Goal: Information Seeking & Learning: Check status

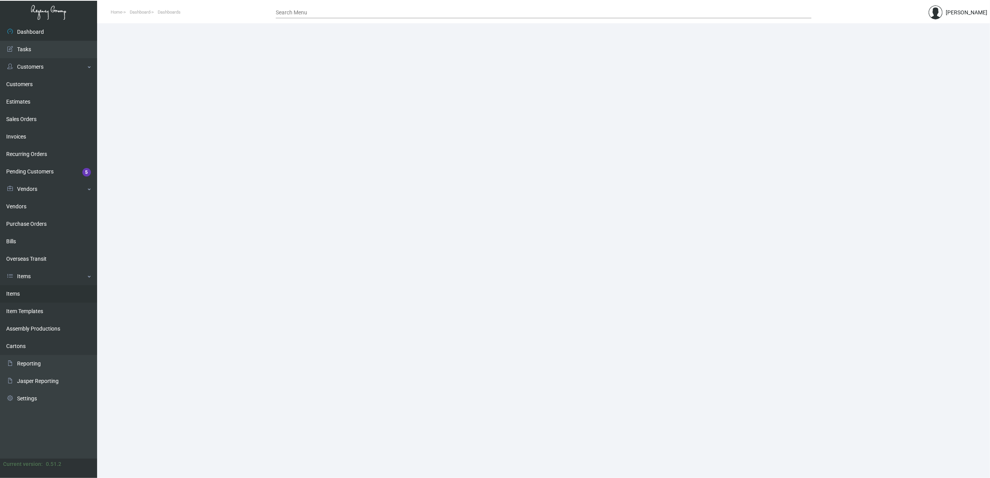
click at [30, 296] on link "Items" at bounding box center [48, 293] width 97 height 17
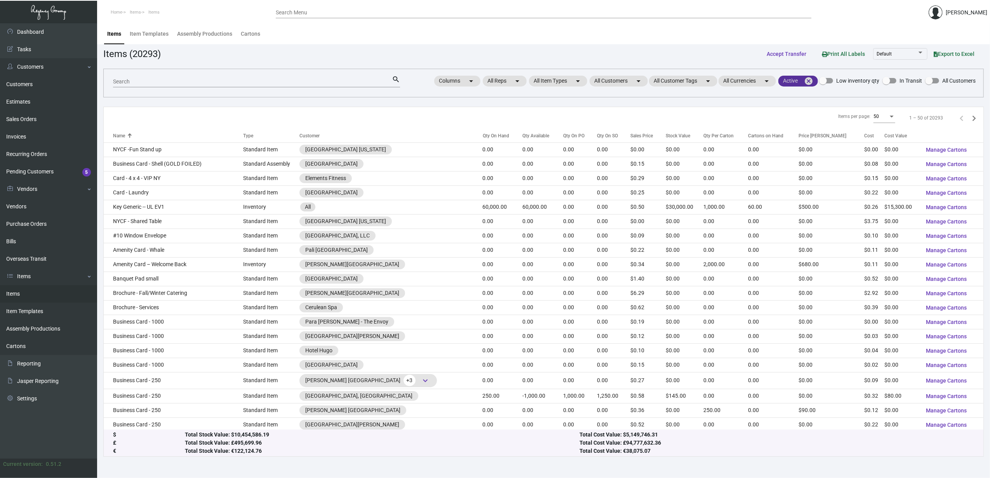
click at [812, 78] on mat-icon "cancel" at bounding box center [808, 81] width 9 height 9
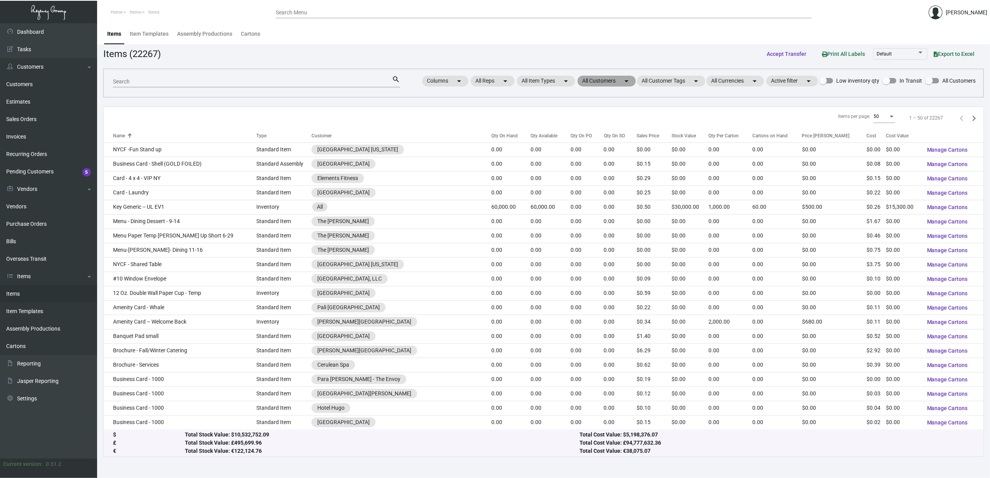
click at [602, 83] on mat-chip "All Customers arrow_drop_down" at bounding box center [606, 81] width 58 height 11
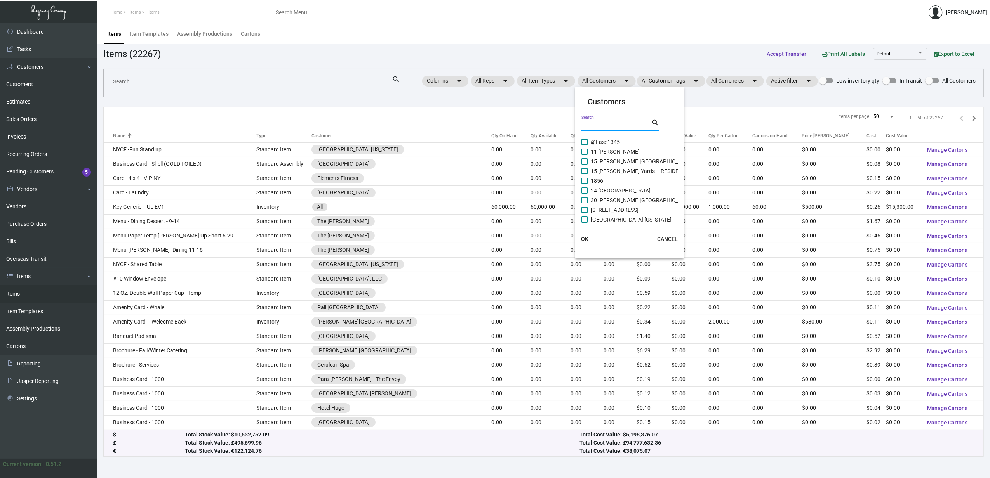
click at [596, 125] on input "Search" at bounding box center [616, 125] width 70 height 6
type input "marg"
click at [598, 144] on span "Air Margaritaville DTW Airport Shop" at bounding box center [628, 141] width 74 height 9
click at [584, 145] on input "Air Margaritaville DTW Airport Shop" at bounding box center [584, 145] width 0 height 0
checkbox input "true"
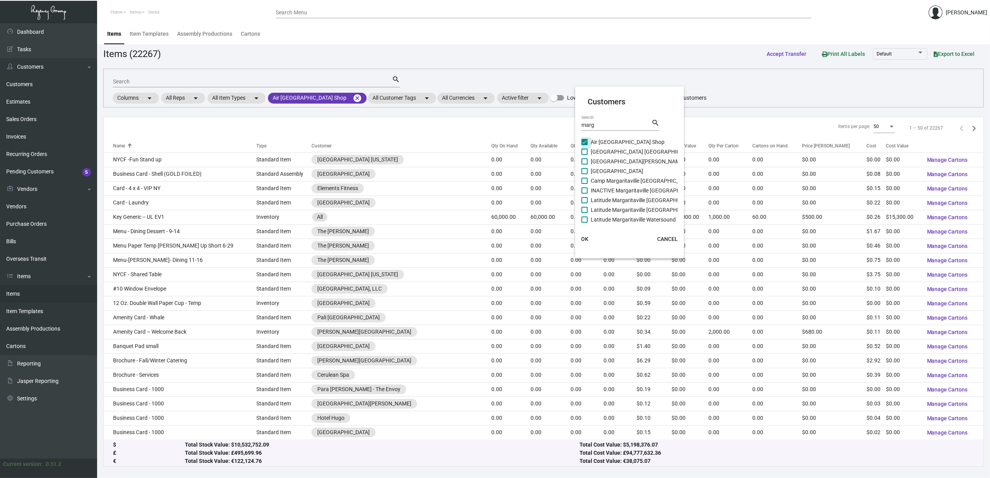
click at [597, 149] on span "Camp Margaritaville Auburndale Resort" at bounding box center [644, 151] width 106 height 9
click at [584, 155] on input "Camp Margaritaville Auburndale Resort" at bounding box center [584, 155] width 0 height 0
checkbox input "true"
click at [597, 162] on span "Camp Margaritaville Breaux Bridge Resort" at bounding box center [638, 161] width 94 height 9
click at [584, 165] on input "Camp Margaritaville Breaux Bridge Resort" at bounding box center [584, 165] width 0 height 0
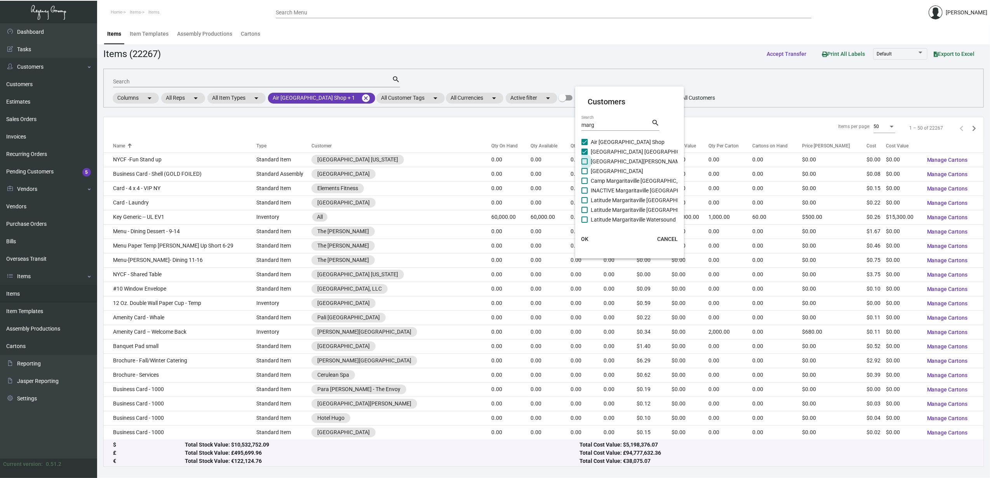
checkbox input "true"
click at [597, 168] on span "Camp Margaritaville Crystal Beach Resort" at bounding box center [617, 171] width 52 height 9
click at [584, 174] on input "Camp Margaritaville Crystal Beach Resort" at bounding box center [584, 174] width 0 height 0
checkbox input "true"
click at [599, 179] on span "Camp Margaritaville Pigeon Forge Resort" at bounding box center [642, 180] width 102 height 9
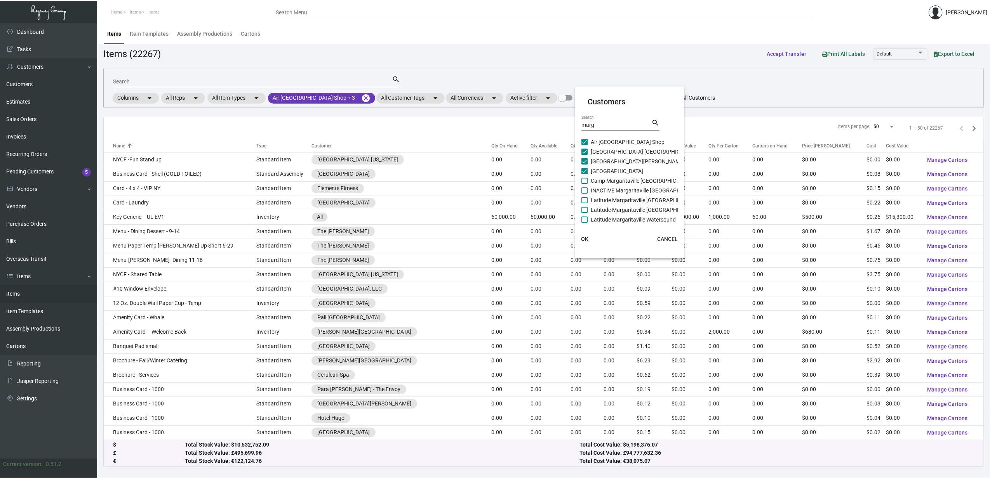
click at [584, 184] on input "Camp Margaritaville Pigeon Forge Resort" at bounding box center [584, 184] width 0 height 0
checkbox input "true"
click at [600, 188] on span "INACTIVE Margaritaville Jacksonville" at bounding box center [646, 190] width 111 height 9
click at [584, 194] on input "INACTIVE Margaritaville Jacksonville" at bounding box center [584, 194] width 0 height 0
checkbox input "true"
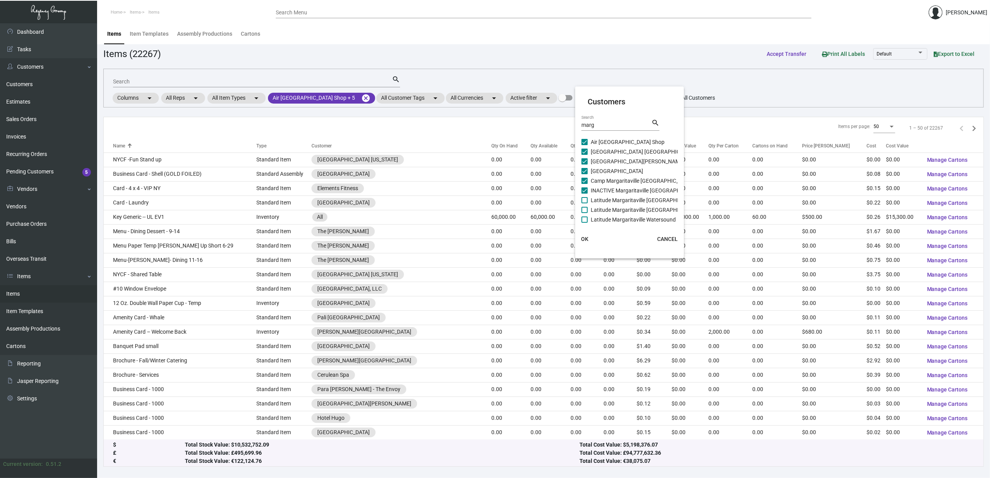
click at [601, 201] on span "Latitude Margaritaville Daytona Beach" at bounding box center [645, 200] width 108 height 9
click at [584, 203] on input "Latitude Margaritaville Daytona Beach" at bounding box center [584, 203] width 0 height 0
checkbox input "true"
click at [605, 212] on span "Latitude Margaritaville Hilton Head" at bounding box center [645, 209] width 108 height 9
click at [584, 213] on input "Latitude Margaritaville Hilton Head" at bounding box center [584, 213] width 0 height 0
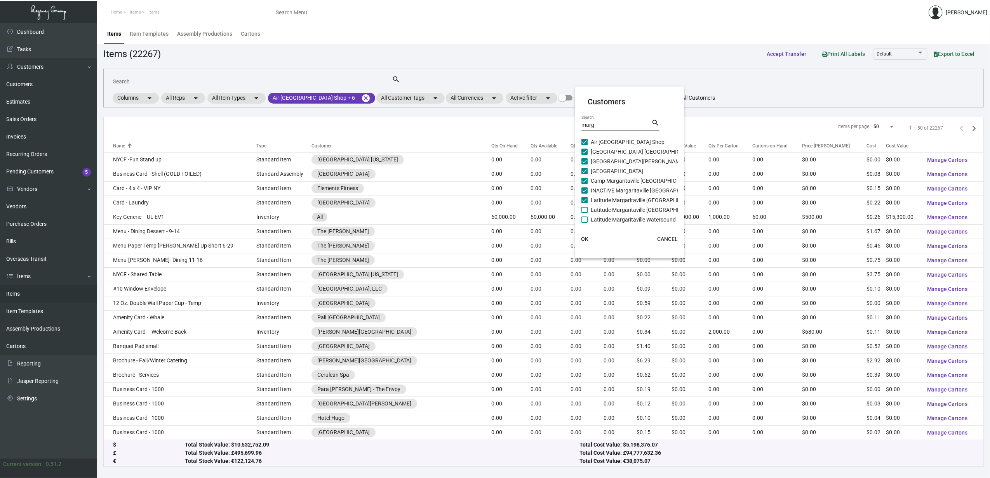
checkbox input "true"
click at [606, 217] on span "Latitude Margaritaville Watersound" at bounding box center [633, 219] width 85 height 9
click at [584, 223] on input "Latitude Margaritaville Watersound" at bounding box center [584, 223] width 0 height 0
checkbox input "true"
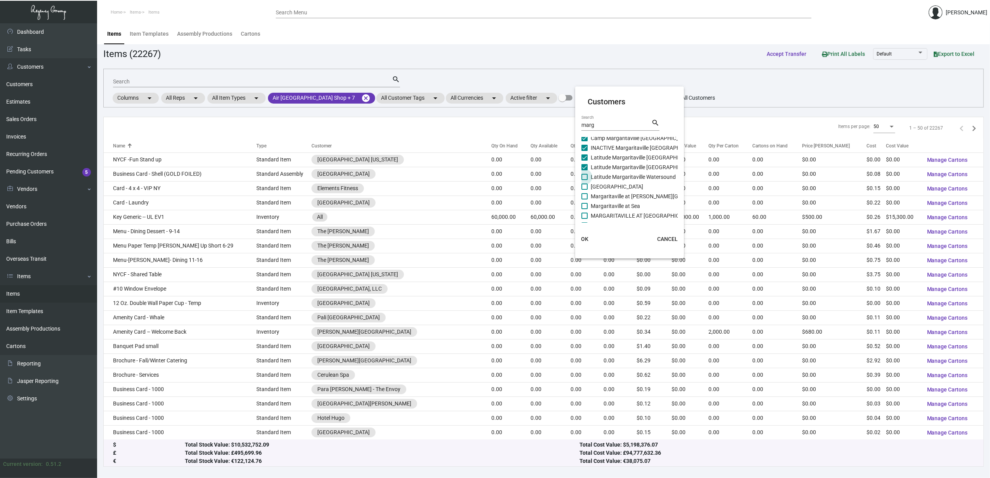
checkbox input "false"
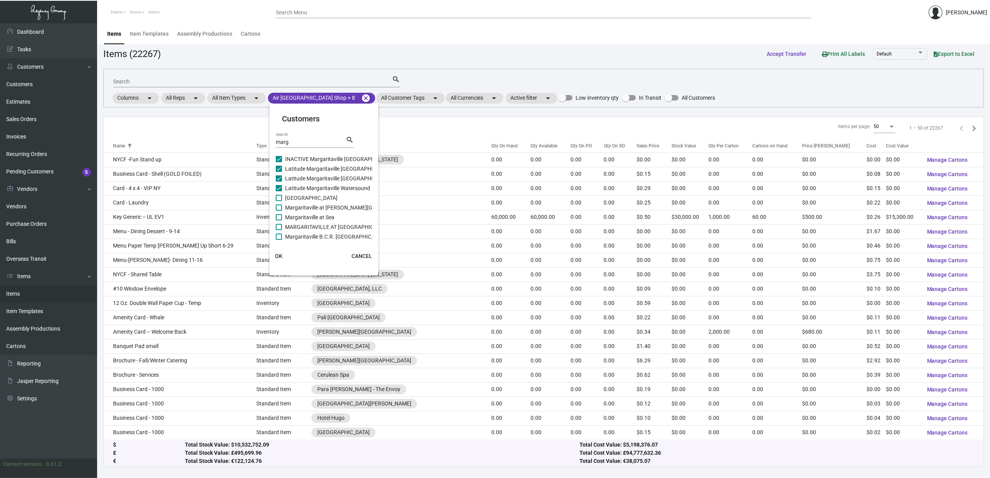
click at [327, 209] on span "Margaritaville at Lanier Islands Resort" at bounding box center [352, 207] width 134 height 9
click at [279, 211] on input "Margaritaville at Lanier Islands Resort" at bounding box center [278, 211] width 0 height 0
checkbox input "true"
click at [298, 198] on span "Margaritaville South Padre Resort" at bounding box center [311, 197] width 52 height 9
click at [279, 201] on input "Margaritaville South Padre Resort" at bounding box center [278, 201] width 0 height 0
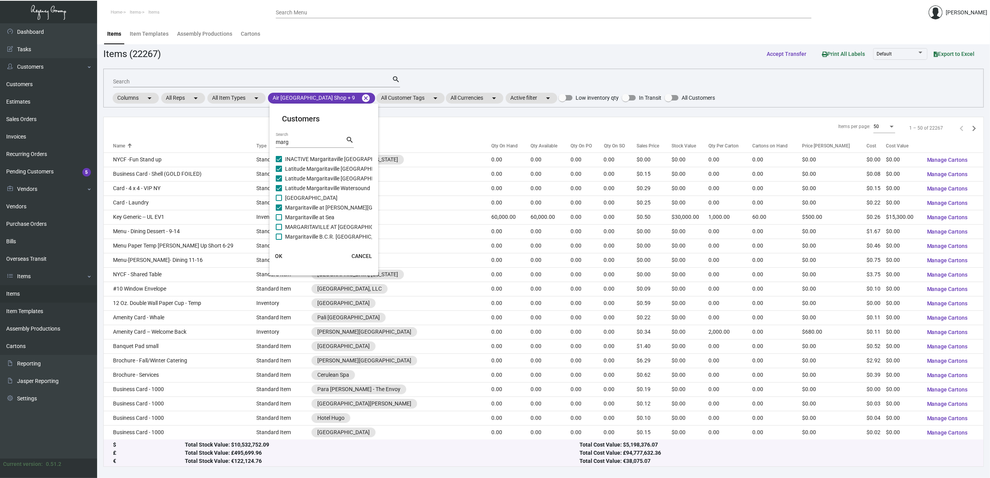
checkbox input "true"
drag, startPoint x: 306, startPoint y: 214, endPoint x: 307, endPoint y: 221, distance: 7.8
click at [306, 214] on span "Margaritaville at Sea" at bounding box center [309, 217] width 49 height 9
click at [279, 221] on input "Margaritaville at Sea" at bounding box center [278, 221] width 0 height 0
checkbox input "true"
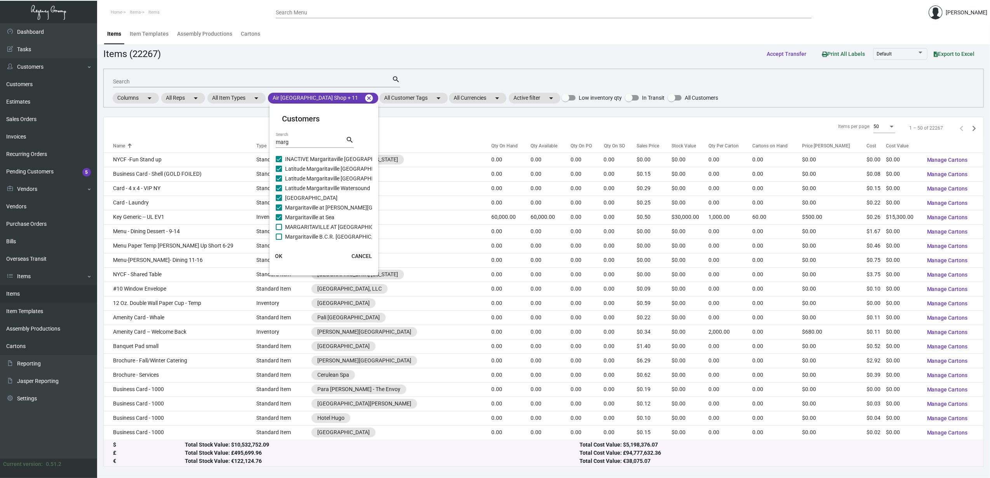
click at [307, 223] on span "MARGARITAVILLE AT SEA ISLANDER" at bounding box center [337, 227] width 105 height 9
click at [279, 230] on input "MARGARITAVILLE AT SEA ISLANDER" at bounding box center [278, 230] width 0 height 0
checkbox input "true"
click at [308, 232] on span "Margaritaville B.C.R. Panama City Resort" at bounding box center [336, 236] width 103 height 9
click at [279, 240] on input "Margaritaville B.C.R. Panama City Resort" at bounding box center [278, 240] width 0 height 0
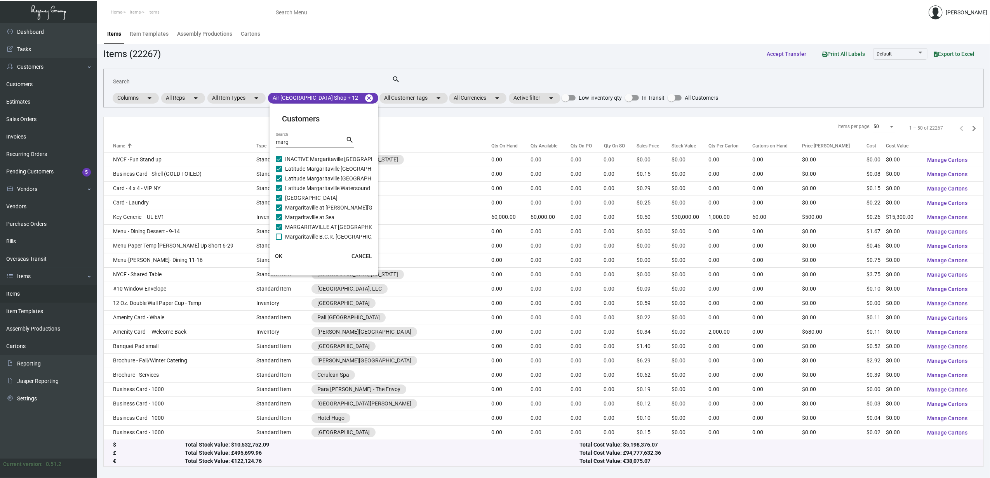
checkbox input "true"
checkbox input "false"
click at [312, 233] on span "Margaritaville Tulsa Shop" at bounding box center [315, 234] width 61 height 9
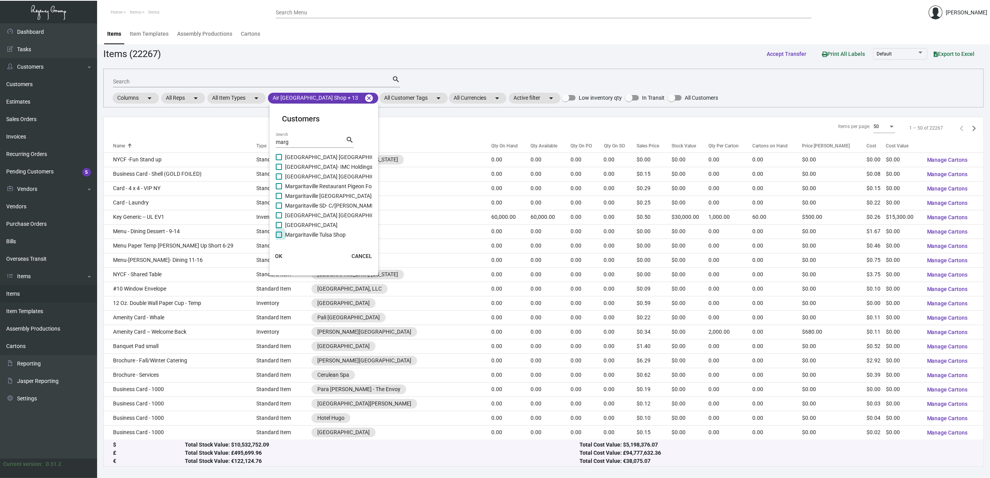
click at [279, 238] on input "Margaritaville Tulsa Shop" at bounding box center [278, 238] width 0 height 0
checkbox input "true"
click at [311, 228] on span "Margaritaville Times Square Resort" at bounding box center [311, 225] width 52 height 9
click at [279, 228] on input "Margaritaville Times Square Resort" at bounding box center [278, 228] width 0 height 0
checkbox input "true"
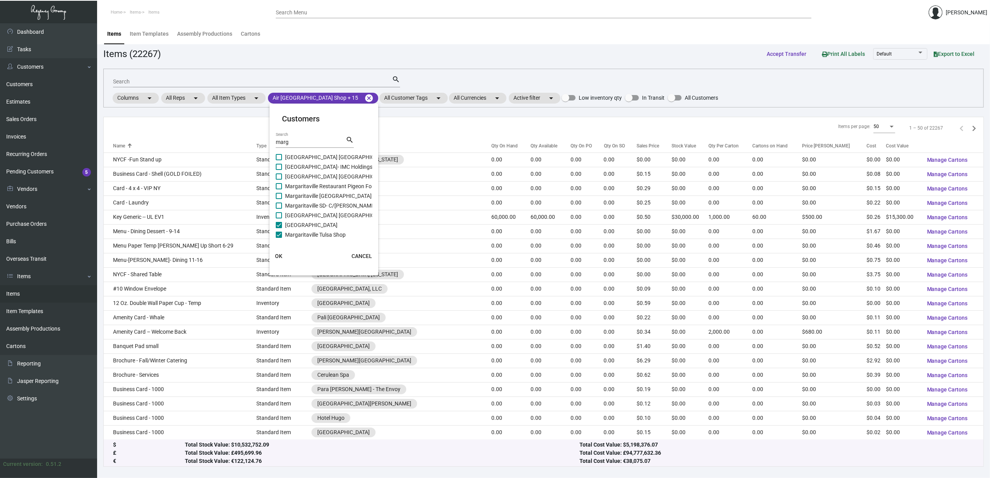
click at [308, 210] on span "Margaritaville SD- C/O Bray Whaler" at bounding box center [339, 205] width 109 height 9
click at [279, 209] on input "Margaritaville SD- C/O Bray Whaler" at bounding box center [278, 209] width 0 height 0
checkbox input "true"
drag, startPoint x: 303, startPoint y: 213, endPoint x: 304, endPoint y: 200, distance: 12.9
click at [303, 213] on span "Margaritaville South Padre Island Resort" at bounding box center [338, 215] width 106 height 9
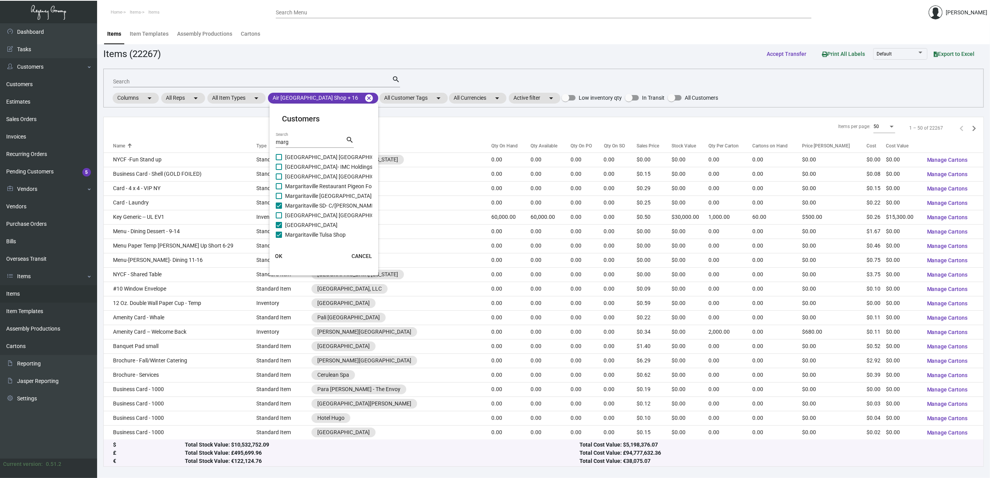
click at [279, 219] on input "Margaritaville South Padre Island Resort" at bounding box center [278, 219] width 0 height 0
checkbox input "true"
click at [304, 196] on span "Margaritaville San Diego Gaslamp Quarter" at bounding box center [349, 195] width 129 height 9
click at [279, 199] on input "Margaritaville San Diego Gaslamp Quarter" at bounding box center [278, 199] width 0 height 0
checkbox input "true"
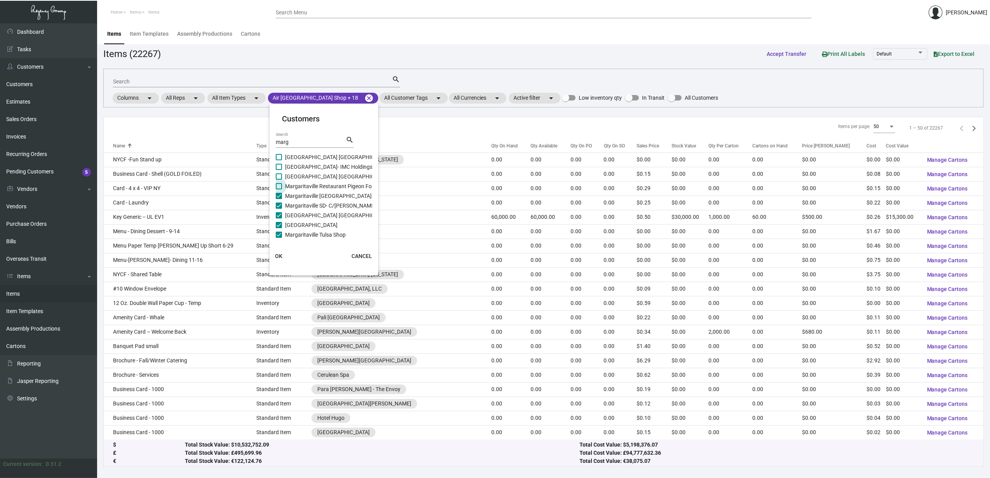
click at [302, 188] on span "Margaritaville Restaurant Pigeon Forge" at bounding box center [332, 186] width 94 height 9
click at [279, 190] on input "Margaritaville Restaurant Pigeon Forge" at bounding box center [278, 190] width 0 height 0
checkbox input "true"
click at [300, 177] on span "Margaritaville Resort Orlando Cottages" at bounding box center [338, 176] width 106 height 9
click at [279, 180] on input "Margaritaville Resort Orlando Cottages" at bounding box center [278, 180] width 0 height 0
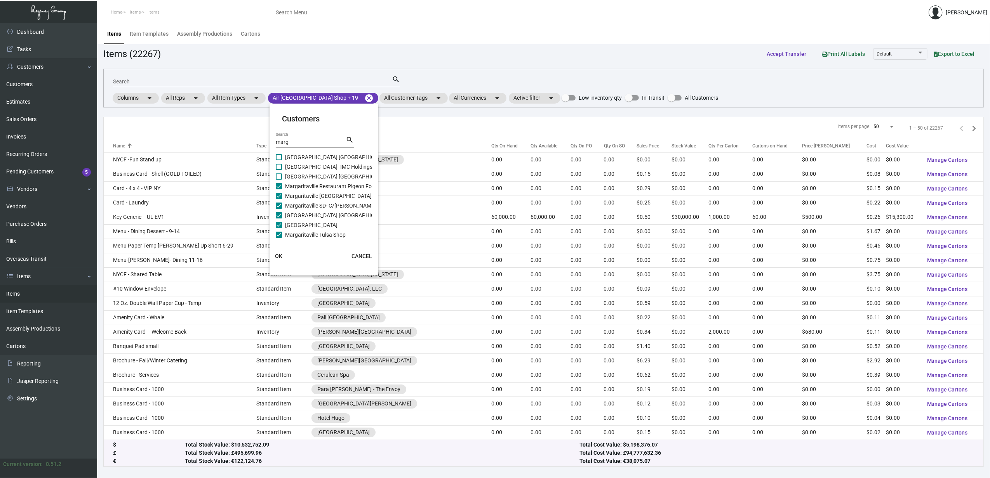
checkbox input "true"
click at [299, 170] on span "Margaritaville Resort- IMC Holdings, Inc" at bounding box center [333, 166] width 97 height 9
click at [279, 170] on input "Margaritaville Resort- IMC Holdings, Inc" at bounding box center [278, 170] width 0 height 0
checkbox input "true"
click at [301, 160] on span "Margaritaville Resort Gatlinburg" at bounding box center [338, 157] width 106 height 9
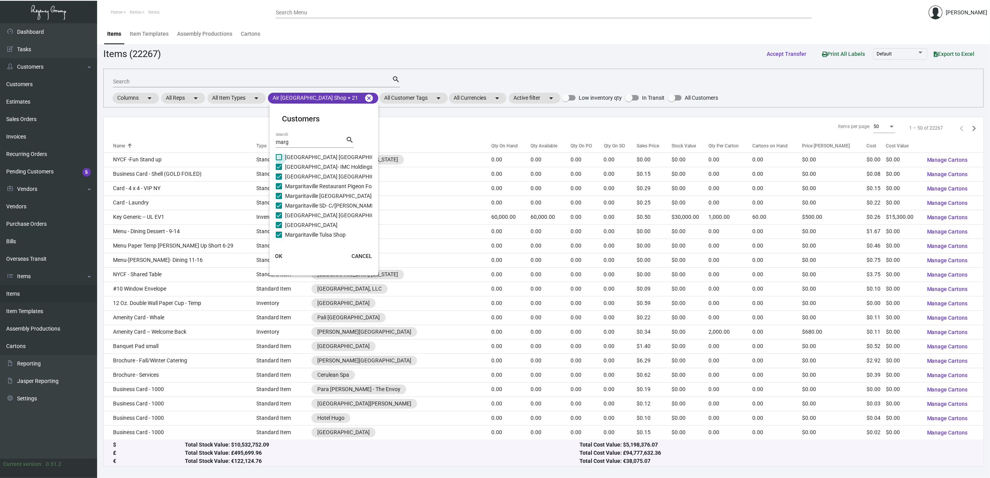
click at [279, 160] on input "Margaritaville Resort Gatlinburg" at bounding box center [278, 160] width 0 height 0
checkbox input "true"
click at [310, 217] on span "Margaritaville Palm Springs Resort" at bounding box center [311, 221] width 52 height 9
click at [279, 225] on input "Margaritaville Palm Springs Resort" at bounding box center [278, 225] width 0 height 0
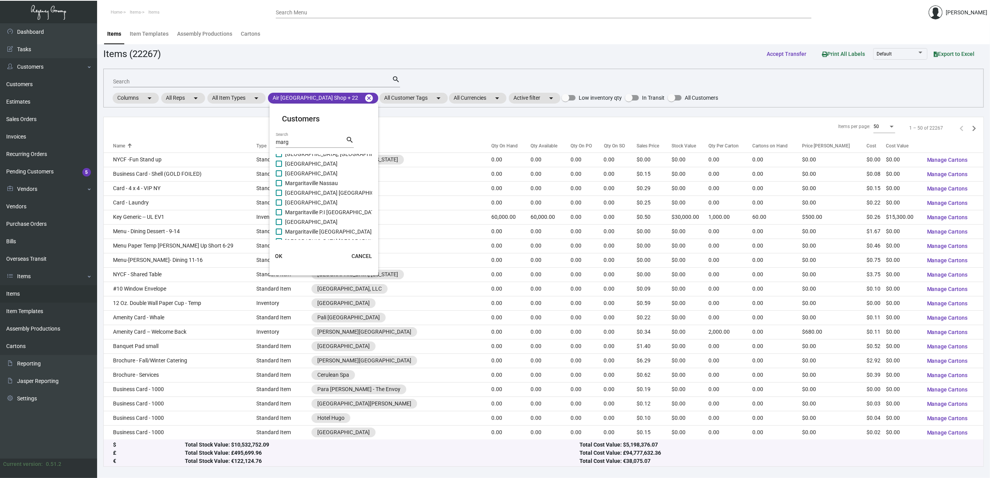
checkbox input "true"
click at [308, 203] on span "Margaritaville Orlando Resort" at bounding box center [311, 202] width 52 height 9
click at [279, 206] on input "Margaritaville Orlando Resort" at bounding box center [278, 206] width 0 height 0
checkbox input "true"
click at [302, 185] on span "Margaritaville Nassau" at bounding box center [311, 183] width 53 height 9
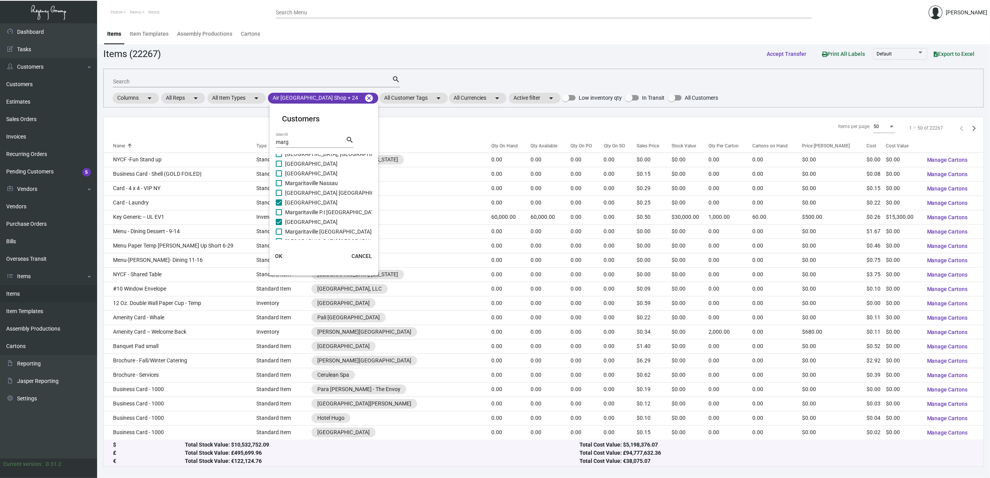
click at [279, 186] on input "Margaritaville Nassau" at bounding box center [278, 186] width 0 height 0
checkbox input "true"
click at [301, 169] on span "Margaritaville Nashville Resort" at bounding box center [311, 173] width 52 height 9
click at [279, 177] on input "Margaritaville Nashville Resort" at bounding box center [278, 177] width 0 height 0
checkbox input "true"
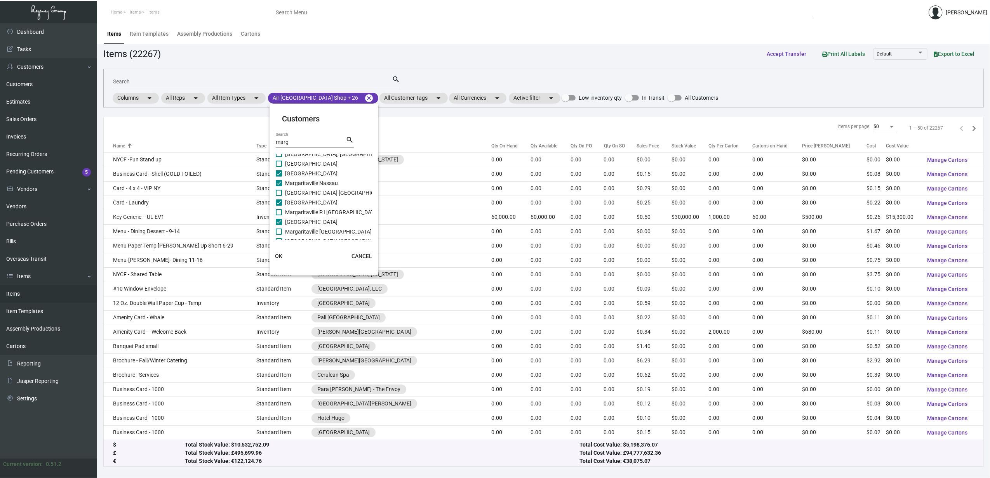
click at [301, 161] on span "Margaritaville Lake Tahoe Resort" at bounding box center [311, 163] width 52 height 9
click at [279, 167] on input "Margaritaville Lake Tahoe Resort" at bounding box center [278, 167] width 0 height 0
checkbox input "true"
click at [300, 189] on span "Margaritaville Niagara Falls Shop" at bounding box center [338, 192] width 106 height 9
click at [279, 196] on input "Margaritaville Niagara Falls Shop" at bounding box center [278, 196] width 0 height 0
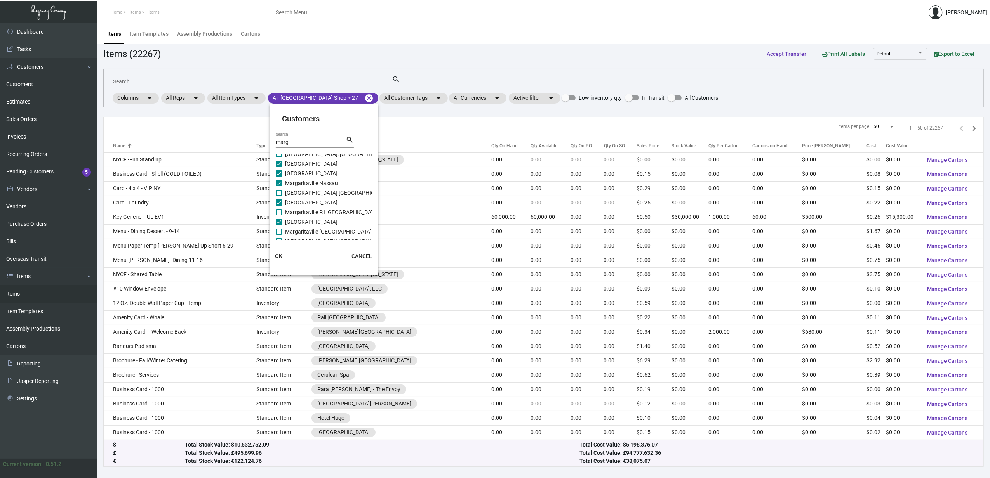
checkbox input "true"
click at [297, 212] on span "Margaritaville P.I Bahamas Resort" at bounding box center [332, 212] width 94 height 9
click at [279, 216] on input "Margaritaville P.I Bahamas Resort" at bounding box center [278, 216] width 0 height 0
checkbox input "true"
click at [297, 223] on span "Margaritaville Palm Springs Resort" at bounding box center [311, 221] width 52 height 9
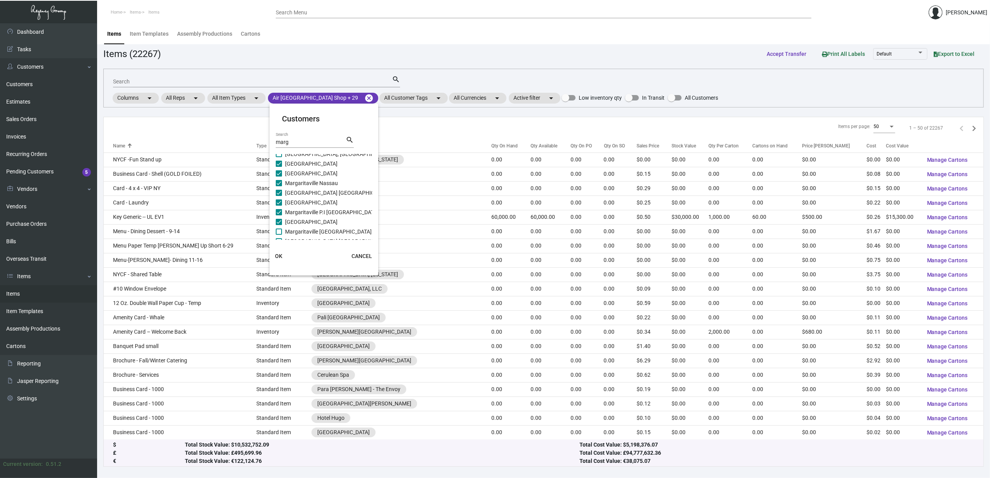
click at [279, 225] on input "Margaritaville Palm Springs Resort" at bounding box center [278, 225] width 0 height 0
checkbox input "false"
click at [299, 232] on span "Margaritaville Pigeon Forge Resort" at bounding box center [328, 231] width 87 height 9
click at [279, 235] on input "Margaritaville Pigeon Forge Resort" at bounding box center [278, 235] width 0 height 0
checkbox input "true"
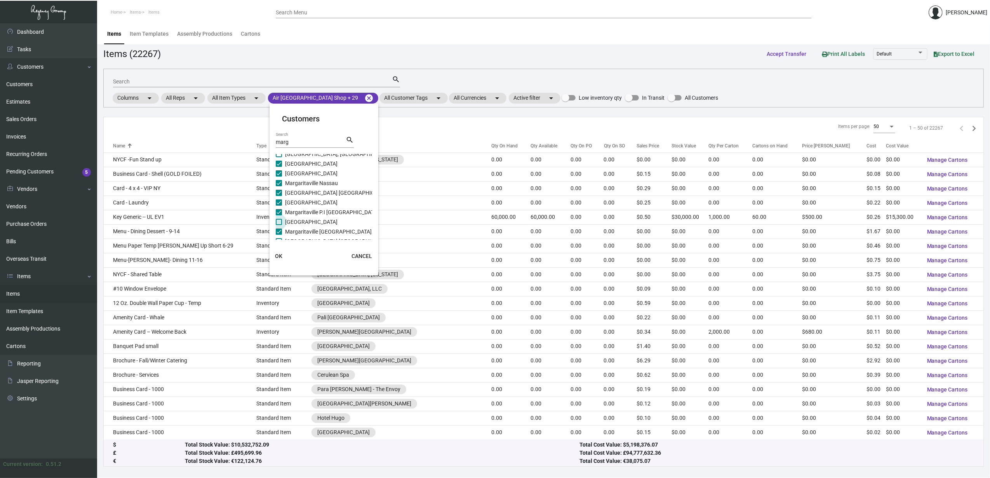
click at [299, 224] on span "Margaritaville Palm Springs Resort" at bounding box center [311, 221] width 52 height 9
click at [279, 225] on input "Margaritaville Palm Springs Resort" at bounding box center [278, 225] width 0 height 0
checkbox input "true"
click at [293, 159] on span "Margaritaville [GEOGRAPHIC_DATA]" at bounding box center [328, 155] width 87 height 9
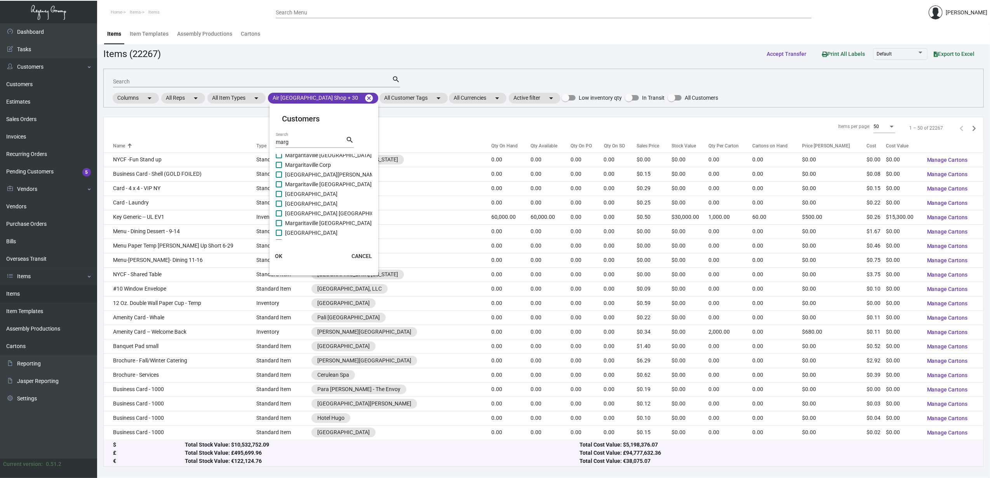
click at [279, 159] on input "Margaritaville [GEOGRAPHIC_DATA]" at bounding box center [278, 158] width 0 height 0
checkbox input "true"
click at [288, 165] on span "Margaritaville Corp" at bounding box center [308, 164] width 46 height 9
click at [279, 168] on input "Margaritaville Corp" at bounding box center [278, 168] width 0 height 0
checkbox input "true"
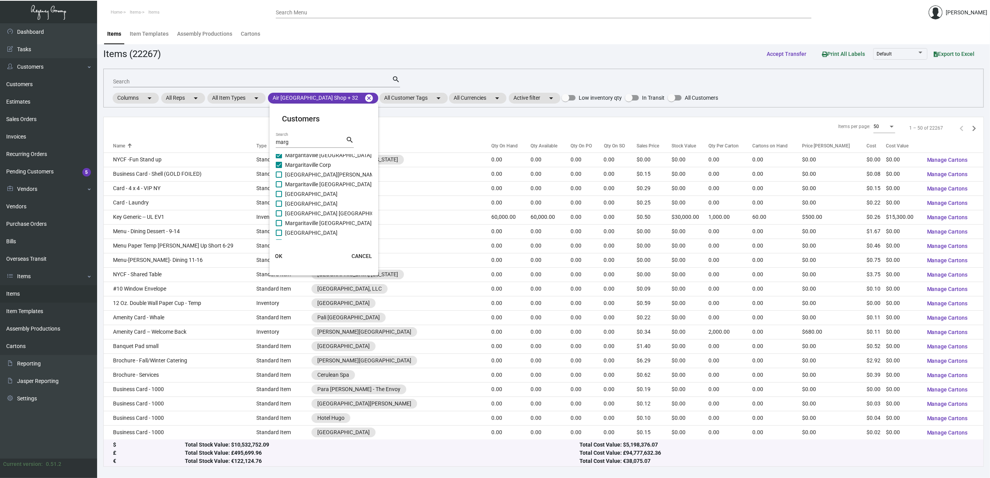
click at [290, 172] on span "Margaritaville Fort Meyers Beach Resort" at bounding box center [332, 174] width 94 height 9
click at [279, 178] on input "Margaritaville Fort Meyers Beach Resort" at bounding box center [278, 178] width 0 height 0
checkbox input "true"
click at [289, 183] on span "Margaritaville Grand Cayman Resort" at bounding box center [328, 184] width 87 height 9
click at [279, 188] on input "Margaritaville Grand Cayman Resort" at bounding box center [278, 188] width 0 height 0
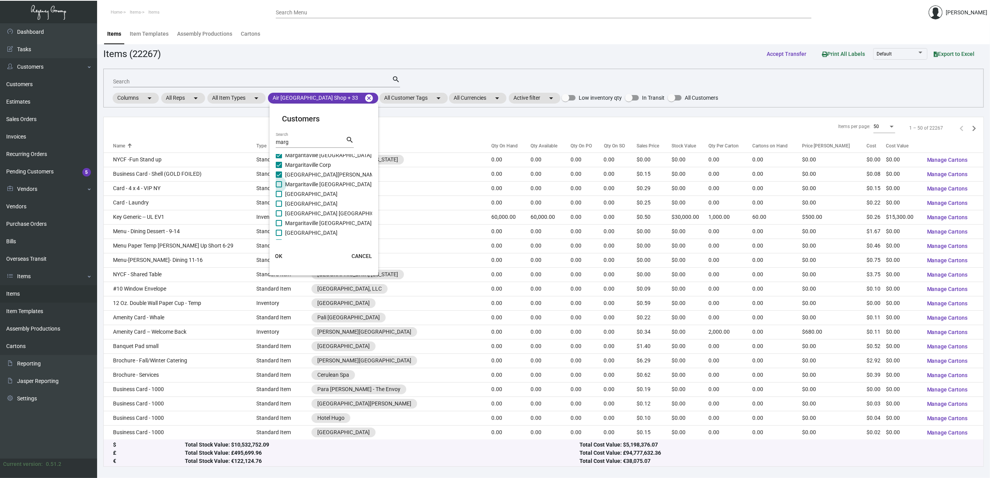
checkbox input "true"
click at [290, 193] on span "Margaritaville Hollywood Beach Resort" at bounding box center [311, 194] width 52 height 9
click at [279, 197] on input "Margaritaville Hollywood Beach Resort" at bounding box center [278, 197] width 0 height 0
checkbox input "true"
click at [288, 203] on span "Margaritaville Island Inn" at bounding box center [311, 203] width 52 height 9
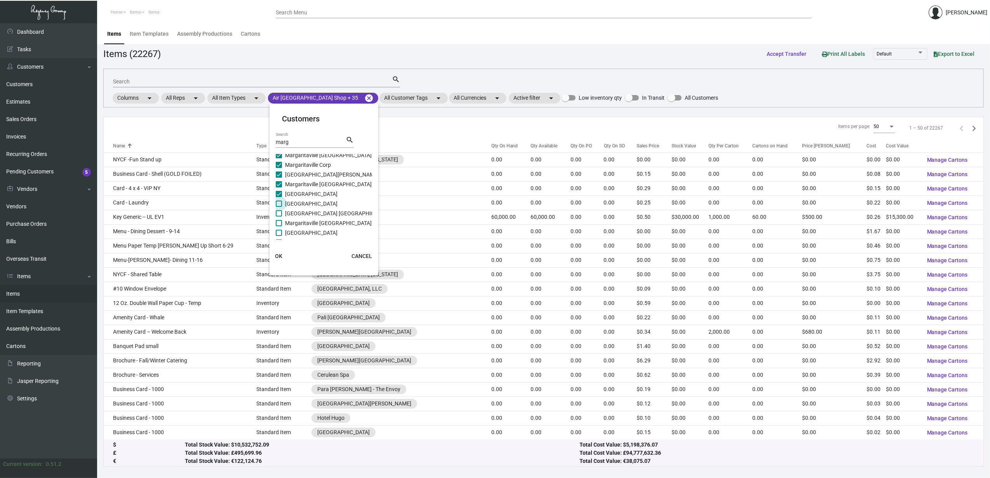
click at [279, 207] on input "Margaritaville Island Inn" at bounding box center [278, 207] width 0 height 0
checkbox input "true"
click at [288, 212] on span "Margaritaville Jacksonville Beach Resort" at bounding box center [338, 213] width 106 height 9
click at [279, 217] on input "Margaritaville Jacksonville Beach Resort" at bounding box center [278, 217] width 0 height 0
checkbox input "true"
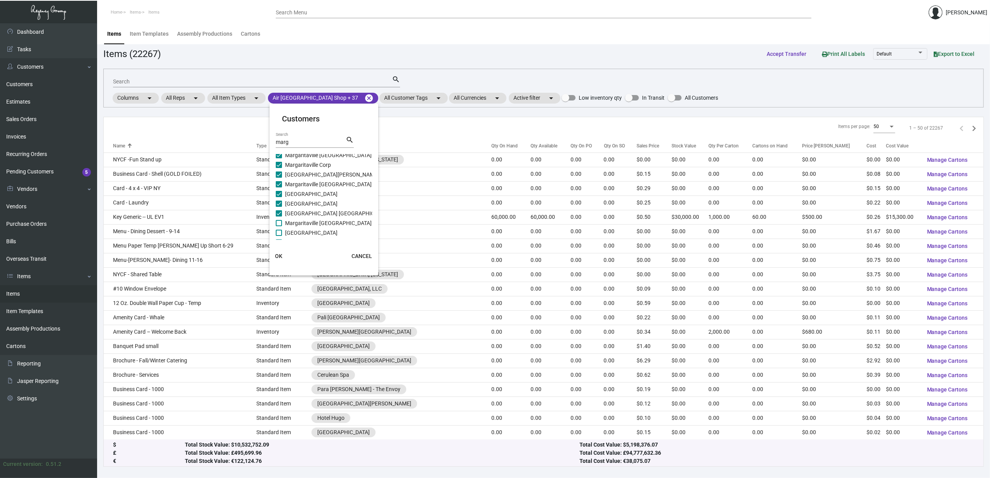
click at [284, 226] on label "Margaritaville Key West" at bounding box center [324, 223] width 96 height 9
click at [279, 226] on input "Margaritaville Key West" at bounding box center [278, 226] width 0 height 0
checkbox input "true"
click at [287, 232] on span "Margaritaville Lake Conroe Resort" at bounding box center [311, 232] width 52 height 9
click at [279, 236] on input "Margaritaville Lake Conroe Resort" at bounding box center [278, 236] width 0 height 0
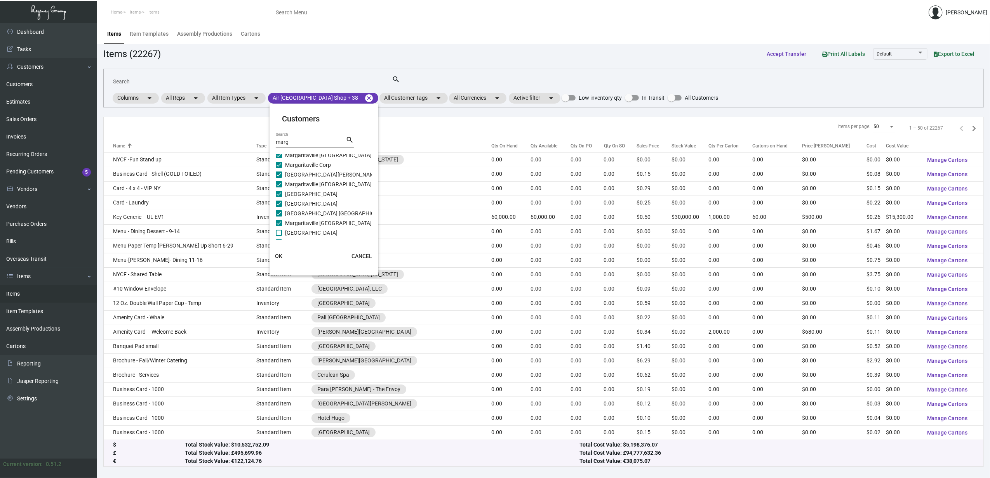
checkbox input "true"
click at [298, 179] on span "Margaritaville B.H Key West Resort" at bounding box center [328, 180] width 87 height 9
click at [279, 183] on input "Margaritaville B.H Key West Resort" at bounding box center [278, 183] width 0 height 0
checkbox input "true"
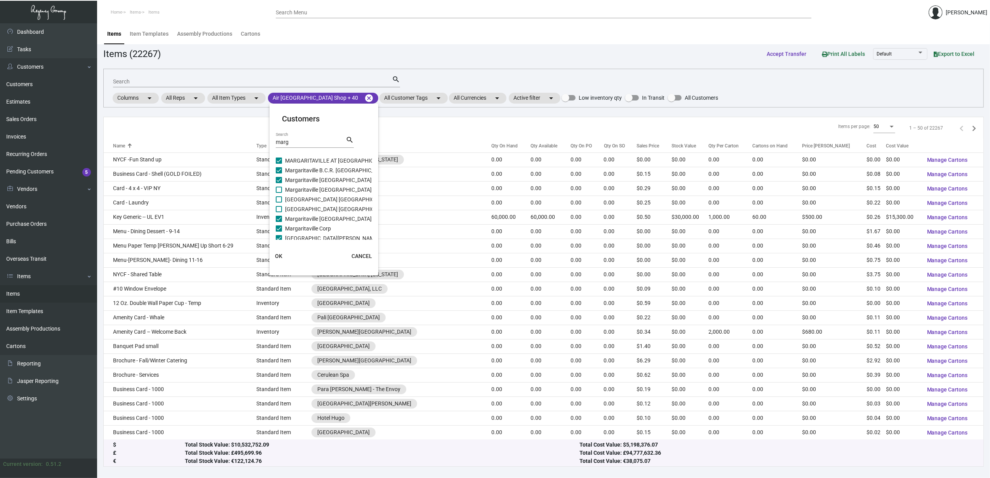
click at [299, 188] on span "Margaritaville Bahamas" at bounding box center [328, 189] width 87 height 9
click at [279, 193] on input "Margaritaville Bahamas" at bounding box center [278, 193] width 0 height 0
checkbox input "true"
click at [302, 202] on span "Margaritaville Beach Hotel Pensacola" at bounding box center [338, 199] width 106 height 9
click at [279, 203] on input "Margaritaville Beach Hotel Pensacola" at bounding box center [278, 203] width 0 height 0
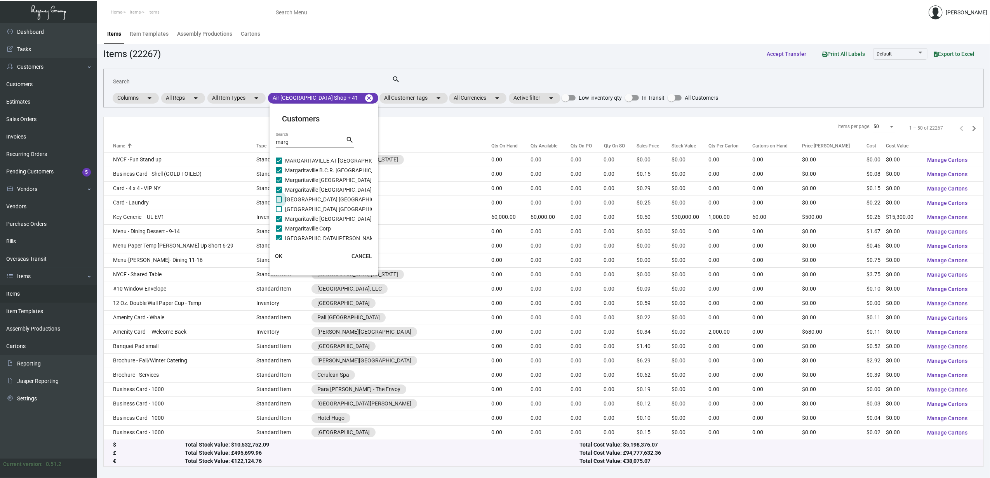
checkbox input "true"
click at [302, 206] on span "Margaritaville Beach Resort Costa Rica" at bounding box center [338, 209] width 106 height 9
click at [279, 212] on input "Margaritaville Beach Resort Costa Rica" at bounding box center [278, 212] width 0 height 0
checkbox input "true"
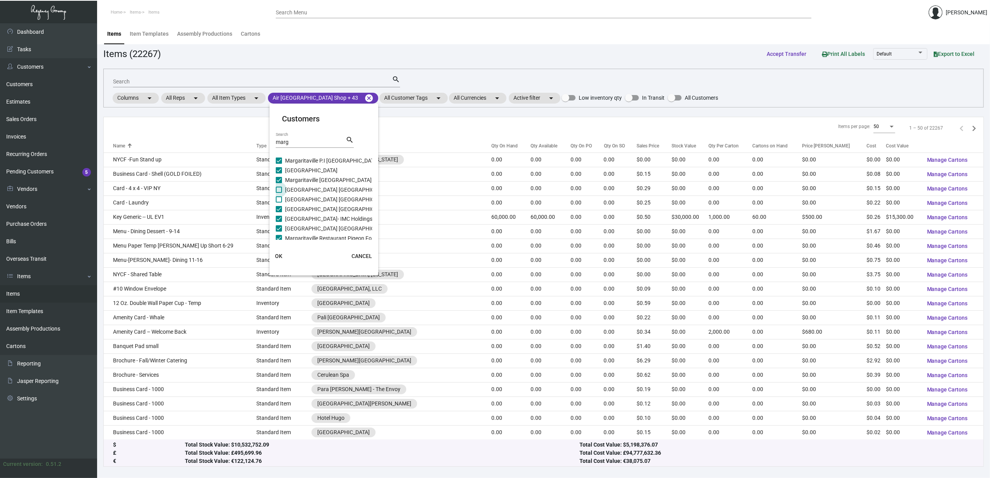
click at [300, 191] on span "Margaritaville Resort Biloxi" at bounding box center [338, 189] width 106 height 9
click at [279, 193] on input "Margaritaville Resort Biloxi" at bounding box center [278, 193] width 0 height 0
checkbox input "true"
click at [300, 199] on span "Margaritaville Resort Biloxi - Inactive" at bounding box center [349, 199] width 129 height 9
click at [279, 203] on input "Margaritaville Resort Biloxi - Inactive" at bounding box center [278, 203] width 0 height 0
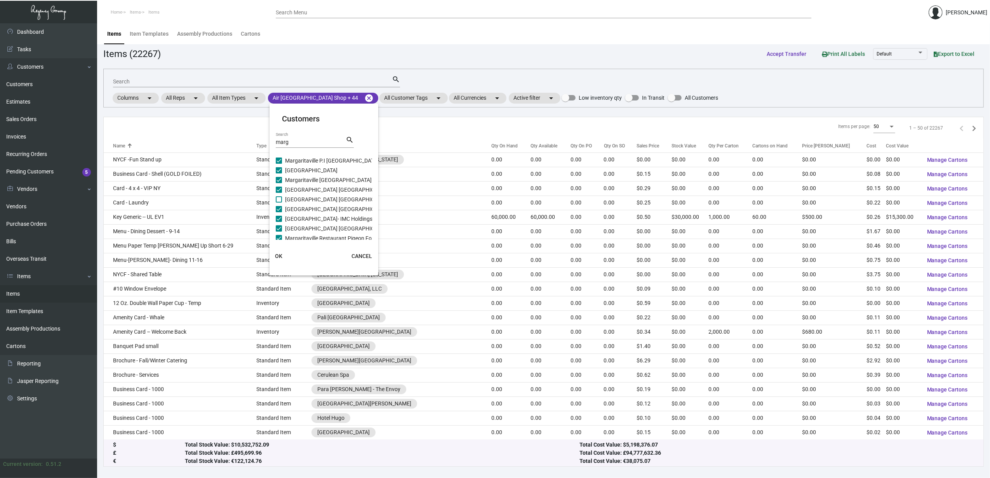
checkbox input "true"
click at [284, 143] on input "marg" at bounding box center [311, 142] width 70 height 6
type input "comp"
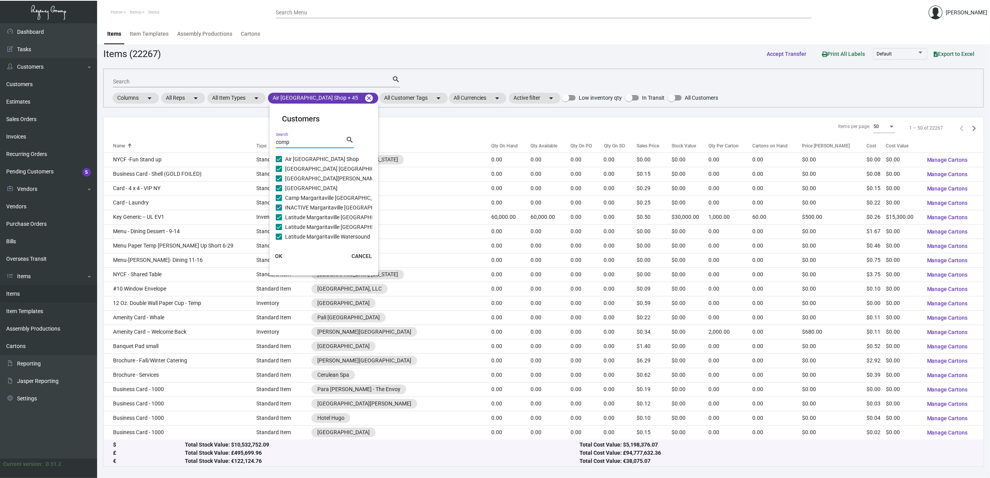
checkbox input "false"
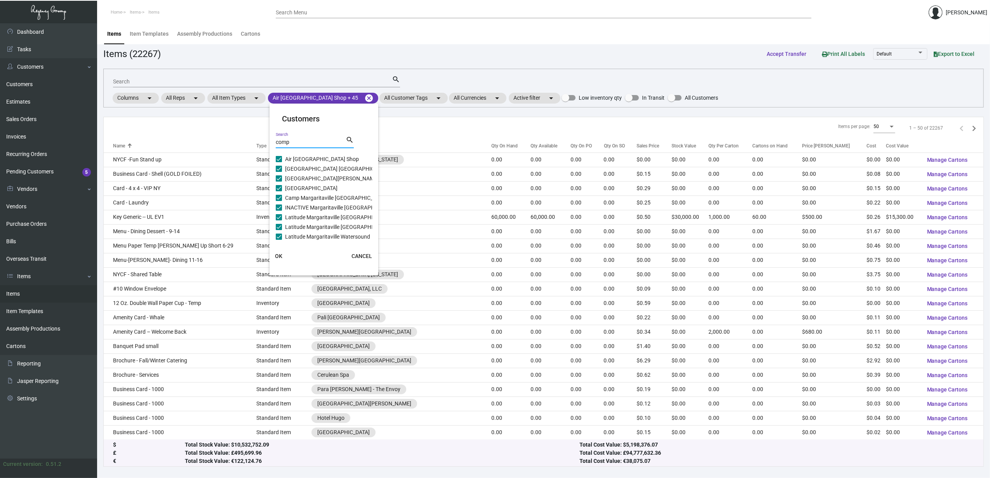
checkbox input "false"
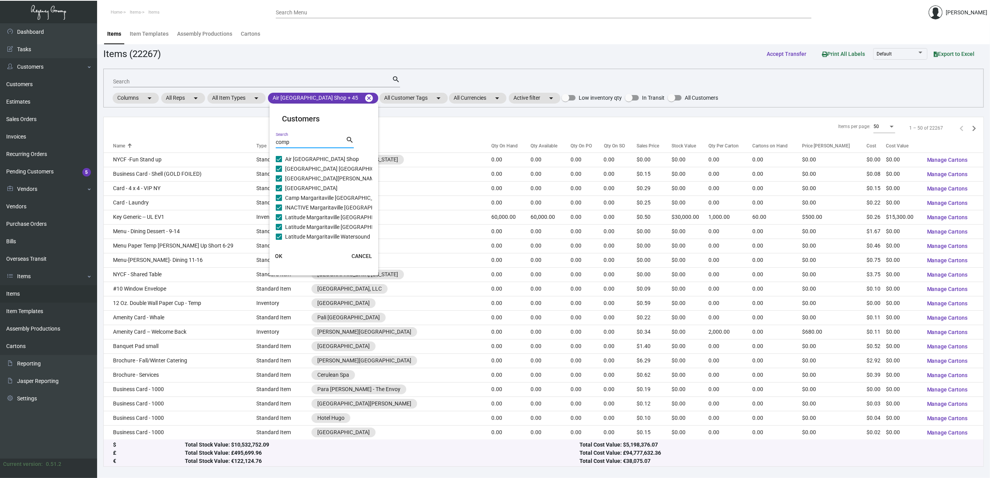
checkbox input "false"
type input "comp"
click at [297, 158] on span "Ageility at Compass Pointe" at bounding box center [323, 159] width 77 height 9
click at [279, 162] on input "Ageility at Compass Pointe" at bounding box center [278, 162] width 0 height 0
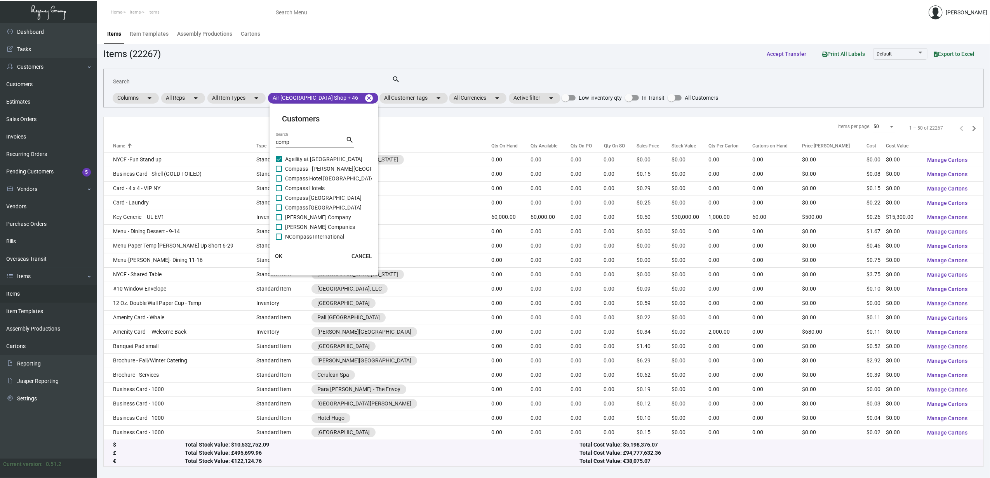
click at [306, 159] on span "Ageility at Compass Pointe" at bounding box center [323, 159] width 77 height 9
click at [279, 162] on input "Ageility at Compass Pointe" at bounding box center [278, 162] width 0 height 0
checkbox input "false"
click at [306, 142] on input "comp" at bounding box center [311, 142] width 70 height 6
type input "compas"
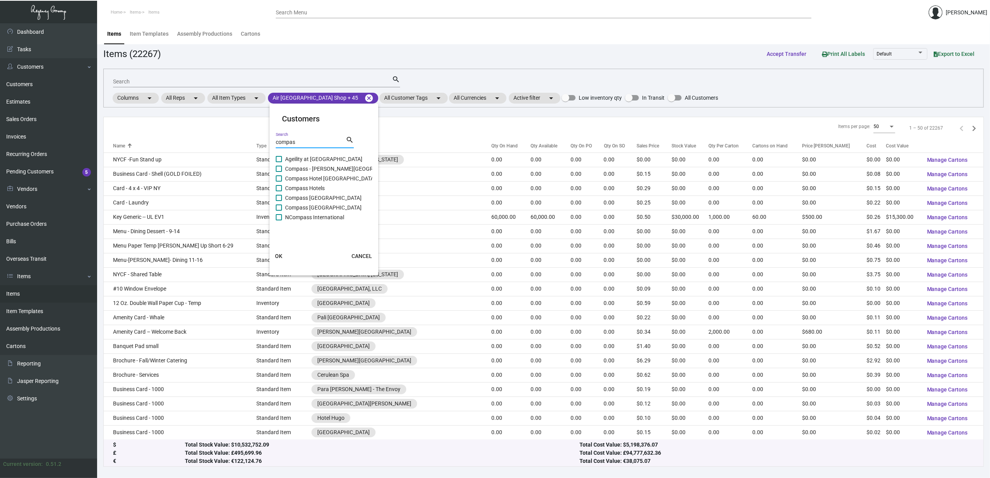
click at [311, 156] on span "Ageility at Compass Pointe" at bounding box center [323, 159] width 77 height 9
click at [279, 162] on input "Ageility at Compass Pointe" at bounding box center [278, 162] width 0 height 0
checkbox input "true"
click at [311, 168] on span "Compass - Anna Maria Sound Resort" at bounding box center [366, 168] width 162 height 9
click at [279, 172] on input "Compass - Anna Maria Sound Resort" at bounding box center [278, 172] width 0 height 0
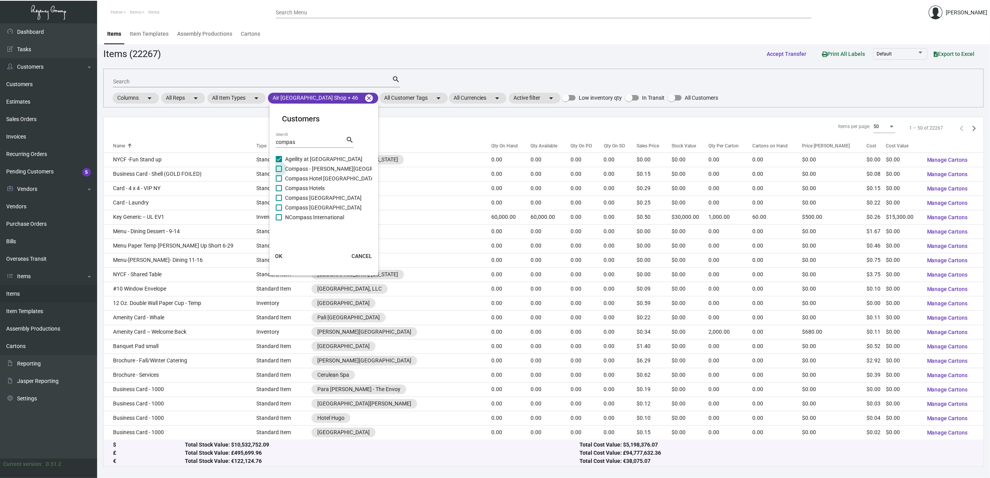
checkbox input "true"
click at [313, 176] on span "Compass Hotel Pigeon Forge Resort" at bounding box center [330, 178] width 90 height 9
click at [279, 182] on input "Compass Hotel Pigeon Forge Resort" at bounding box center [278, 182] width 0 height 0
checkbox input "true"
click at [313, 185] on span "Compass Hotels" at bounding box center [305, 188] width 40 height 9
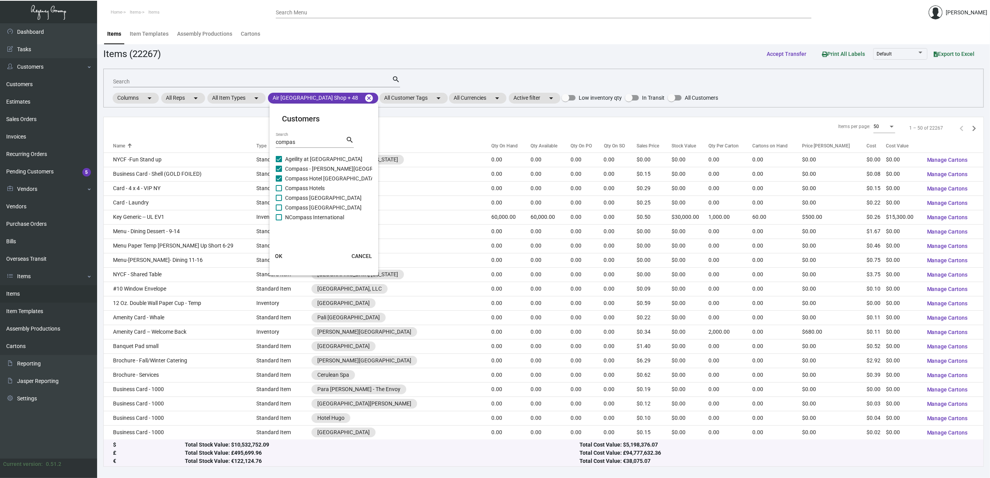
click at [279, 191] on input "Compass Hotels" at bounding box center [278, 191] width 0 height 0
checkbox input "true"
click at [307, 200] on span "Compass Medford Resort" at bounding box center [323, 197] width 77 height 9
click at [279, 201] on input "Compass Medford Resort" at bounding box center [278, 201] width 0 height 0
checkbox input "true"
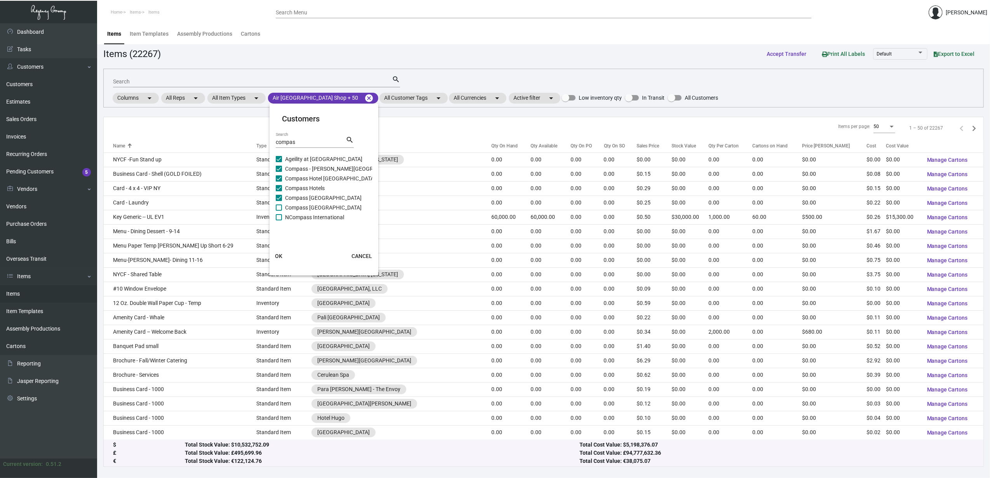
click at [307, 207] on span "Compass Naples Resort" at bounding box center [323, 207] width 77 height 9
click at [279, 211] on input "Compass Naples Resort" at bounding box center [278, 211] width 0 height 0
checkbox input "true"
click at [306, 214] on span "NCompass International" at bounding box center [314, 217] width 59 height 9
click at [279, 221] on input "NCompass International" at bounding box center [278, 221] width 0 height 0
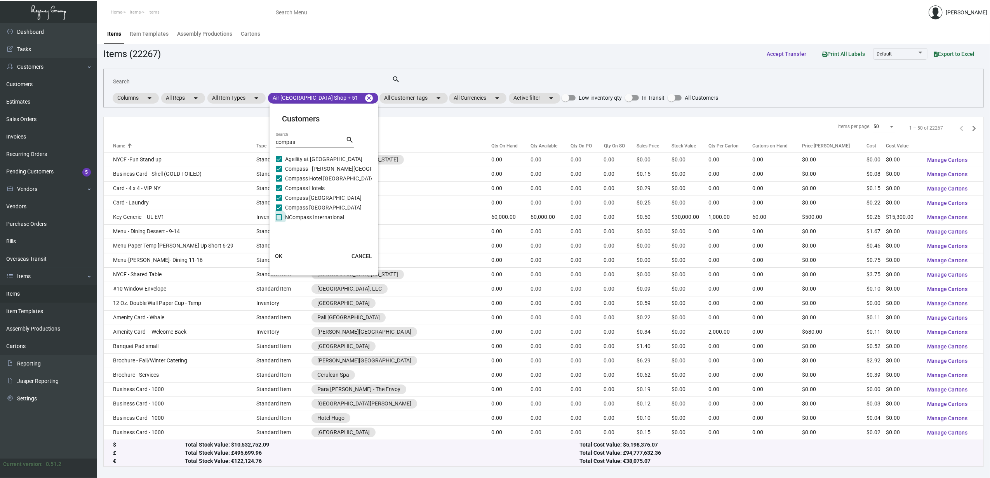
checkbox input "true"
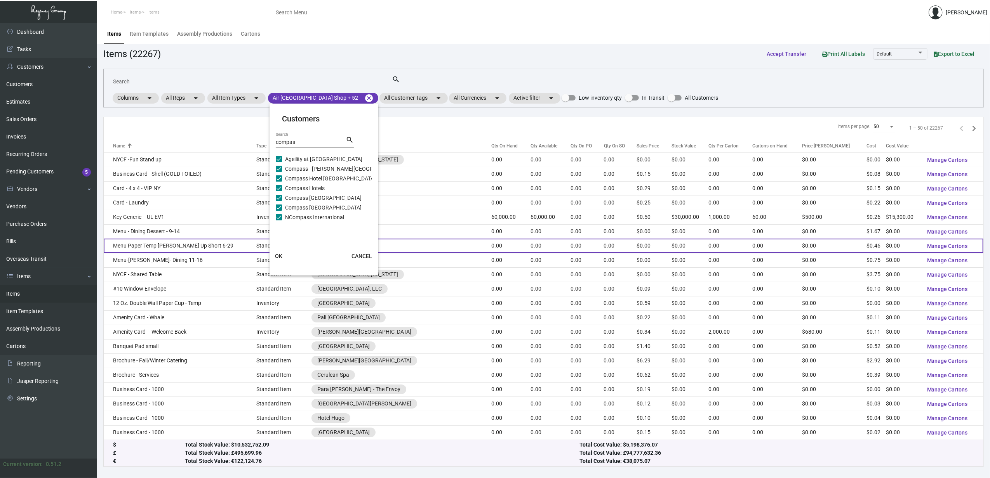
click at [280, 256] on span "OK" at bounding box center [278, 256] width 7 height 6
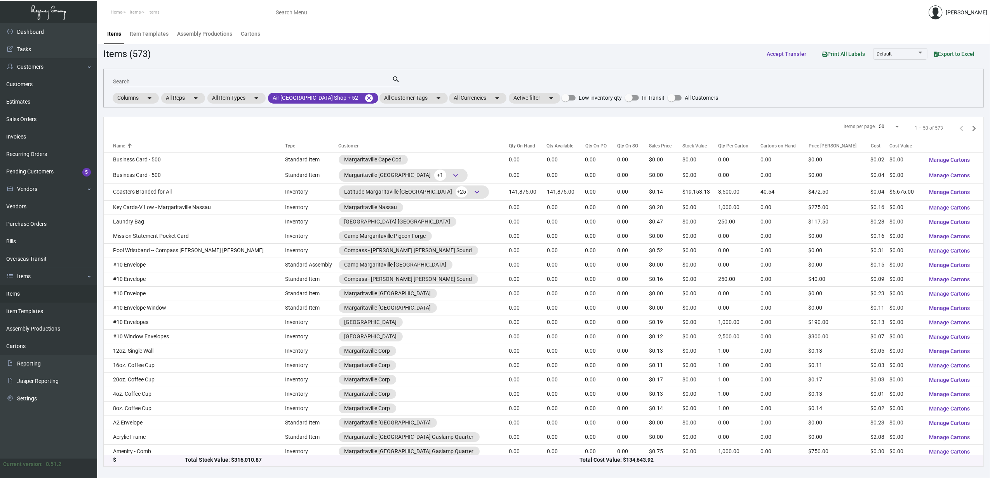
click at [205, 84] on input "Search" at bounding box center [252, 82] width 279 height 6
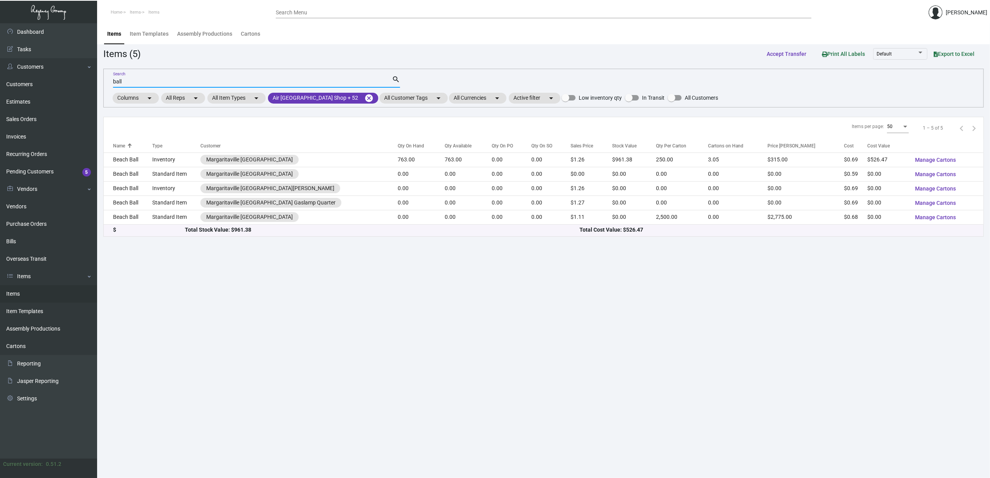
type input "ball"
click at [808, 19] on div "Search Menu" at bounding box center [544, 15] width 536 height 19
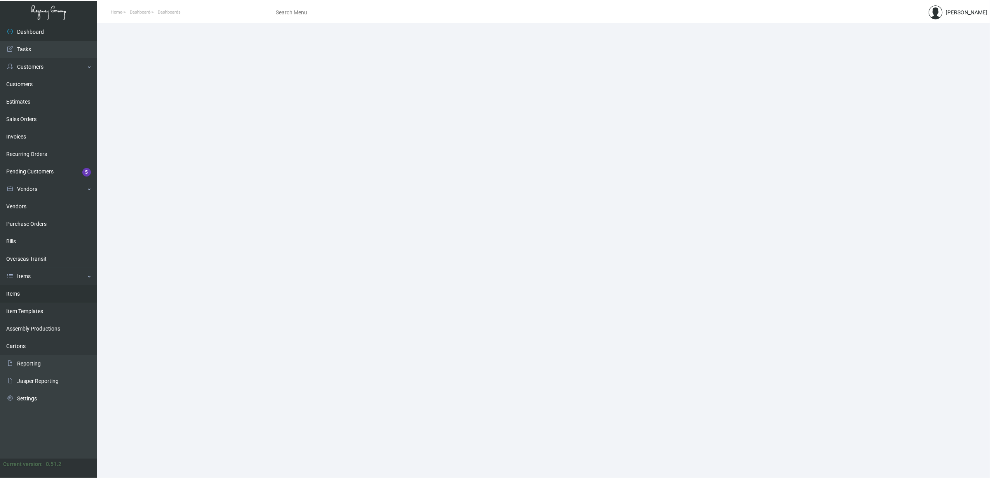
click at [58, 296] on link "Items" at bounding box center [48, 293] width 97 height 17
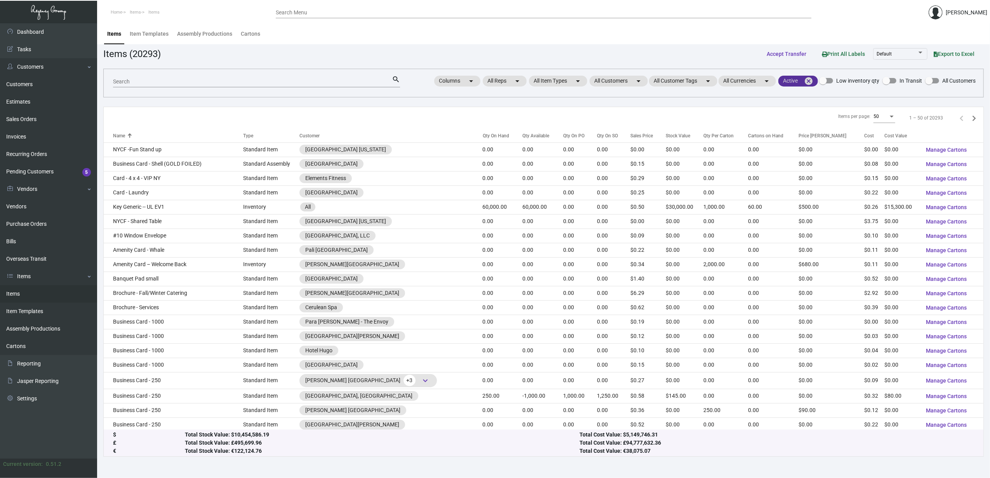
click at [809, 82] on mat-icon "cancel" at bounding box center [808, 81] width 9 height 9
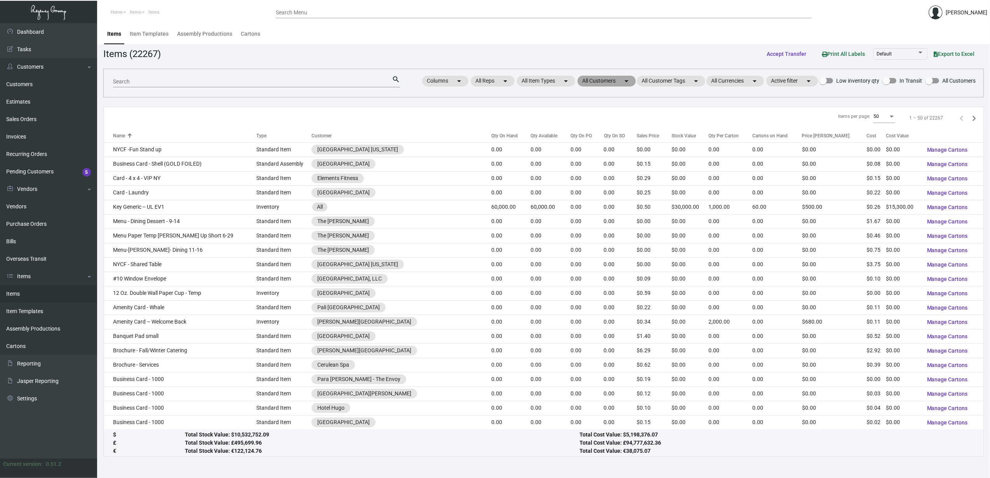
click at [581, 79] on mat-chip "All Customers arrow_drop_down" at bounding box center [606, 81] width 58 height 11
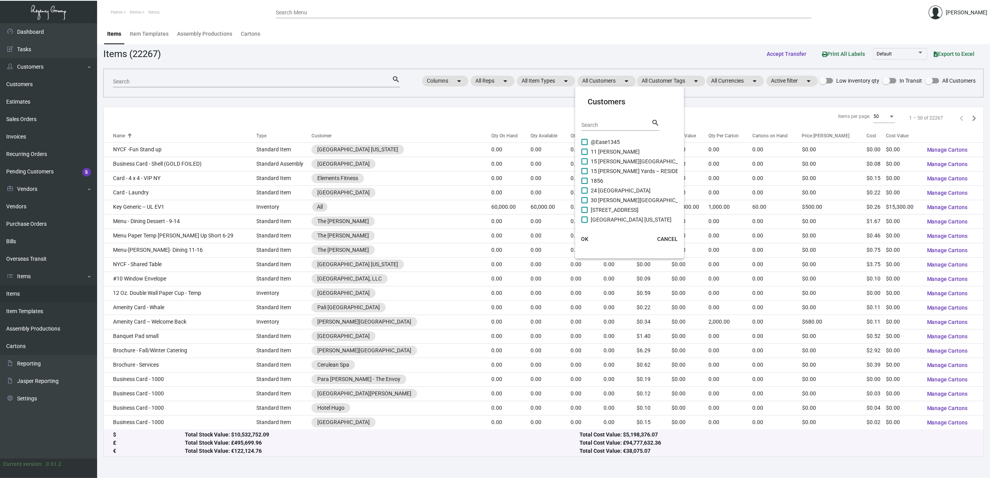
click at [589, 123] on input "Search" at bounding box center [616, 125] width 70 height 6
type input "delam"
click at [630, 141] on span "[PERSON_NAME] - [GEOGRAPHIC_DATA]" at bounding box center [640, 141] width 98 height 9
click at [584, 145] on input "[PERSON_NAME] - [GEOGRAPHIC_DATA]" at bounding box center [584, 145] width 0 height 0
checkbox input "true"
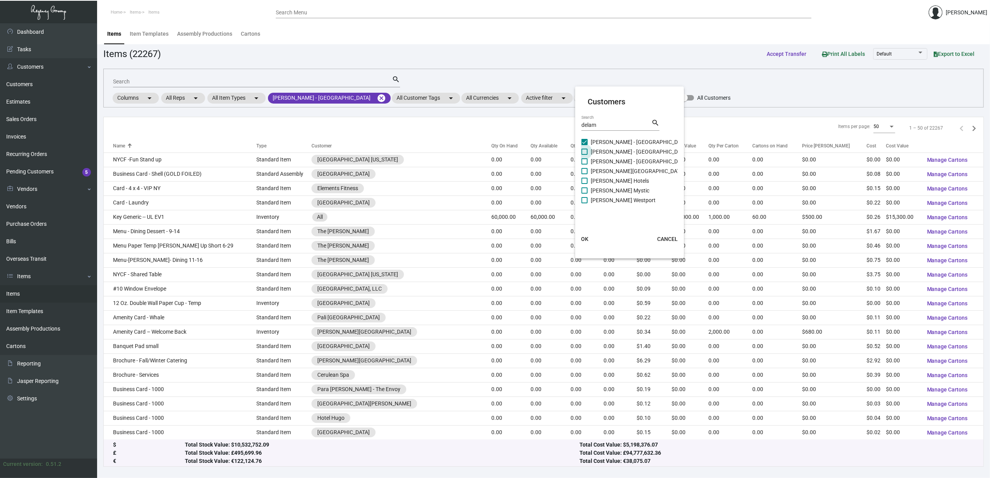
click at [628, 150] on span "[PERSON_NAME] - [GEOGRAPHIC_DATA]" at bounding box center [640, 151] width 98 height 9
click at [584, 155] on input "[PERSON_NAME] - [GEOGRAPHIC_DATA]" at bounding box center [584, 155] width 0 height 0
checkbox input "true"
click at [629, 160] on span "[PERSON_NAME] - [GEOGRAPHIC_DATA]" at bounding box center [640, 161] width 98 height 9
click at [584, 165] on input "[PERSON_NAME] - [GEOGRAPHIC_DATA]" at bounding box center [584, 165] width 0 height 0
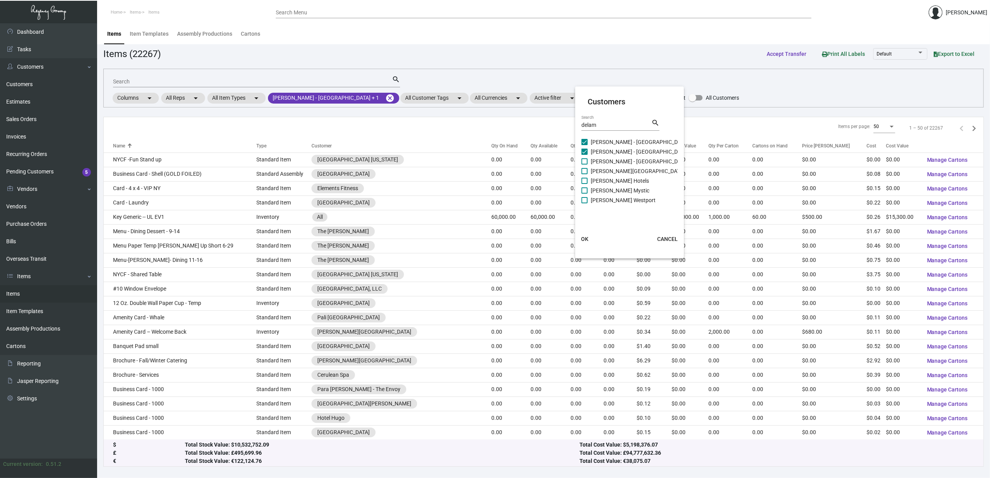
checkbox input "true"
click at [633, 167] on span "[PERSON_NAME][GEOGRAPHIC_DATA]" at bounding box center [638, 171] width 94 height 9
click at [584, 174] on input "[PERSON_NAME][GEOGRAPHIC_DATA]" at bounding box center [584, 174] width 0 height 0
checkbox input "true"
click at [626, 181] on span "[PERSON_NAME] Hotels" at bounding box center [620, 180] width 58 height 9
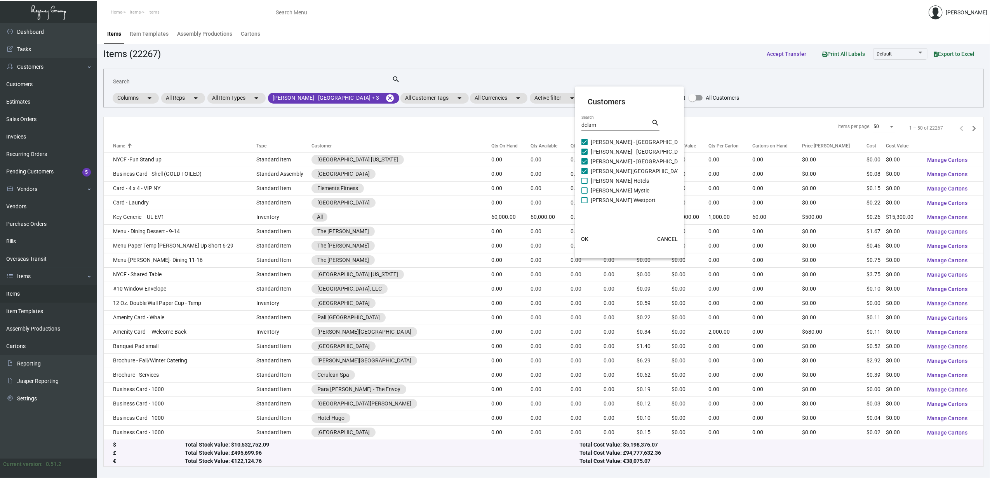
click at [584, 184] on input "[PERSON_NAME] Hotels" at bounding box center [584, 184] width 0 height 0
checkbox input "true"
click at [623, 191] on span "[PERSON_NAME] Mystic" at bounding box center [620, 190] width 59 height 9
click at [584, 194] on input "[PERSON_NAME] Mystic" at bounding box center [584, 194] width 0 height 0
checkbox input "true"
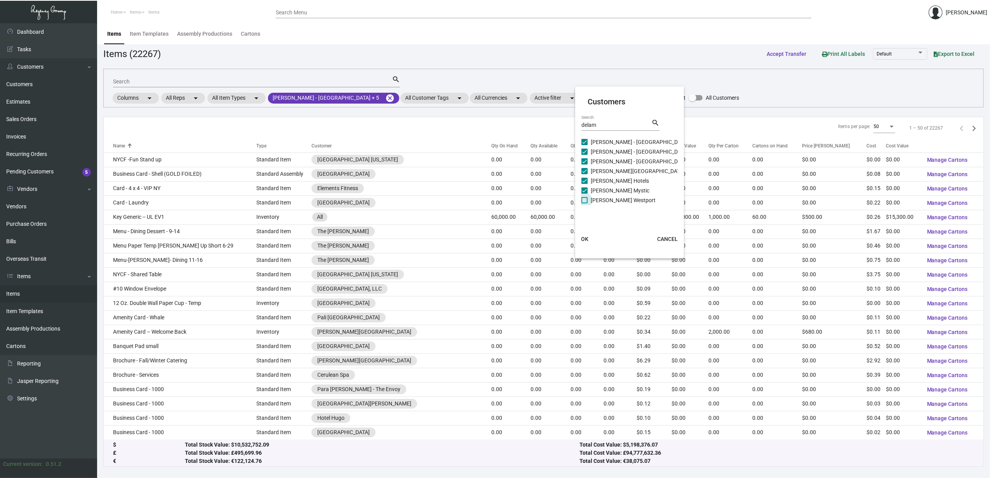
click at [623, 198] on span "[PERSON_NAME] Westport" at bounding box center [623, 200] width 65 height 9
click at [584, 203] on input "[PERSON_NAME] Westport" at bounding box center [584, 203] width 0 height 0
checkbox input "true"
click at [588, 240] on button "OK" at bounding box center [584, 239] width 25 height 14
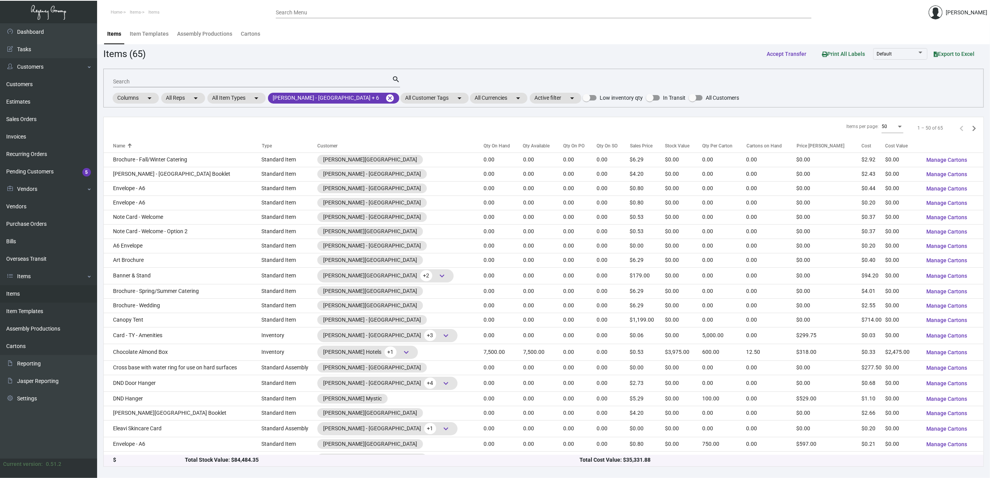
click at [249, 86] on div "Search" at bounding box center [252, 81] width 279 height 12
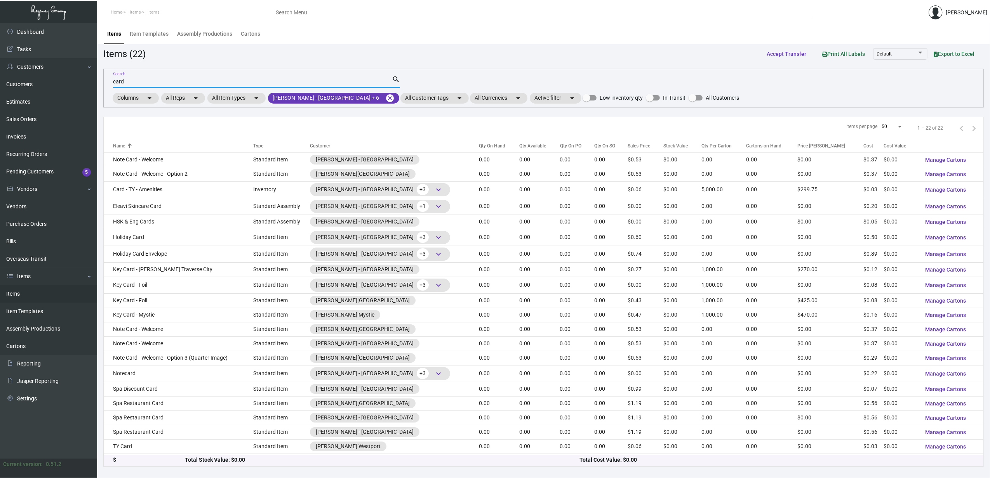
type input "card"
click at [126, 146] on div "Name" at bounding box center [183, 146] width 140 height 7
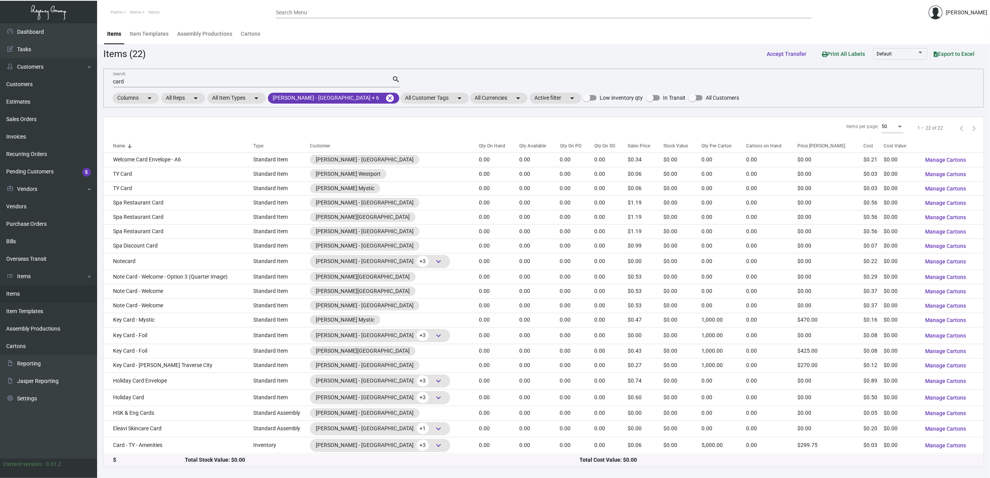
click at [126, 146] on div "Name" at bounding box center [183, 146] width 140 height 7
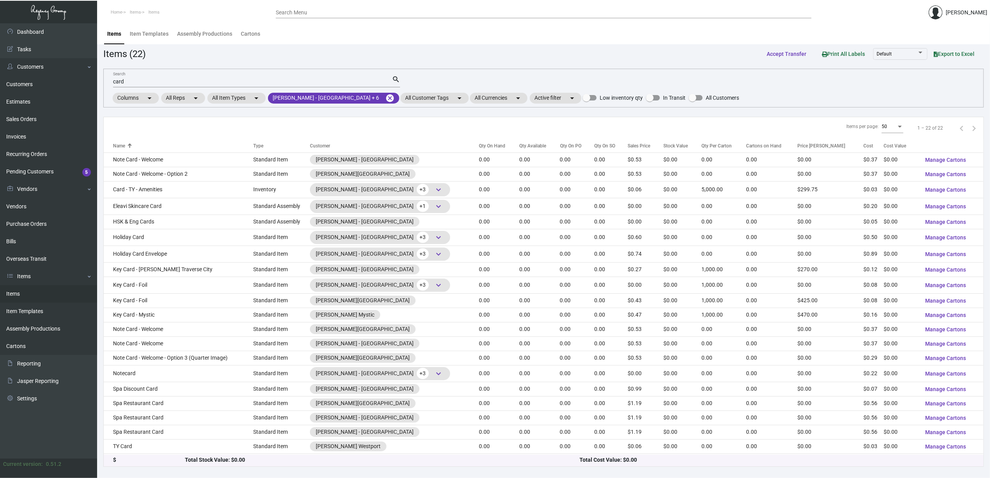
click at [126, 146] on div "Name" at bounding box center [183, 146] width 140 height 7
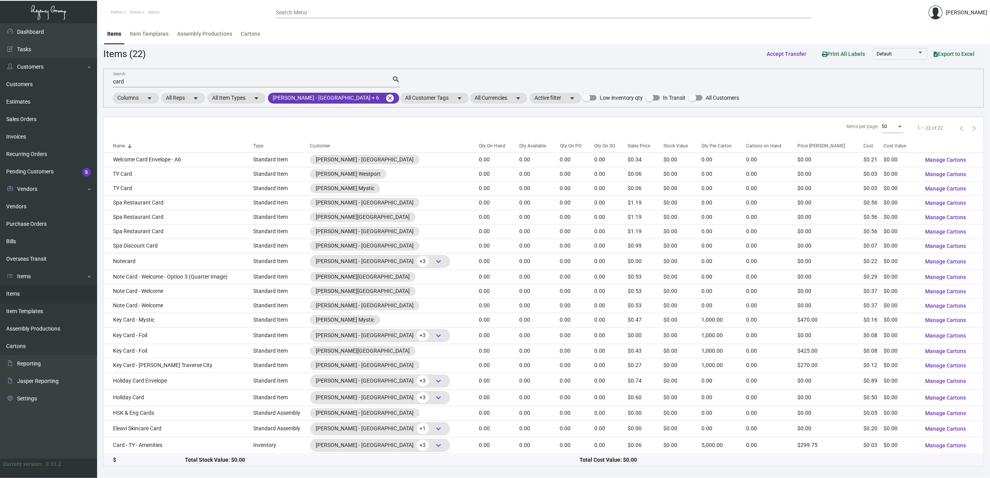
click at [126, 146] on div "Name" at bounding box center [183, 146] width 140 height 7
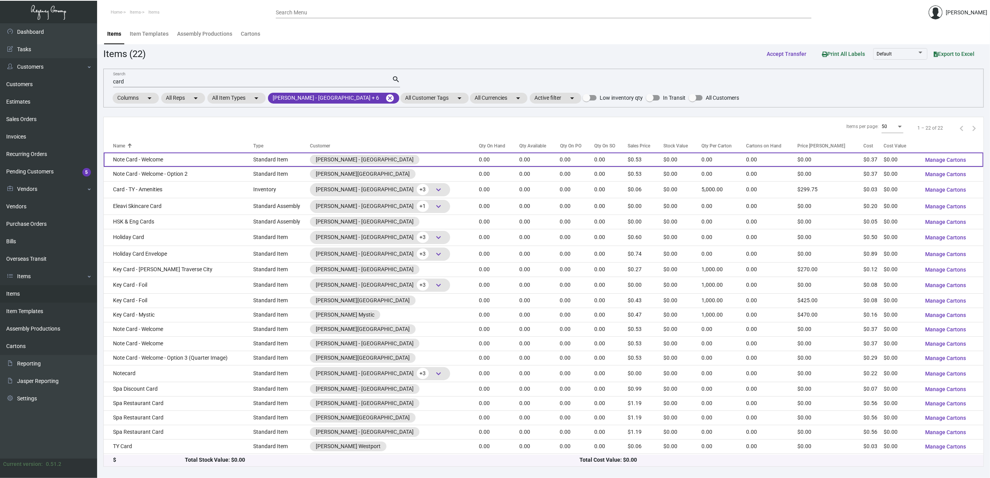
click at [131, 159] on td "Note Card - Welcome" at bounding box center [179, 160] width 150 height 14
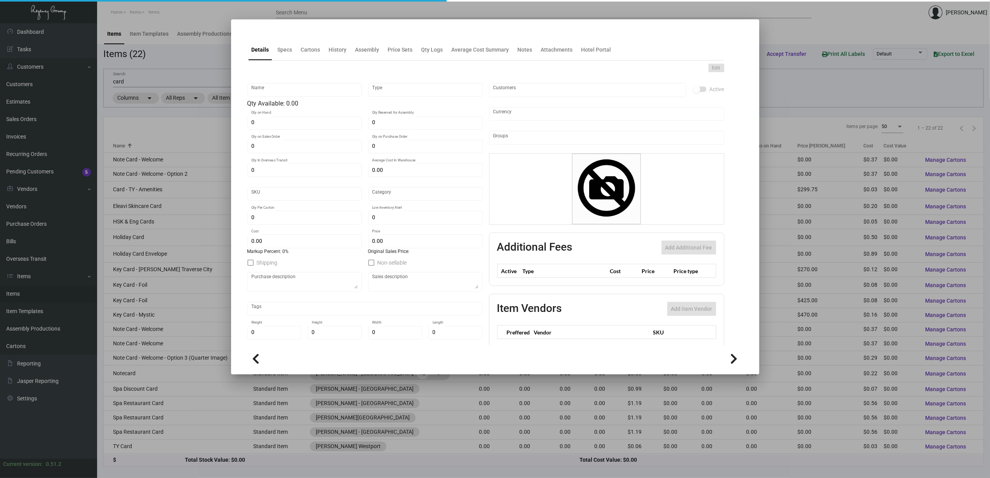
type input "Note Card - Welcome"
type input "Standard Item"
type input "$ 0.00"
type input "Standard"
type input "$ 0.36667"
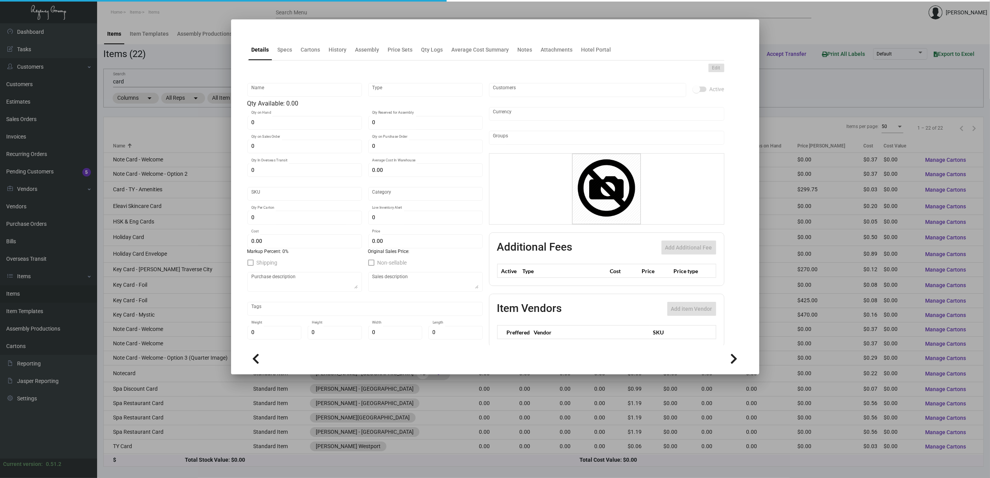
type input "$ 0.532"
checkbox input "true"
type input "United States Dollar $"
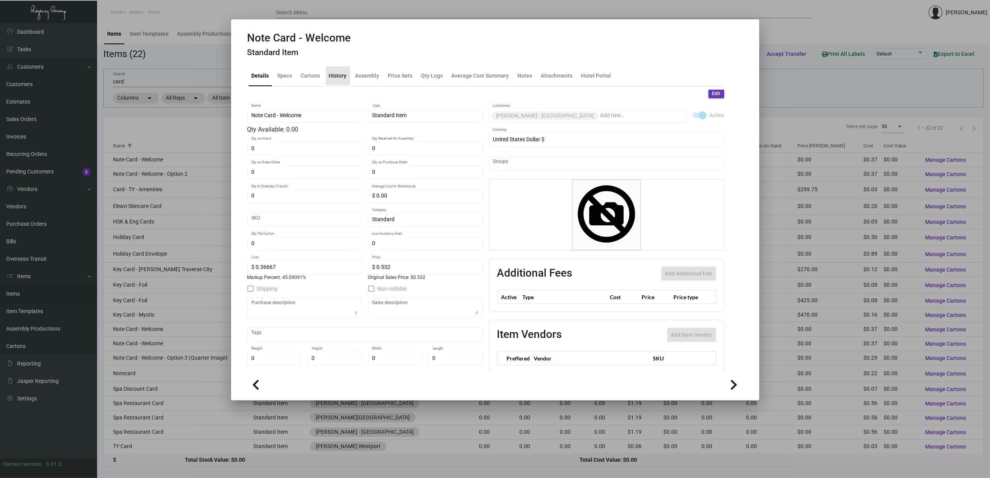
click at [330, 77] on div "History" at bounding box center [338, 75] width 18 height 8
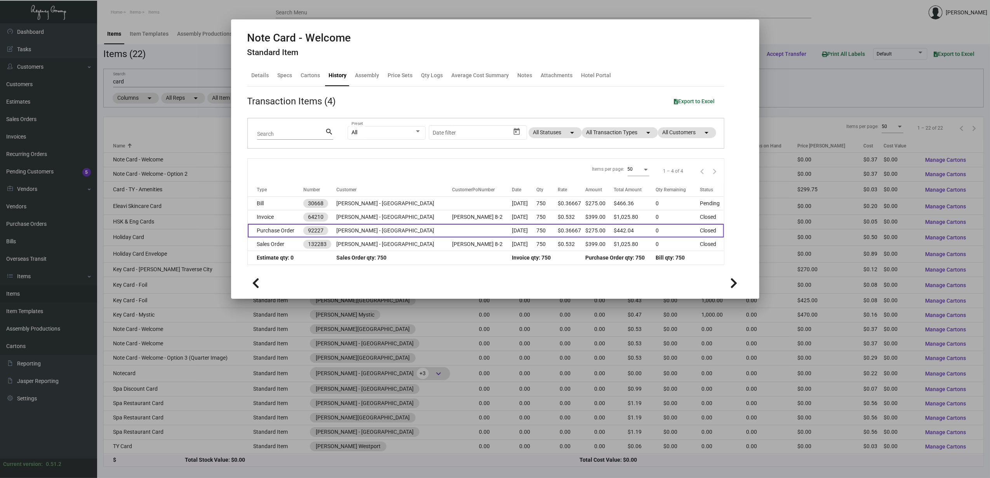
click at [278, 230] on td "Purchase Order" at bounding box center [276, 231] width 56 height 14
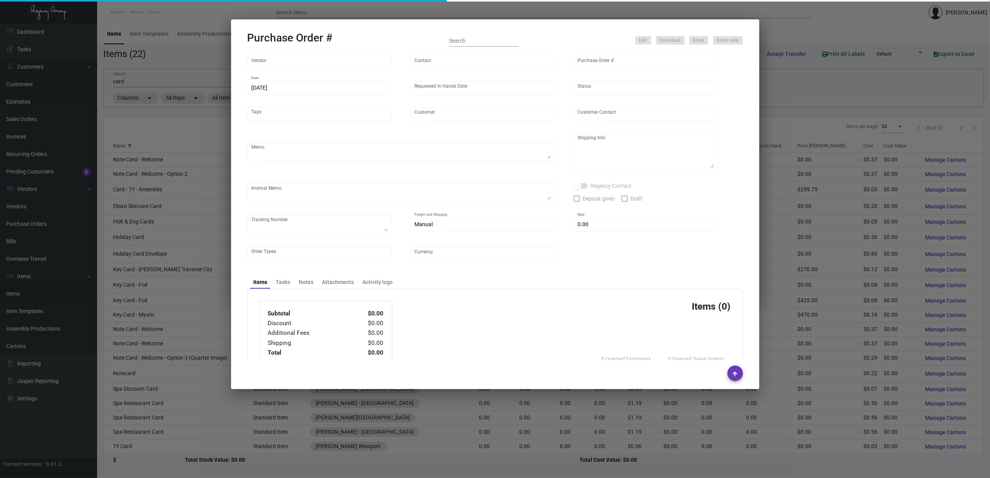
type input "[PERSON_NAME] Printing"
type input "[PERSON_NAME]"
type input "92227"
type input "[DATE]"
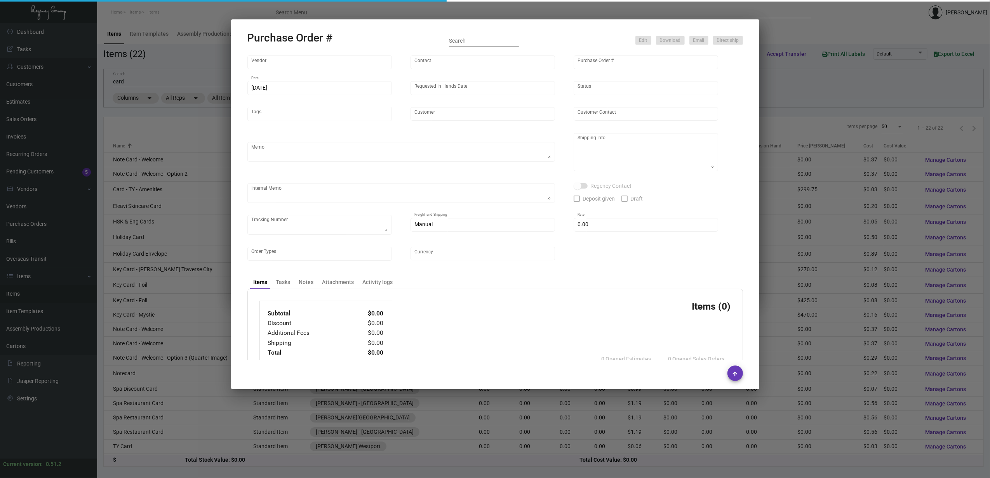
type input "[PERSON_NAME] - [GEOGRAPHIC_DATA]"
type input "[PERSON_NAME]"
type textarea "Please show PDF proof for approval - Confirm receipt of order and ship date - S…"
type textarea "[PERSON_NAME] - [GEOGRAPHIC_DATA] - [GEOGRAPHIC_DATA][PERSON_NAME] [STREET_ADDR…"
type input "$ 0.00"
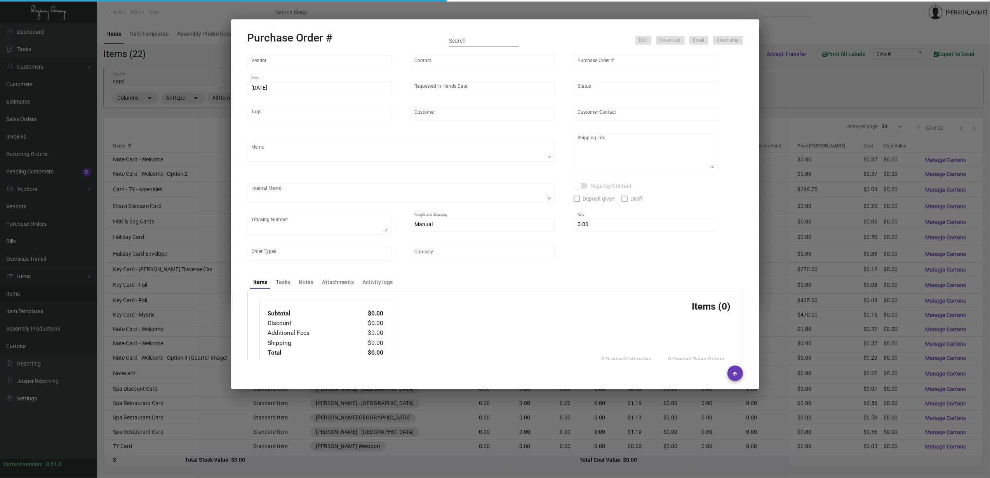
type input "United States Dollar $"
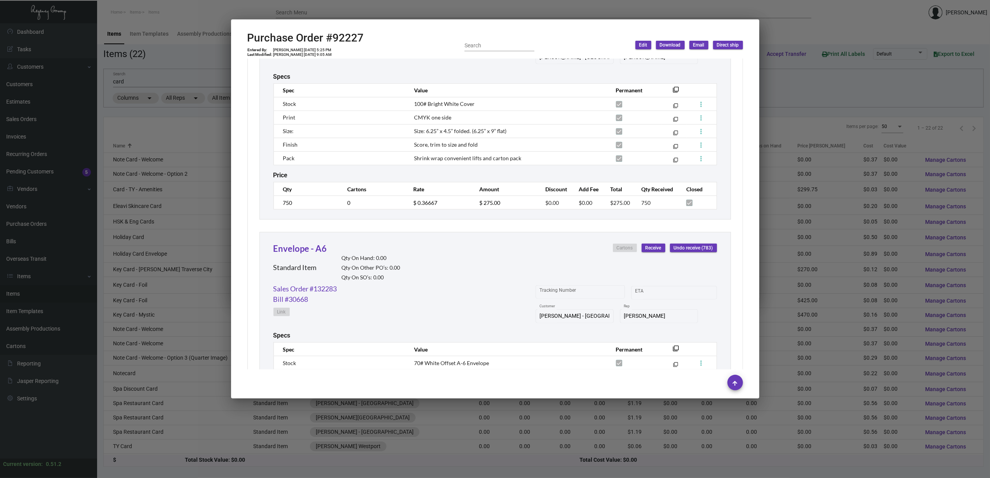
scroll to position [564, 0]
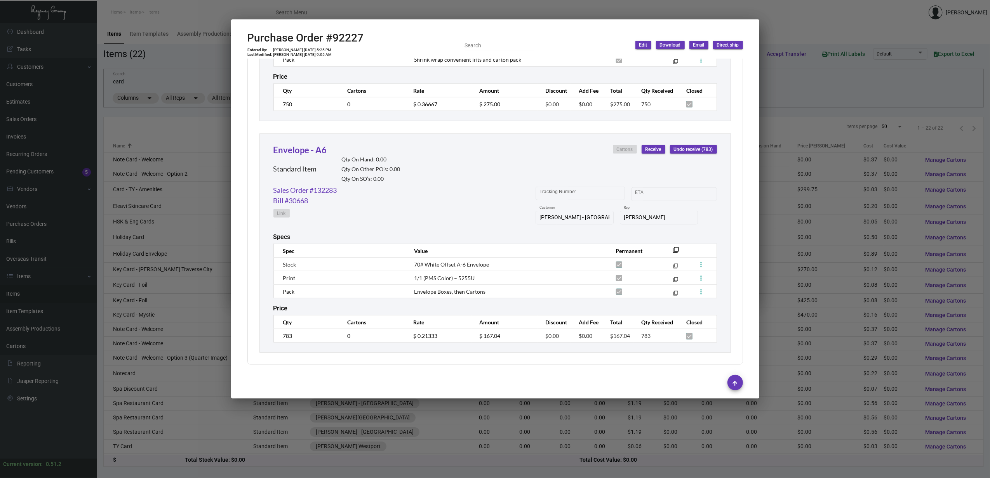
click at [141, 175] on div at bounding box center [495, 239] width 990 height 478
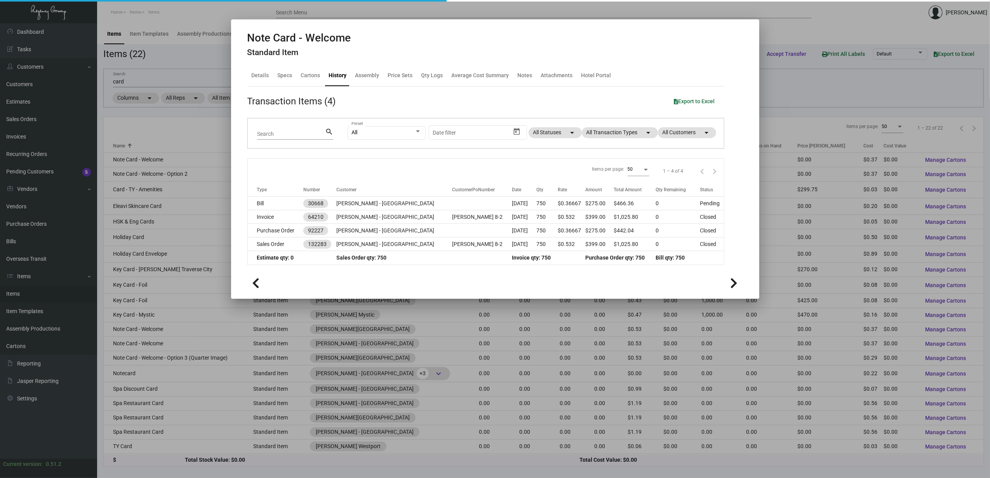
click at [141, 175] on div at bounding box center [495, 239] width 990 height 478
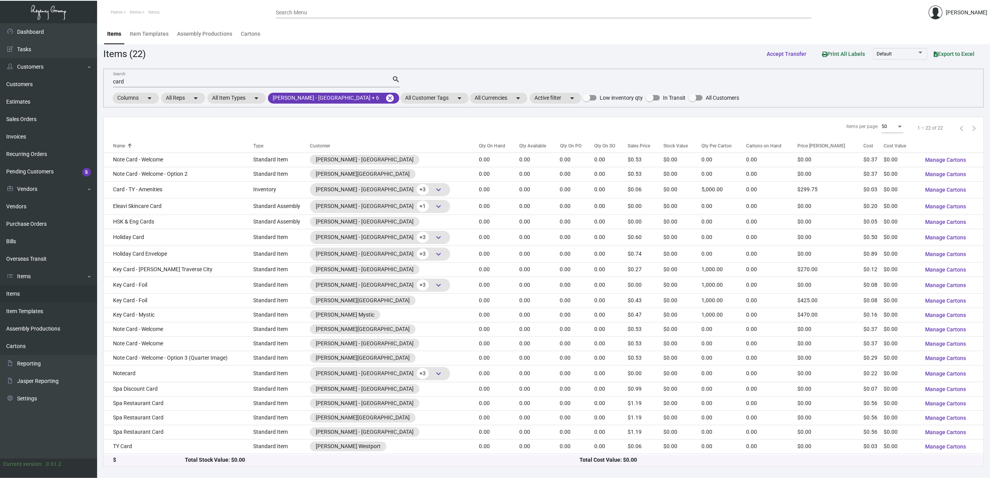
click at [141, 175] on td "Note Card - Welcome - Option 2" at bounding box center [179, 174] width 150 height 14
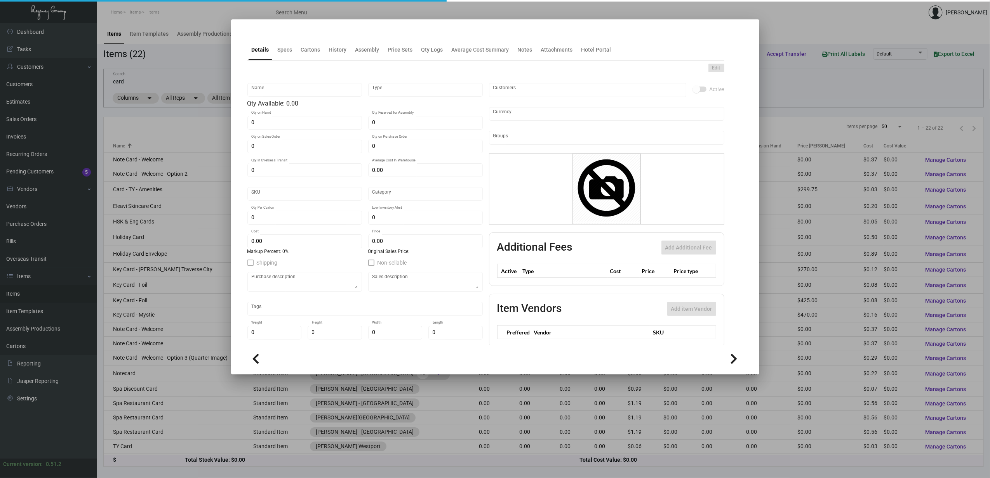
type input "Note Card - Welcome - Option 2"
type input "Standard Item"
type input "$ 0.00"
type input "Standard"
type input "$ 0.36667"
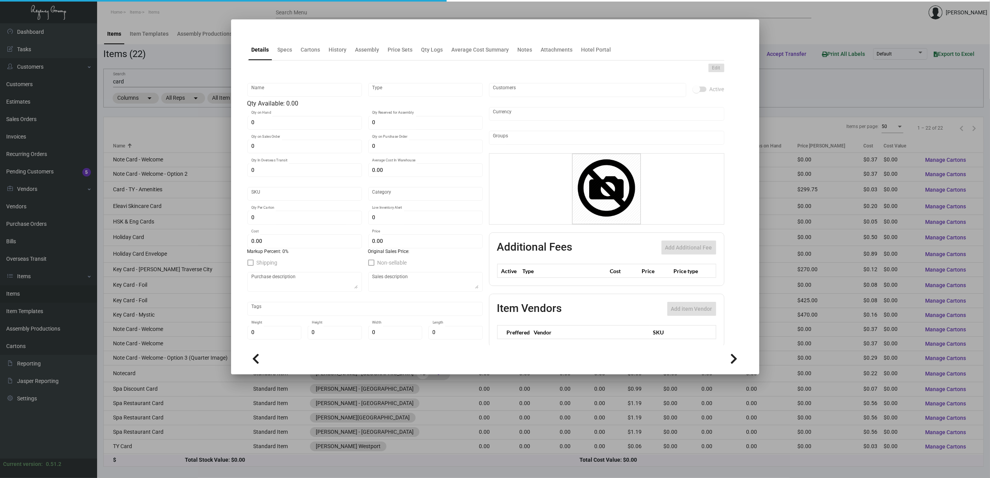
type input "$ 0.532"
checkbox input "true"
type input "United States Dollar $"
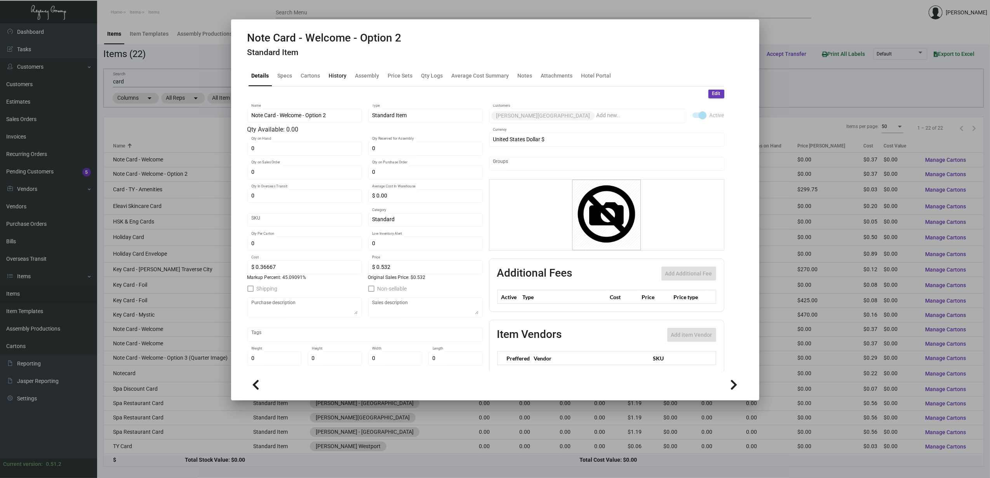
click at [339, 78] on div "History" at bounding box center [338, 75] width 18 height 8
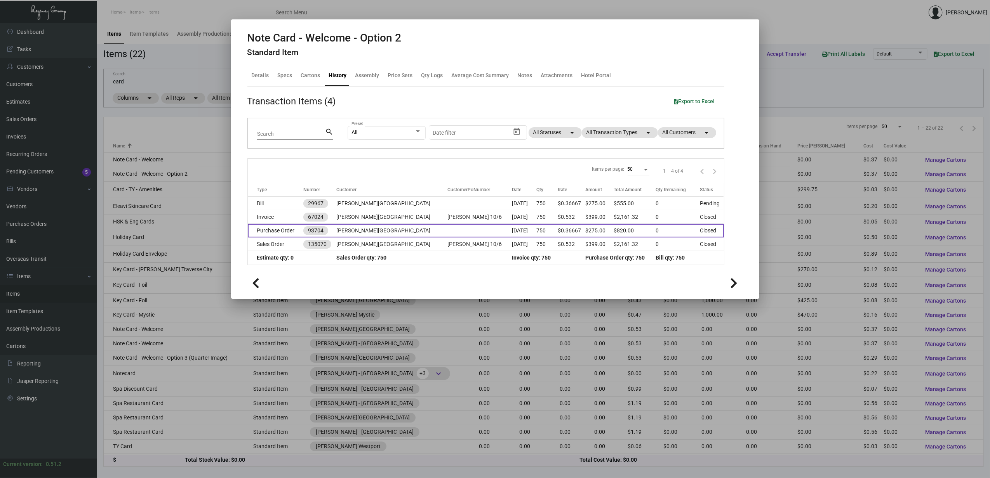
click at [299, 224] on td "Purchase Order" at bounding box center [276, 231] width 56 height 14
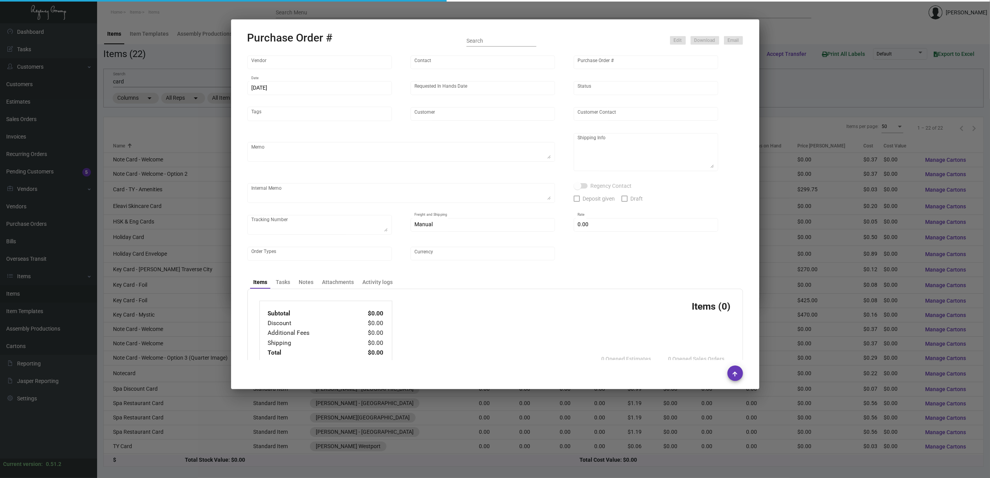
type input "[PERSON_NAME] Printing"
type input "[PERSON_NAME]"
type input "93704"
type input "[DATE]"
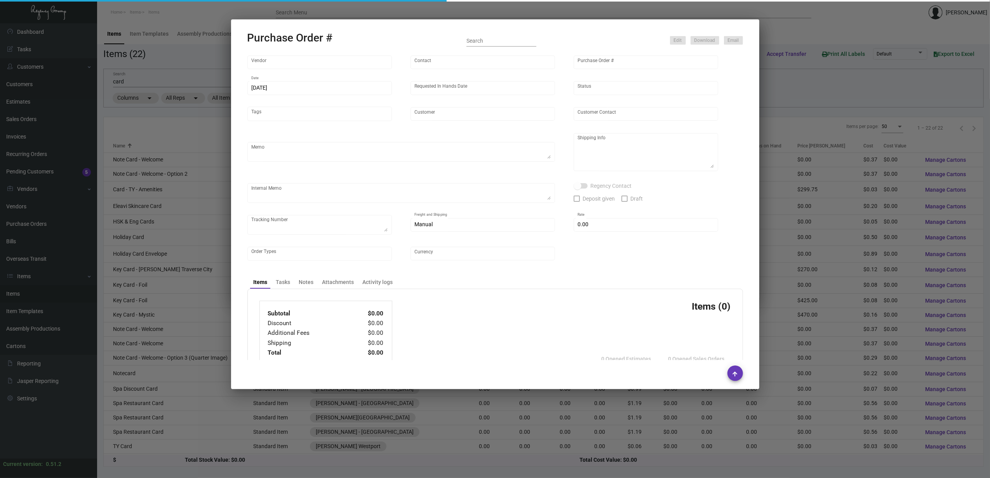
type input "[PERSON_NAME][GEOGRAPHIC_DATA]"
type input "[PERSON_NAME]"
type textarea "Please show PDF proof for approval - Confirm receipt of order and ship date - S…"
type textarea "[PERSON_NAME][GEOGRAPHIC_DATA] - [PERSON_NAME][GEOGRAPHIC_DATA][STREET_ADDRESS]…"
type textarea "[DATE] Cards had the score line printed on them - [PERSON_NAME] re-ran at their…"
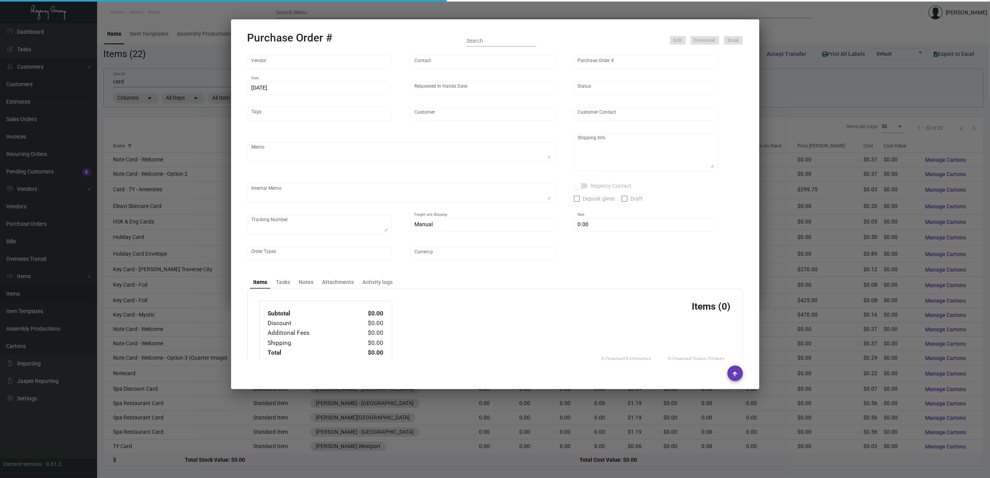
type input "$ 0.00"
type input "United States Dollar $"
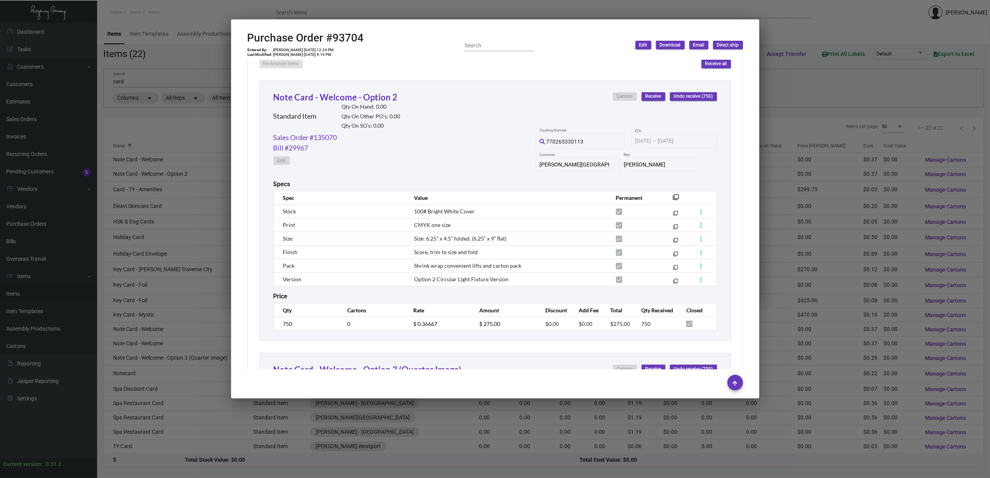
scroll to position [333, 0]
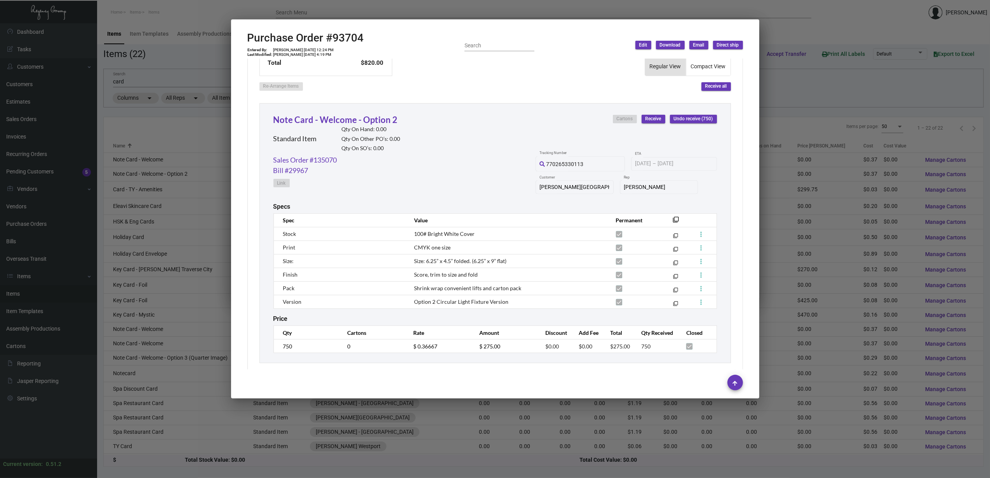
click at [169, 187] on div at bounding box center [495, 239] width 990 height 478
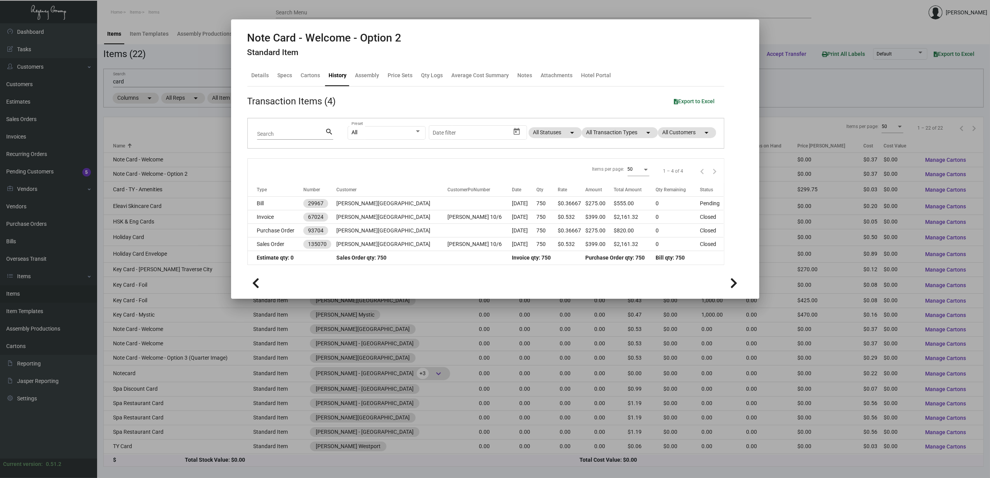
click at [157, 190] on div at bounding box center [495, 239] width 990 height 478
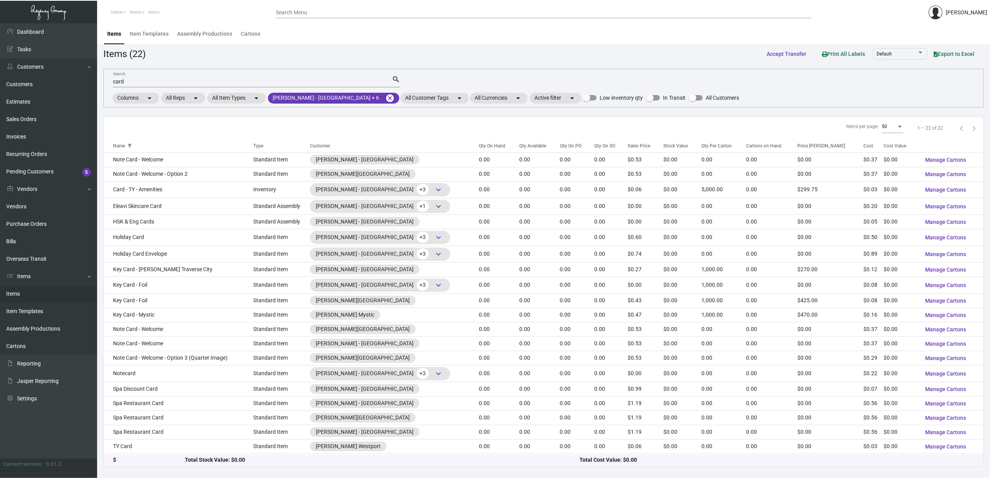
click at [157, 190] on td "Card - TY - Amenities" at bounding box center [179, 189] width 150 height 17
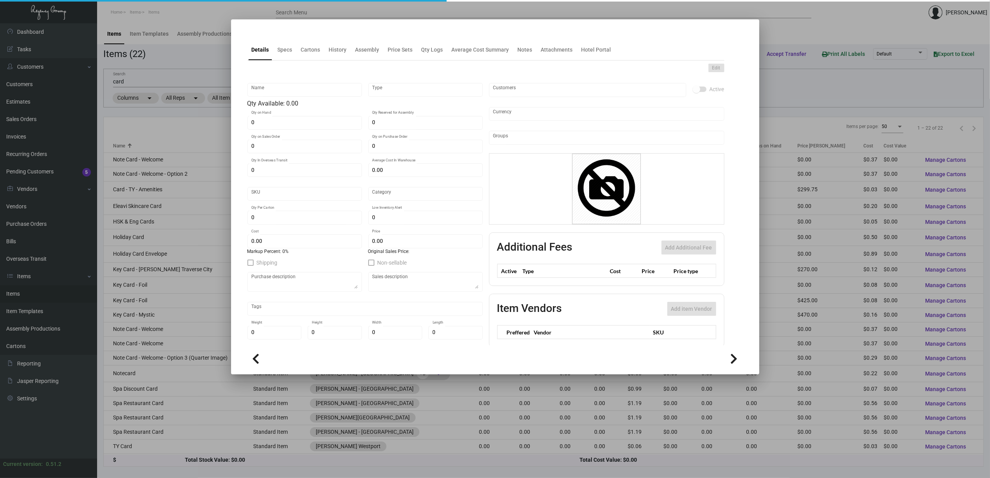
type input "Card - TY - Amenities"
type input "Inventory"
type input "$ 0.23"
type input "Standard"
type input "5,000"
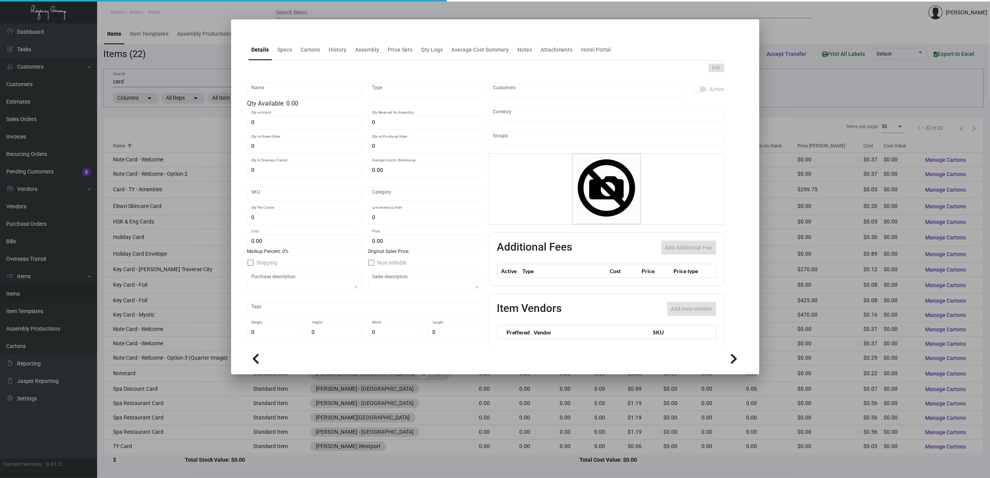
type input "2,000"
type input "$ 0.0345"
type input "$ 0.05995"
checkbox input "true"
type input "United States Dollar $"
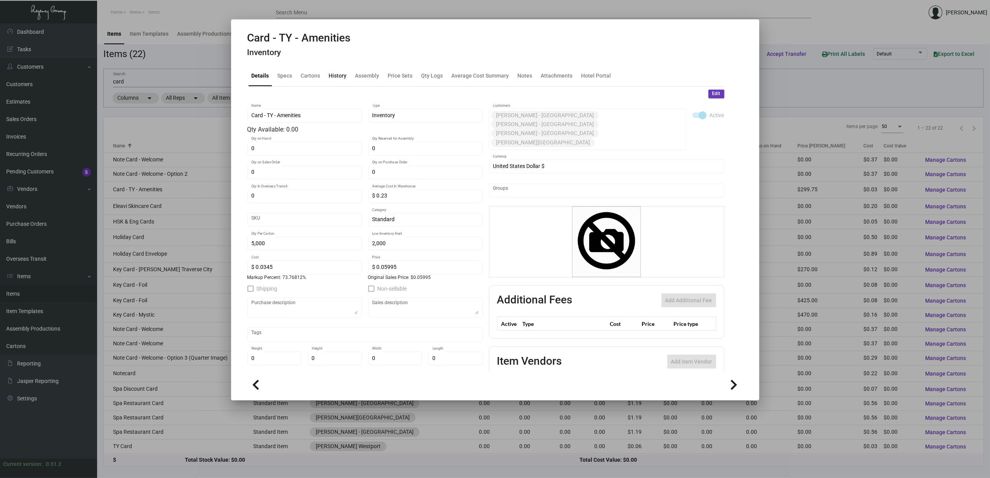
click at [336, 80] on div "History" at bounding box center [338, 75] width 24 height 19
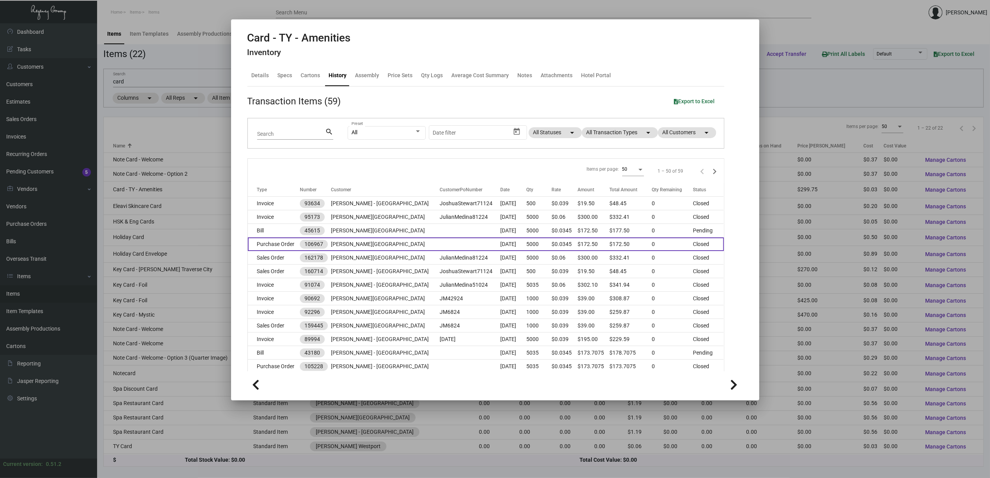
click at [291, 241] on td "Purchase Order" at bounding box center [274, 245] width 52 height 14
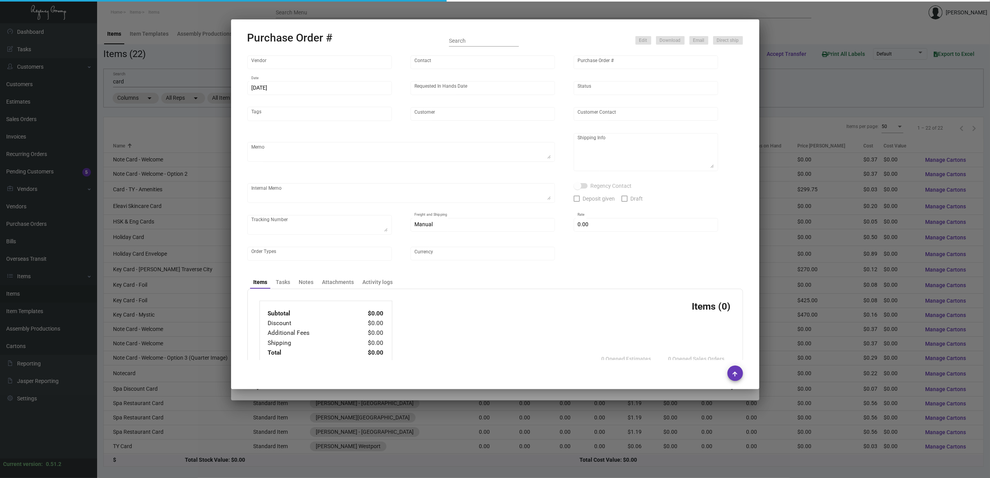
type input "[PERSON_NAME] Printing"
type input "[PERSON_NAME]"
type input "106967"
type input "[DATE]"
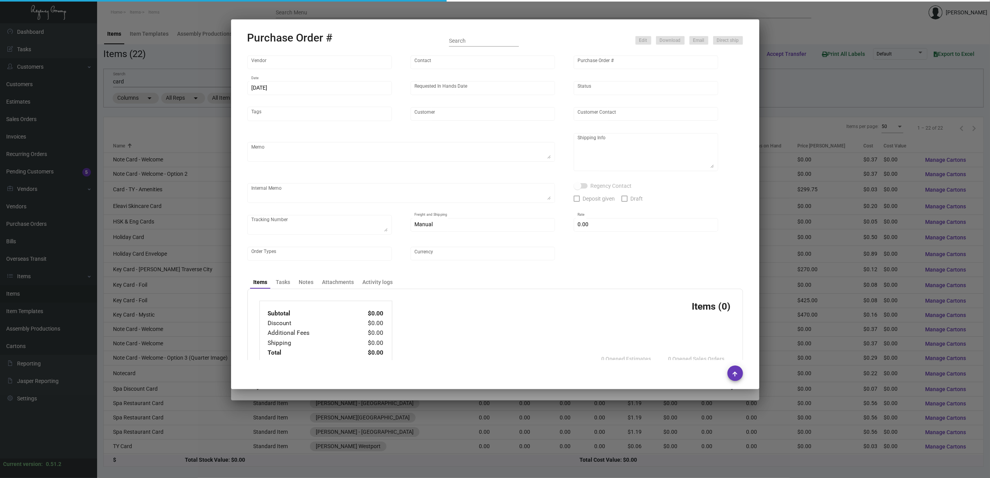
type input "[PERSON_NAME][GEOGRAPHIC_DATA]"
type input "[PERSON_NAME]"
type textarea "PLEASE SEND PDF PROOFS TO OUR ART TEAM; [EMAIL_ADDRESS][DOMAIN_NAME] WITH ME IN…"
type textarea "[PERSON_NAME][GEOGRAPHIC_DATA] - [PERSON_NAME][GEOGRAPHIC_DATA][STREET_ADDRESS]…"
type input "$ 0.00"
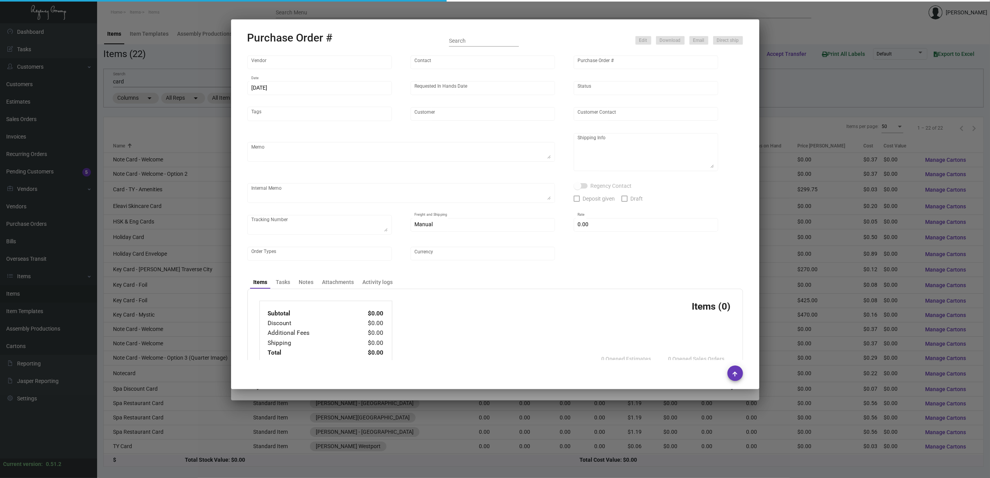
type input "United States Dollar $"
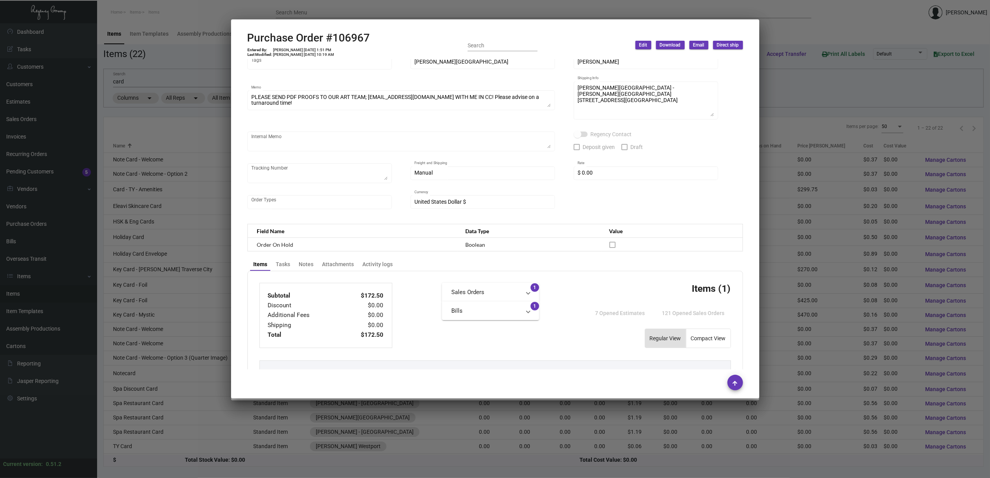
scroll to position [259, 0]
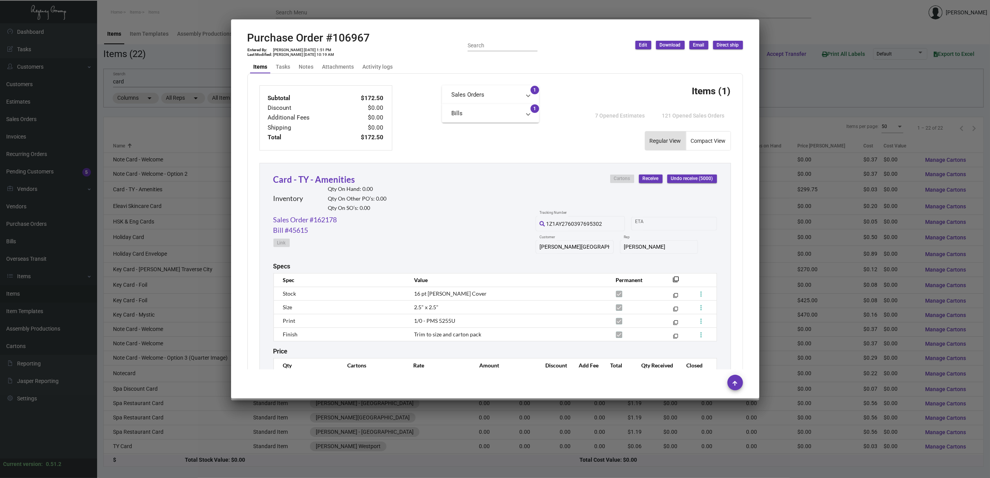
click at [176, 205] on div at bounding box center [495, 239] width 990 height 478
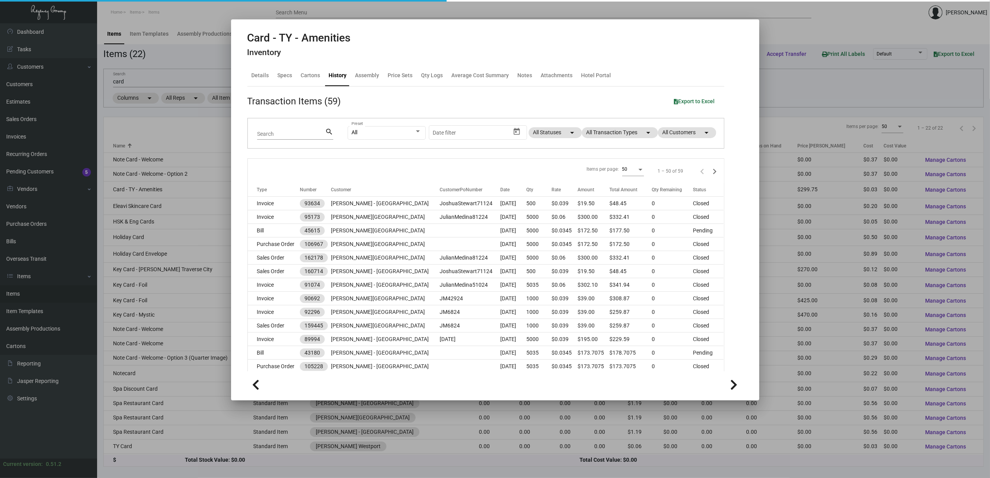
click at [168, 205] on div at bounding box center [495, 239] width 990 height 478
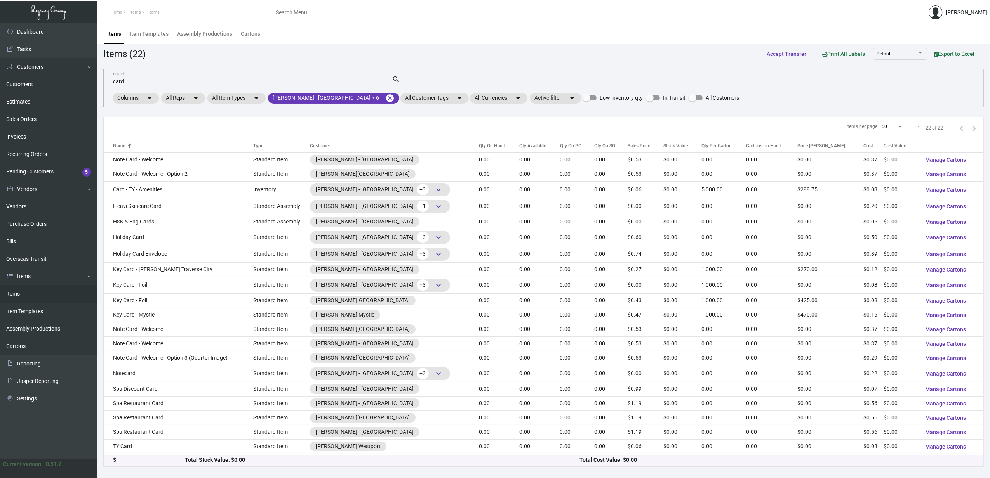
click at [168, 205] on td "Eleavi Skincare Card" at bounding box center [179, 206] width 150 height 17
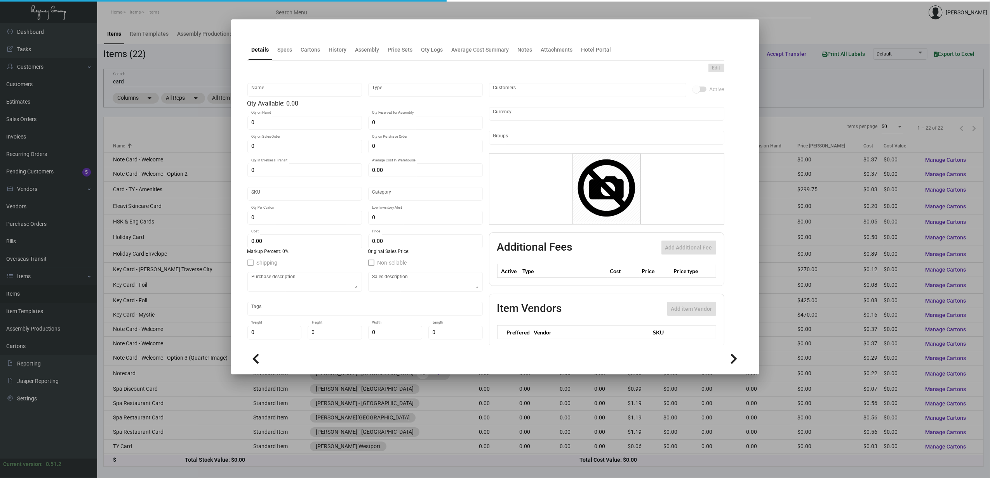
type input "Eleavi Skincare Card"
type input "Standard Assembly"
type input "$ 0.00"
type input "DMARGH-Card-23"
type input "Standard"
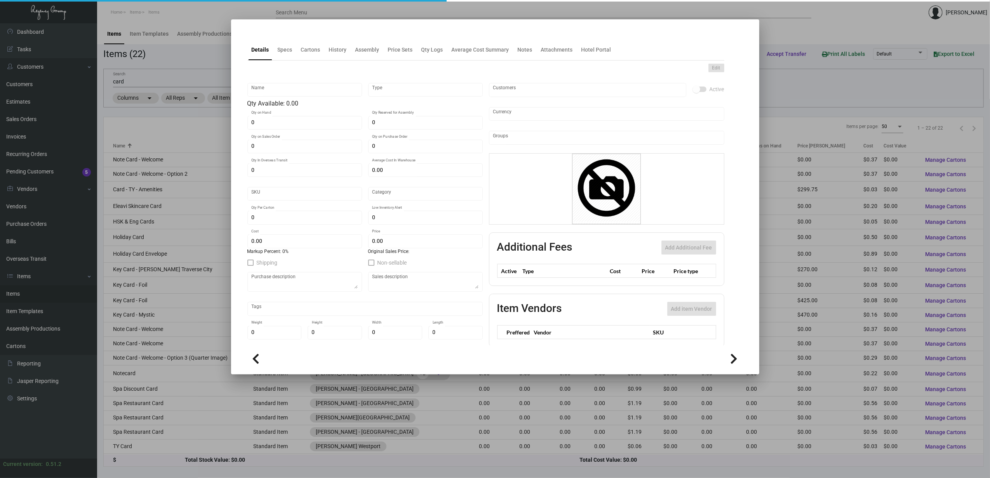
type input "$ 0.20388"
type input "$ 0.00"
checkbox input "true"
type input "United States Dollar $"
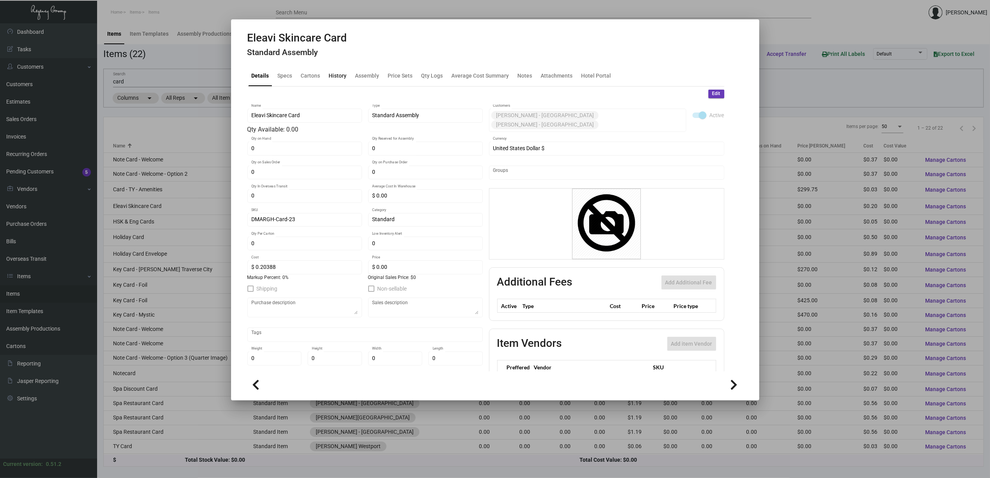
click at [348, 81] on div "History" at bounding box center [338, 75] width 24 height 19
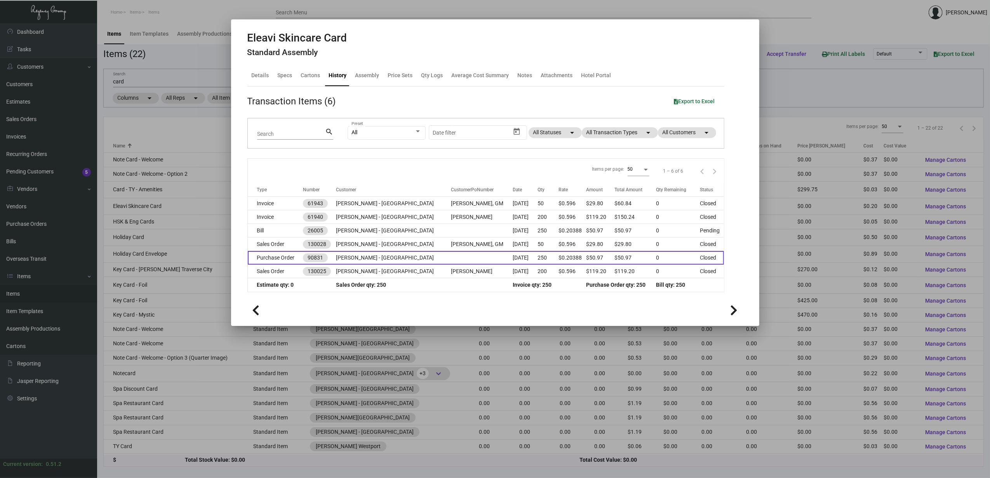
click at [284, 263] on td "Purchase Order" at bounding box center [276, 258] width 56 height 14
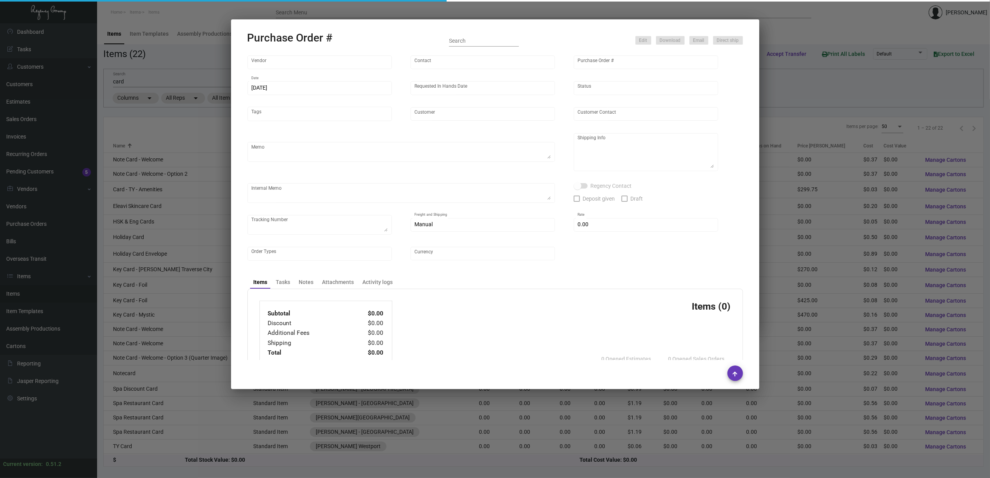
type input "4 Over"
type input "90831"
type input "[DATE]"
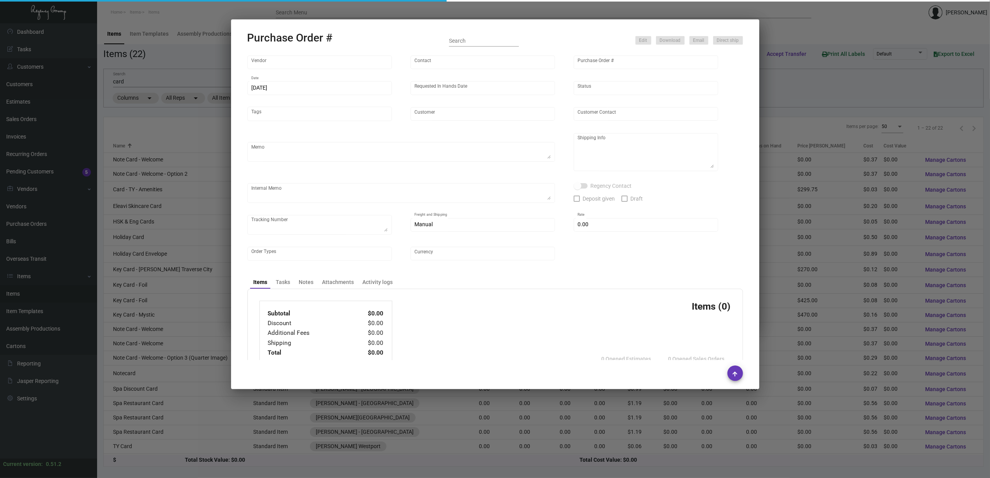
type input "[PERSON_NAME] - [GEOGRAPHIC_DATA]"
type input "Split Shipped"
type textarea "Split Shipping - See 2 SOs"
type textarea "Your Order ID is: B2560091381, please let [PERSON_NAME] know once receive"
type input "$ 0.00"
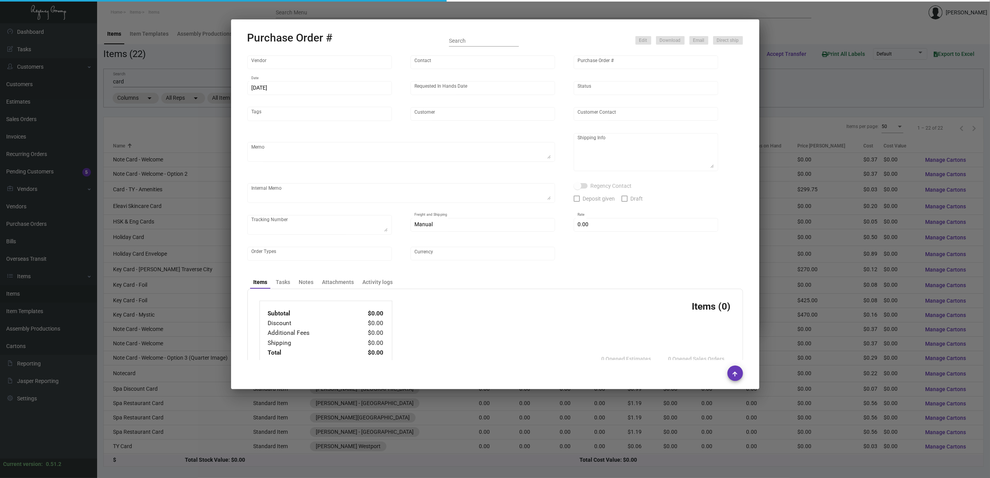
type input "United States Dollar $"
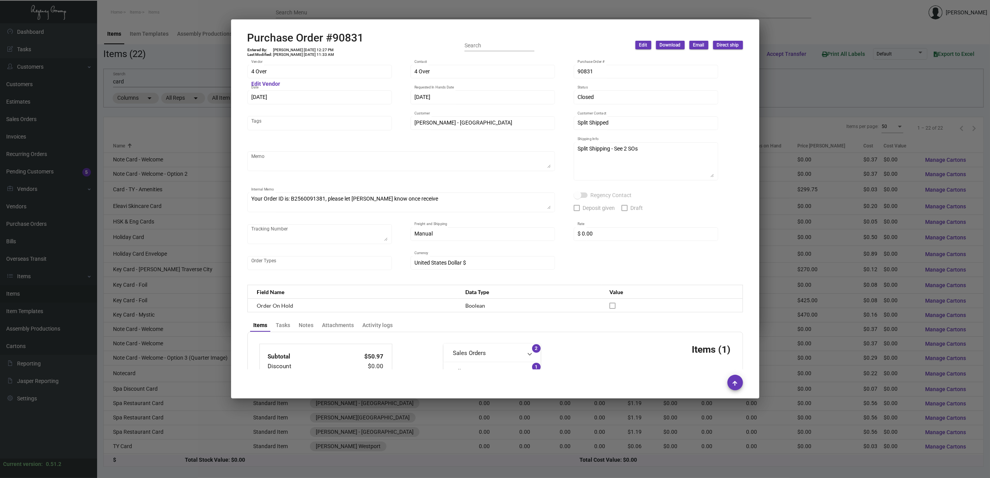
scroll to position [311, 0]
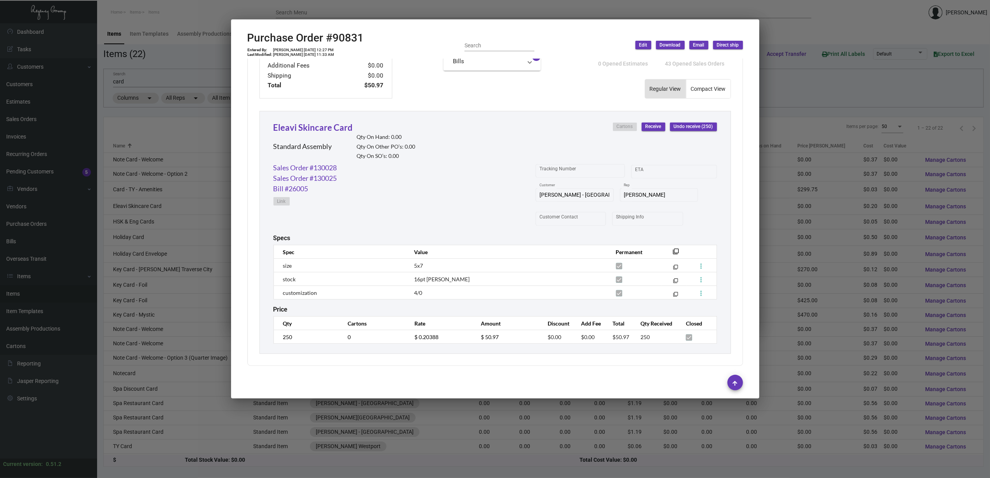
click at [347, 37] on h2 "Purchase Order #90831" at bounding box center [305, 37] width 117 height 13
copy h2 "90831"
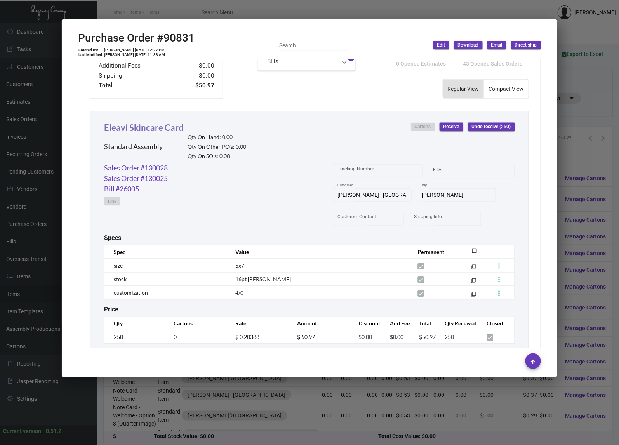
click at [112, 127] on link "Eleavi Skincare Card" at bounding box center [144, 127] width 80 height 10
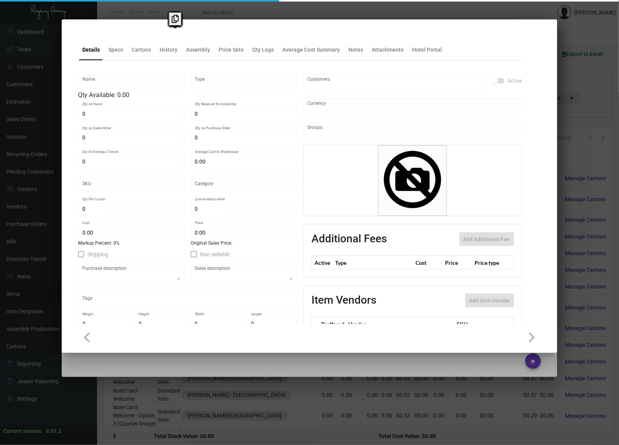
type input "Eleavi Skincare Card"
type input "Standard Assembly"
type input "$ 0.00"
type input "DMARGH-Card-23"
type input "Standard"
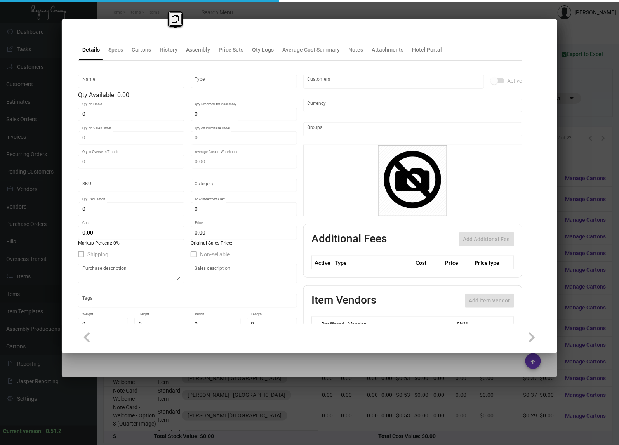
type input "$ 0.20388"
type input "$ 0.00"
checkbox input "true"
type input "United States Dollar $"
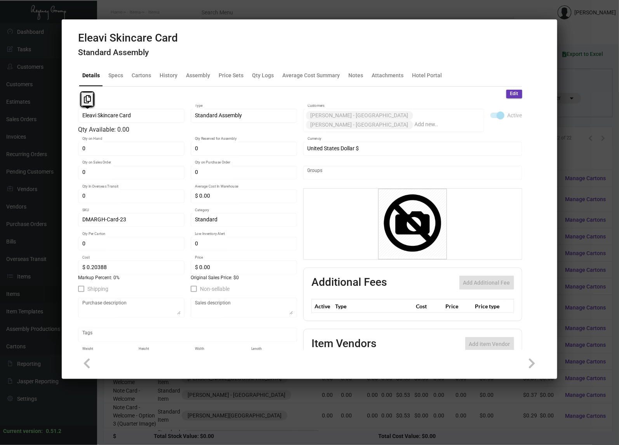
click at [173, 16] on div at bounding box center [309, 222] width 619 height 445
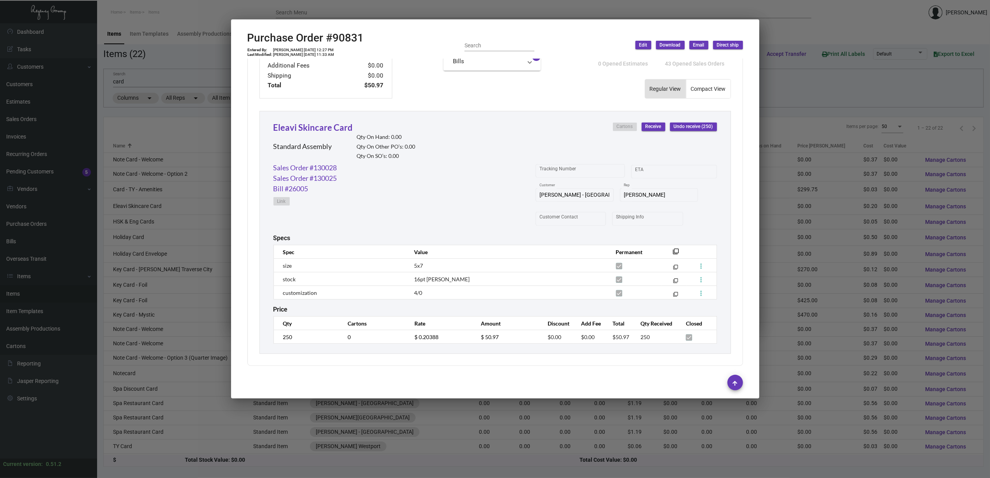
click at [177, 207] on div at bounding box center [495, 239] width 990 height 478
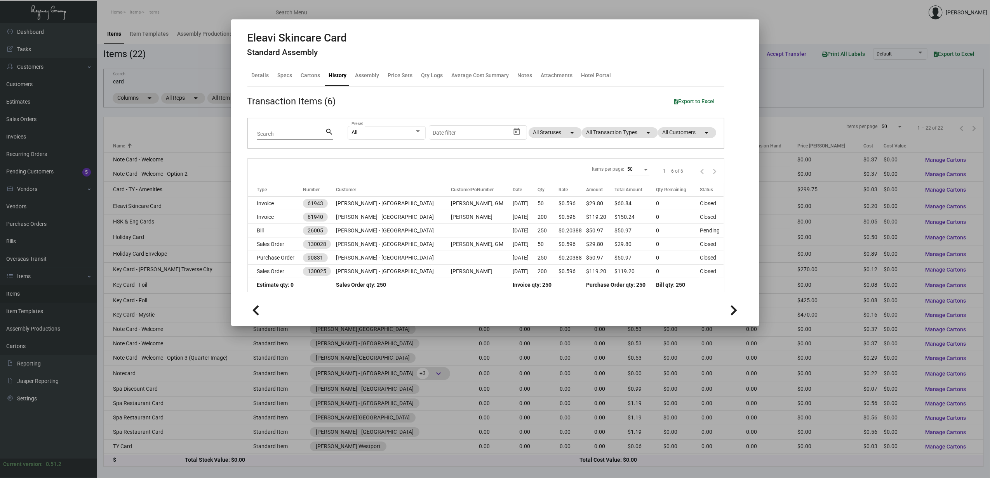
click at [148, 223] on div at bounding box center [495, 239] width 990 height 478
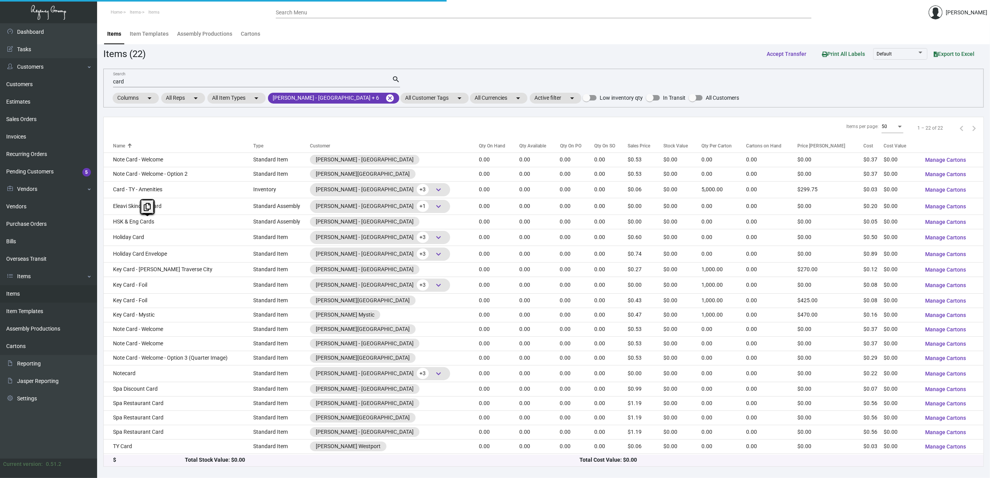
click at [148, 223] on td "HSK & Eng Cards" at bounding box center [179, 222] width 150 height 14
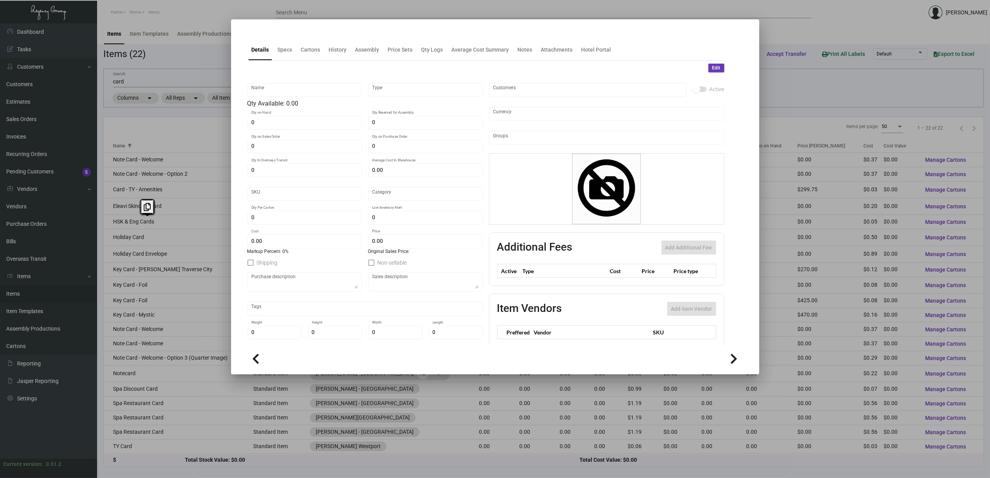
type input "HSK & Eng Cards"
type input "Standard Assembly"
type input "$ 0.00"
type input "DMARGH-Card-87"
type input "Standard"
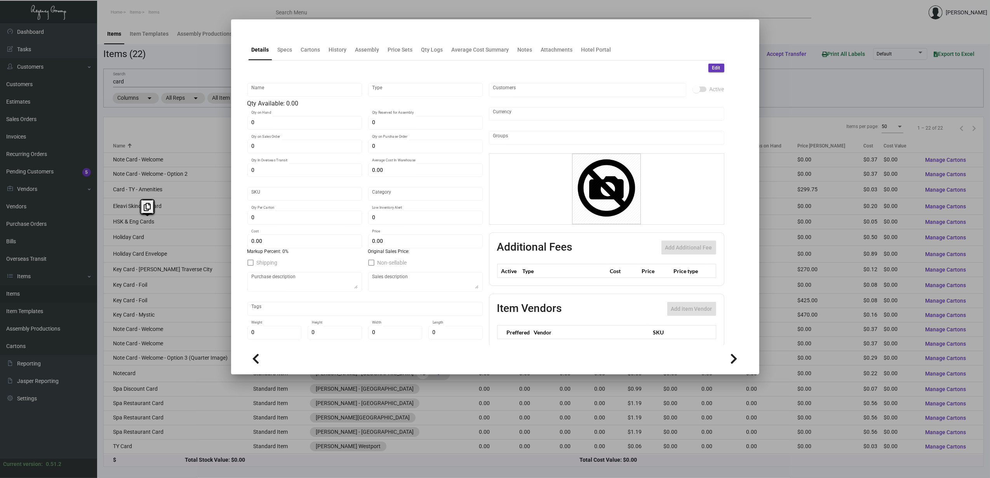
type input "$ 0.04998"
type input "$ 0.00"
checkbox input "true"
type input "United States Dollar $"
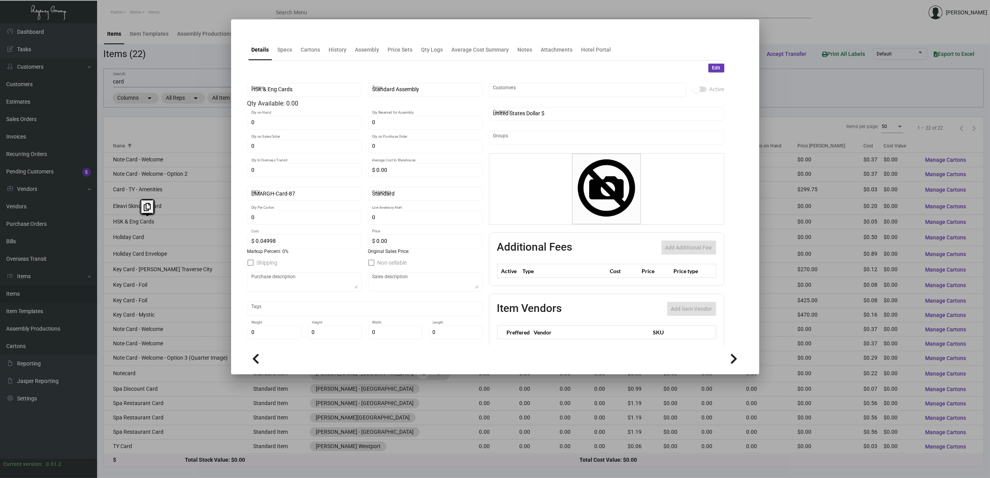
click at [340, 35] on div at bounding box center [495, 32] width 496 height 3
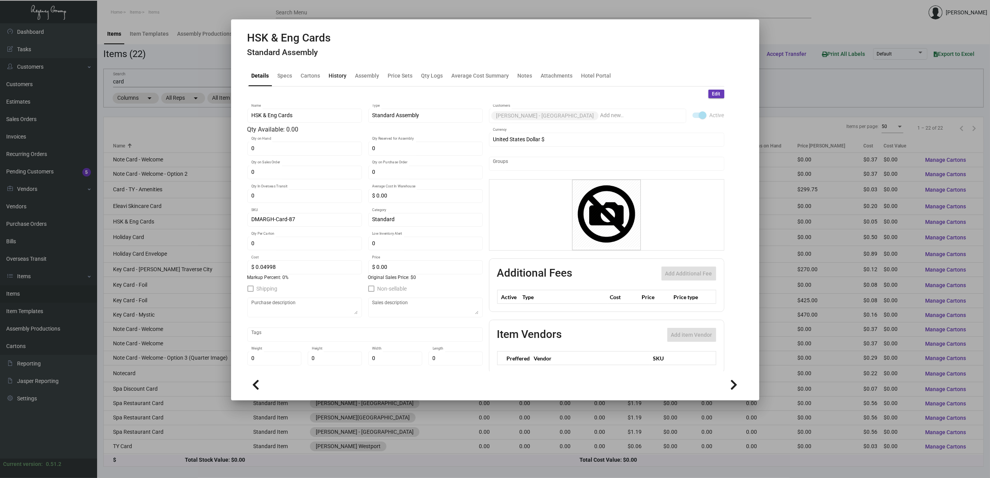
click at [339, 78] on div "History" at bounding box center [338, 75] width 18 height 8
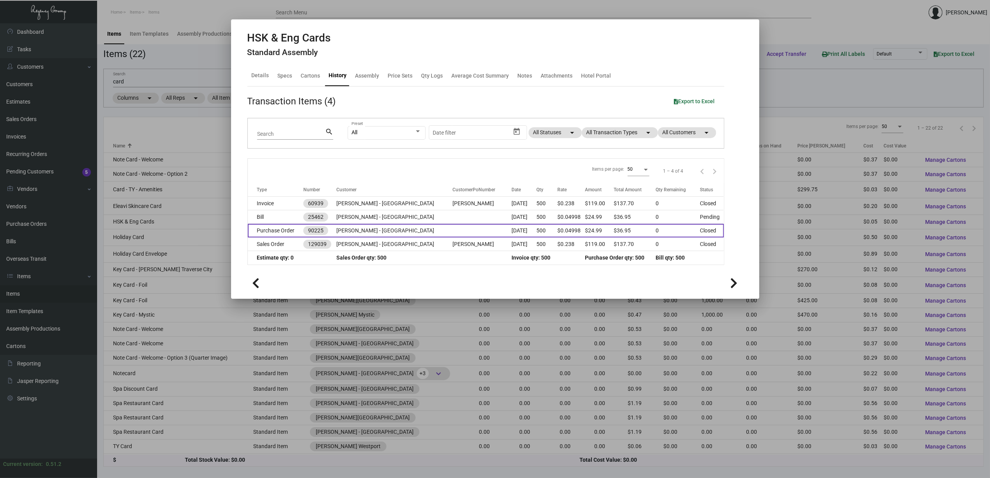
click at [289, 232] on td "Purchase Order" at bounding box center [276, 231] width 56 height 14
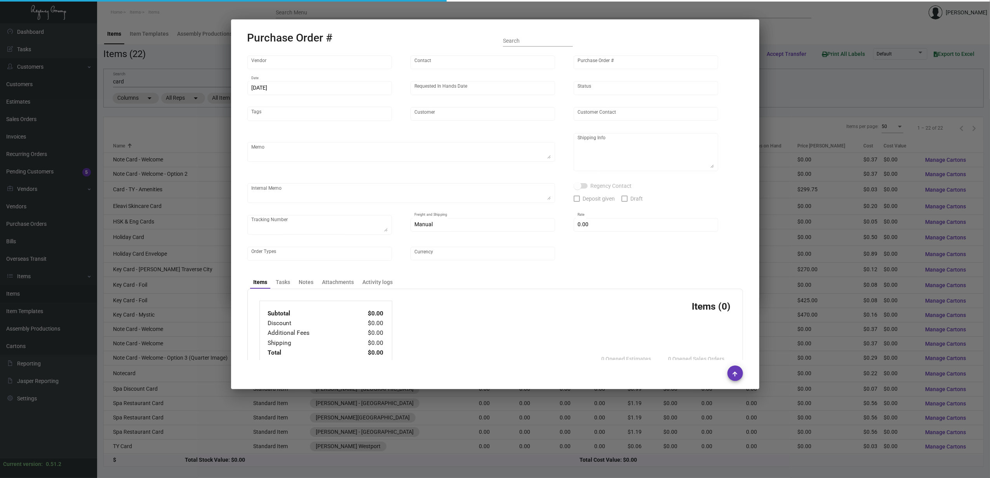
type input "4 Over"
type input "90225"
type input "[DATE]"
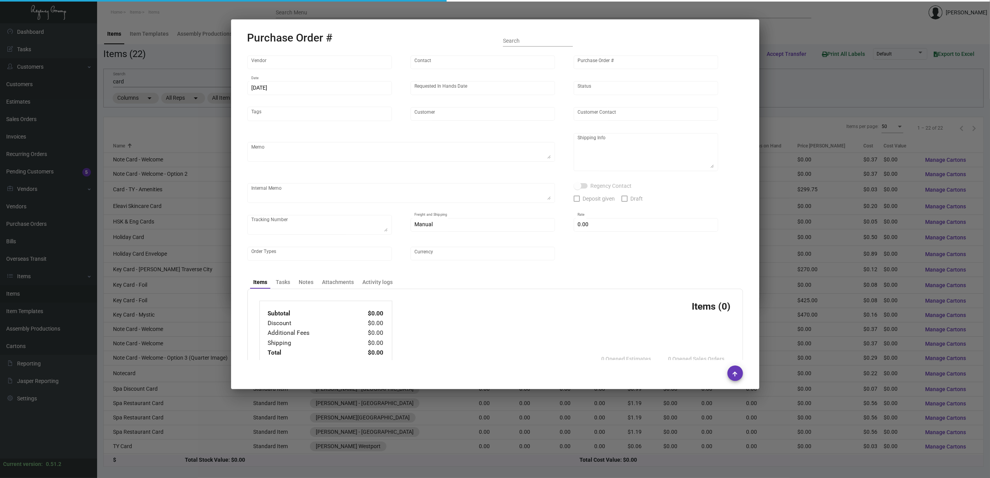
type input "[PERSON_NAME] - [GEOGRAPHIC_DATA]"
type input "[PERSON_NAME]"
type textarea "Your Order ID is: B2536130255"
type textarea "[PERSON_NAME] - [GEOGRAPHIC_DATA] - [PERSON_NAME] [STREET_ADDRESS]"
type input "$ 11.96"
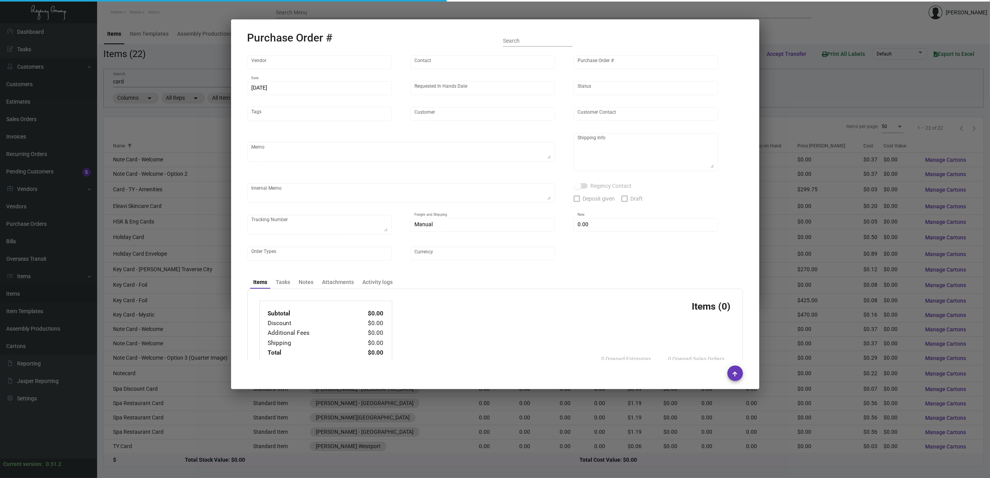
type input "United States Dollar $"
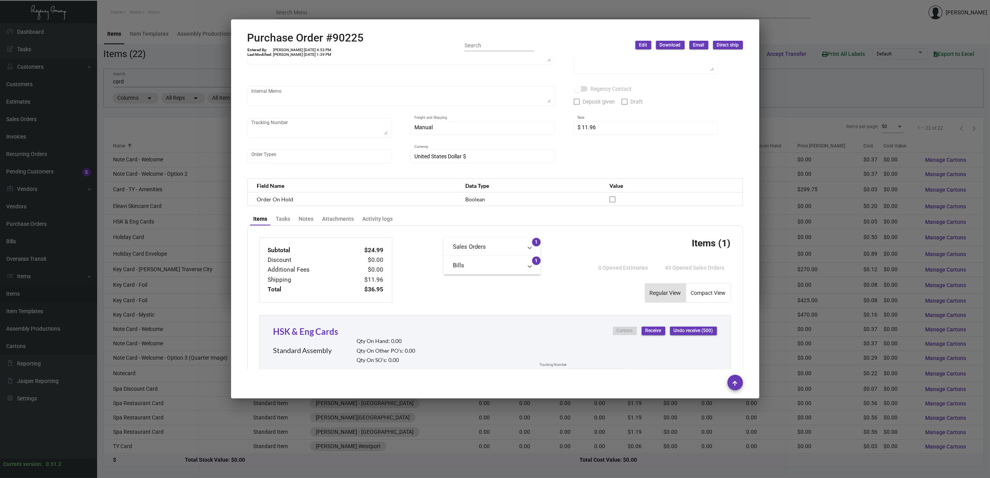
scroll to position [290, 0]
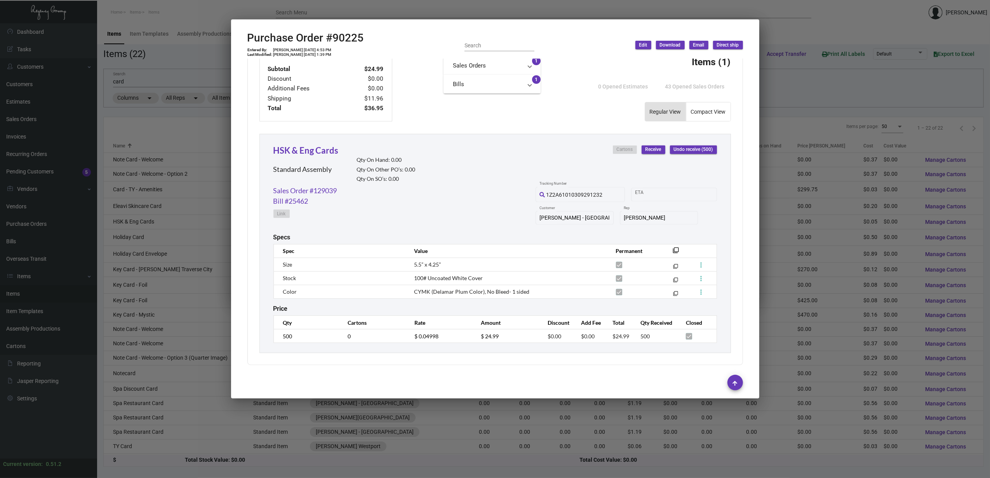
click at [151, 238] on div at bounding box center [495, 239] width 990 height 478
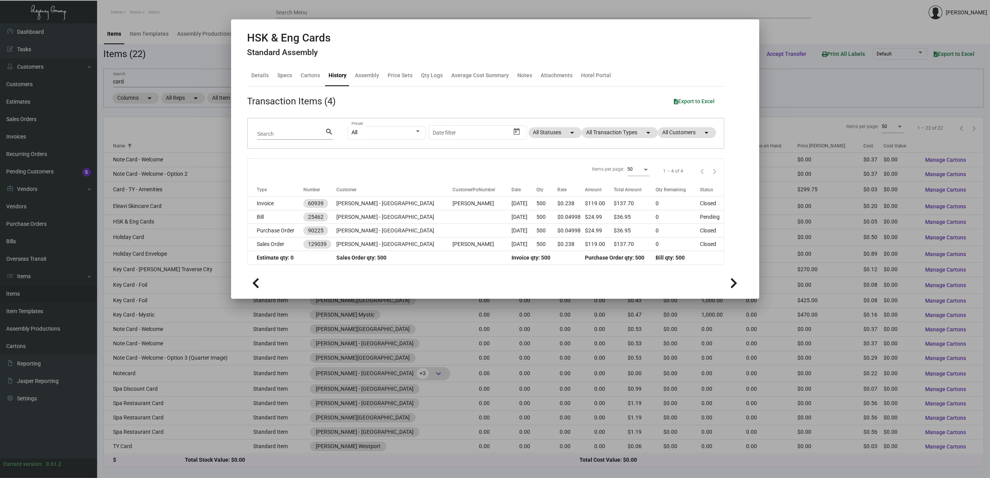
click at [149, 238] on div at bounding box center [495, 239] width 990 height 478
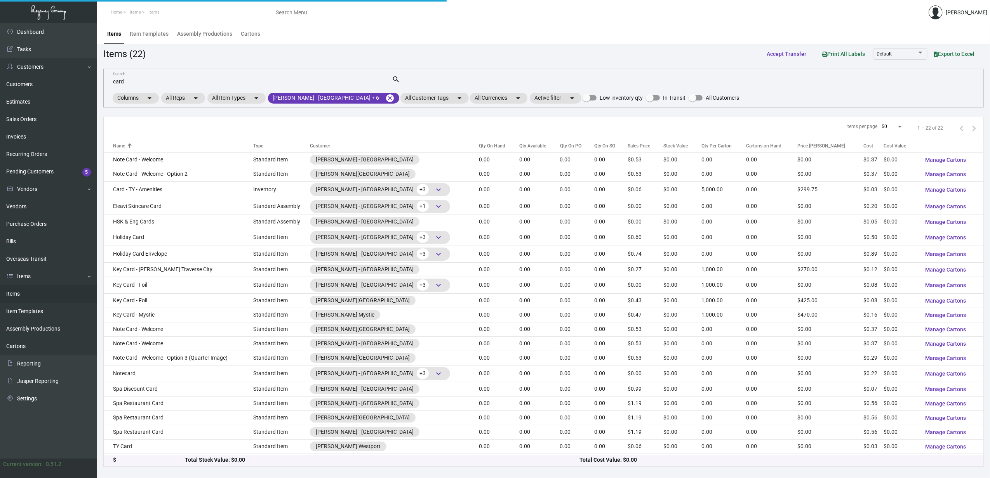
click at [149, 238] on td "Holiday Card" at bounding box center [179, 237] width 150 height 17
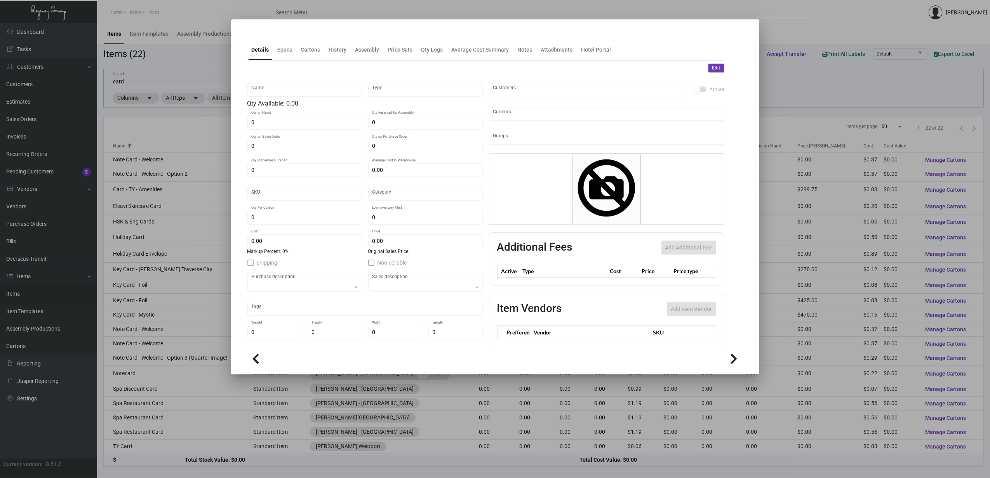
type input "Holiday Card"
type input "Standard Item"
type input "$ 0.00"
type input "Standard"
type input "$ 0.50"
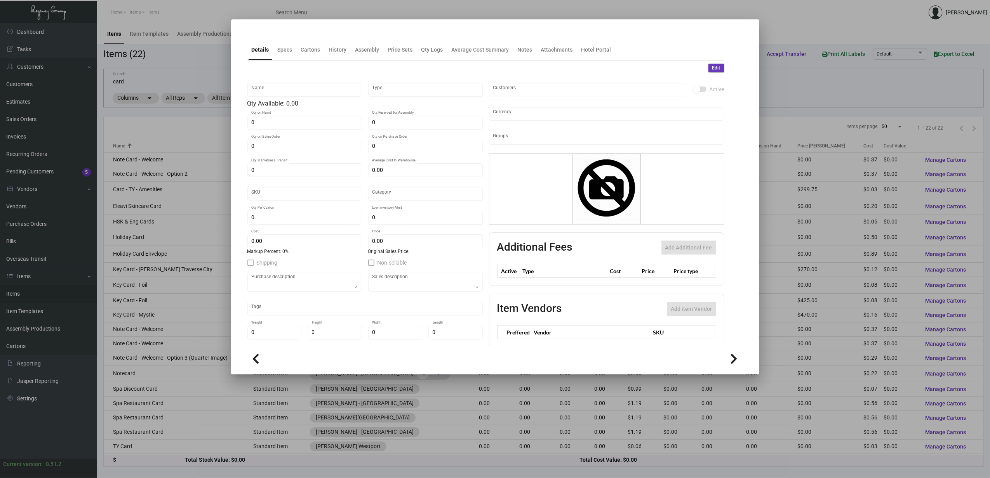
type input "$ 0.60"
checkbox input "true"
type input "United States Dollar $"
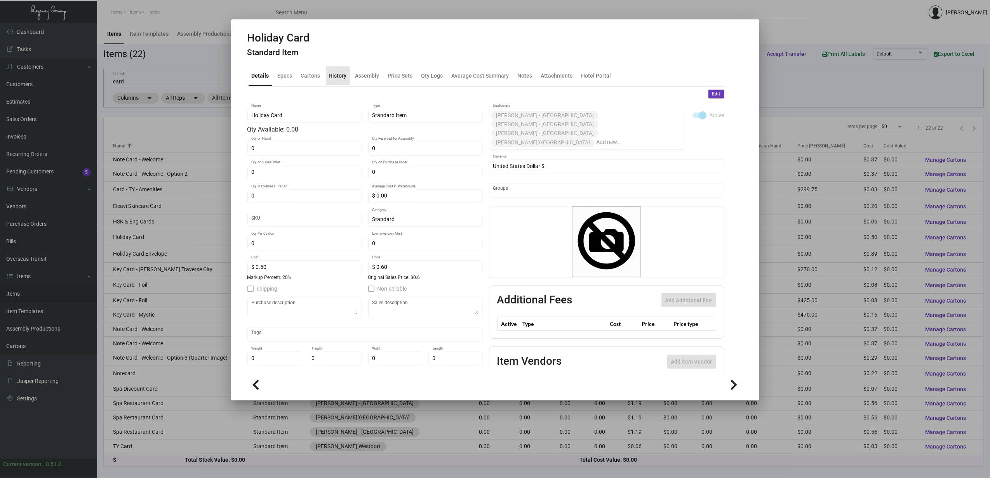
click at [332, 76] on div "History" at bounding box center [338, 75] width 18 height 8
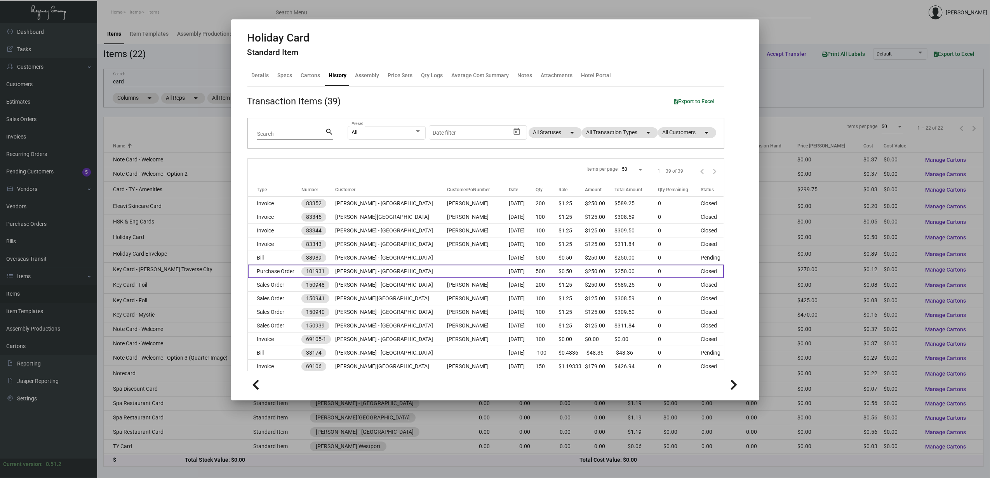
click at [286, 268] on td "Purchase Order" at bounding box center [275, 272] width 54 height 14
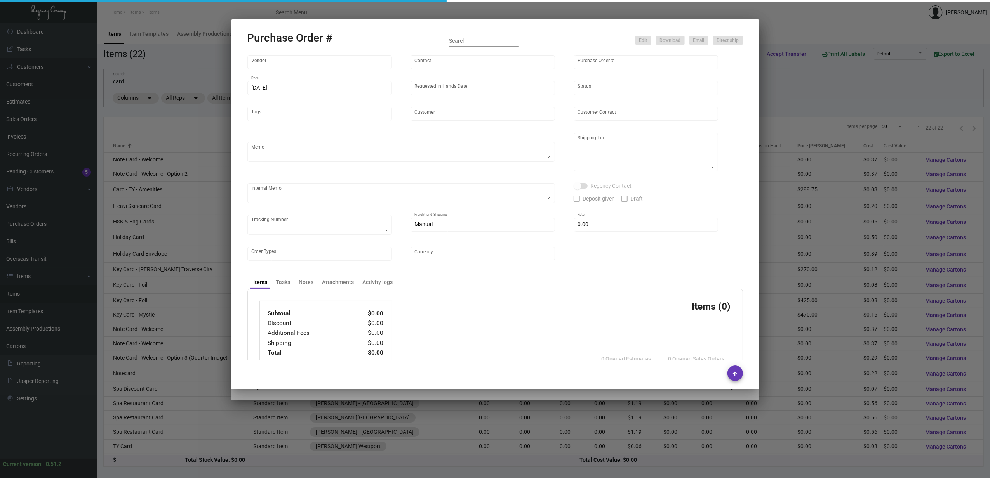
type input "Print on Broadway"
type input "Print Files"
type input "101931"
type input "[DATE]"
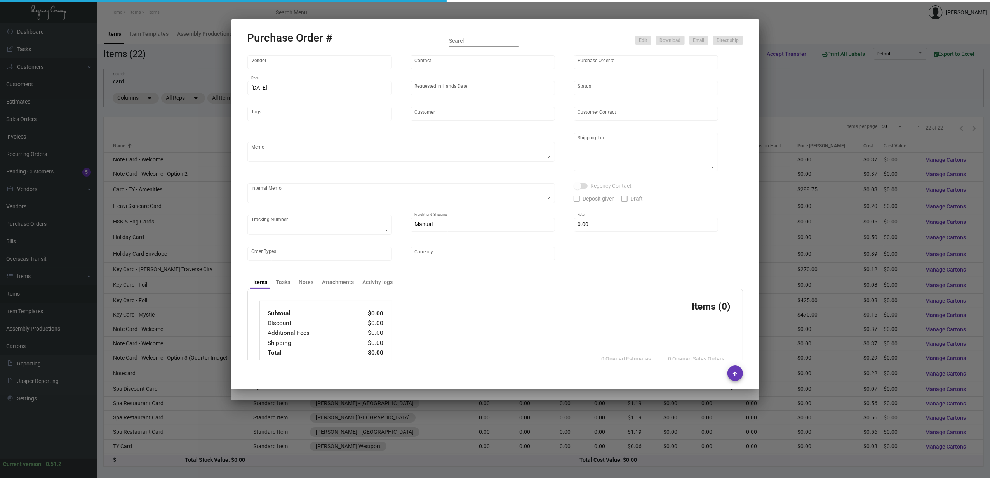
type textarea "PLEASE SEND PDF PROOFS TO OUR ART TEAM ; [EMAIL_ADDRESS][DOMAIN_NAME] WITH ME I…"
type textarea "Regency Group [GEOGRAPHIC_DATA] [STREET_ADDRESS][US_STATE]"
type textarea "**Please send 2 samples of Notecards and Envelopes to: [PERSON_NAME] [STREET_AD…"
checkbox input "true"
type input "$ 0.00"
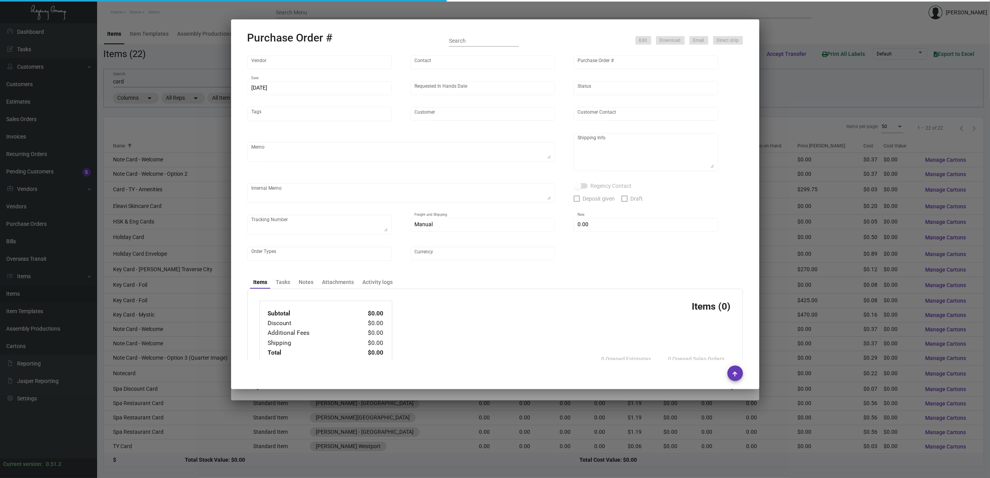
type input "United States Dollar $"
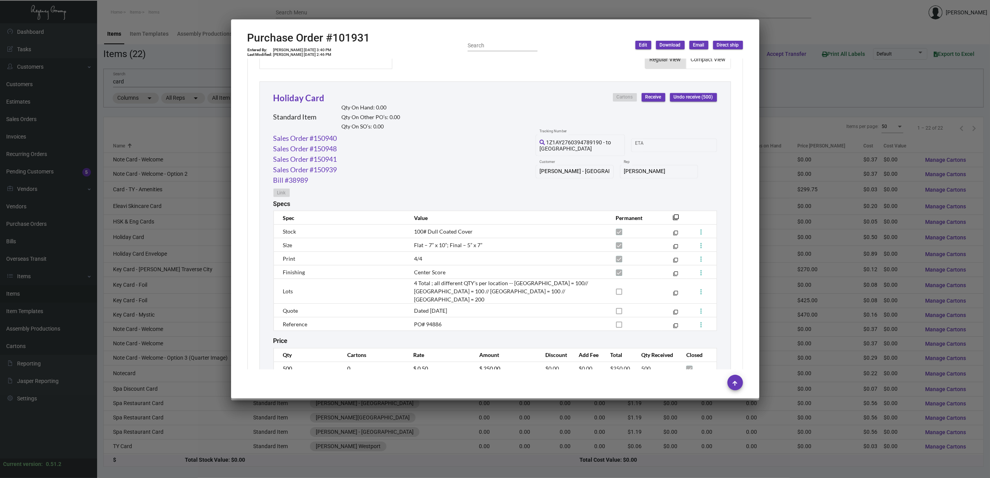
scroll to position [367, 0]
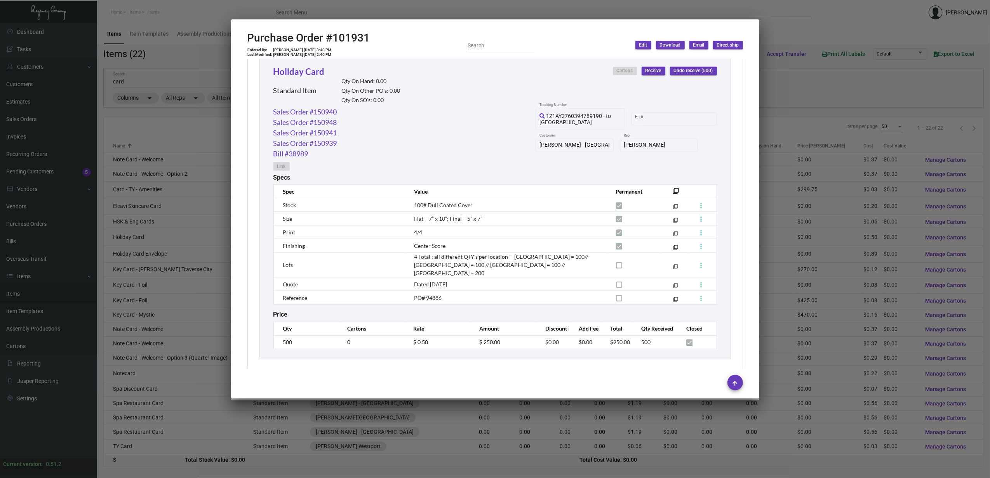
click at [181, 272] on div at bounding box center [495, 239] width 990 height 478
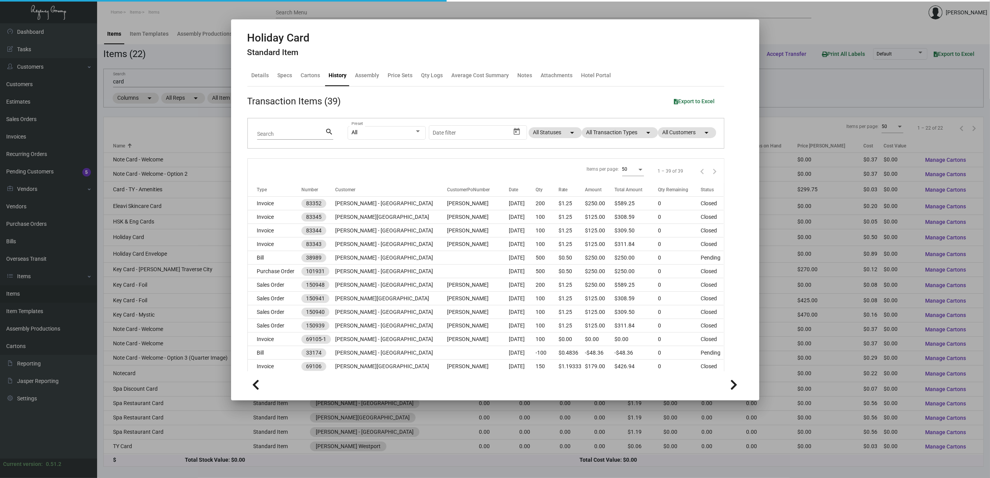
click at [177, 272] on div at bounding box center [495, 239] width 990 height 478
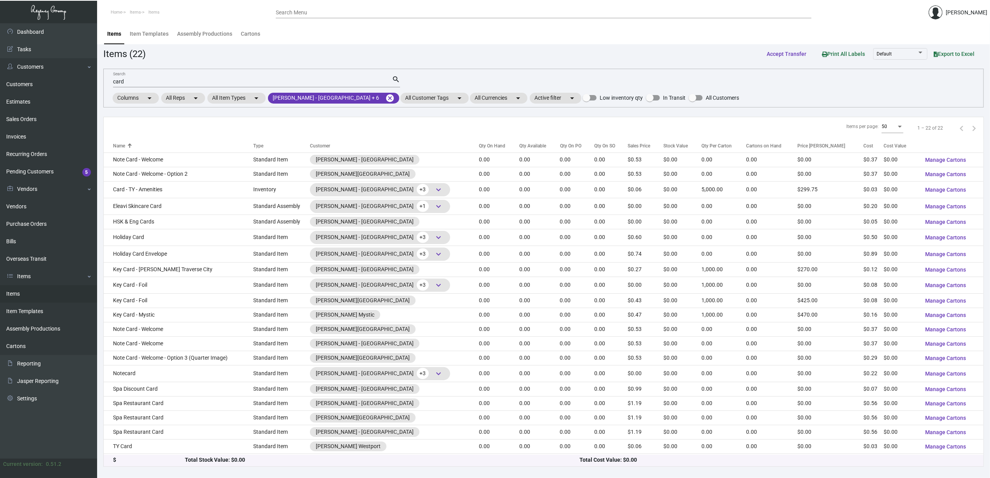
click at [177, 272] on td "Key Card - [PERSON_NAME] Traverse City" at bounding box center [179, 270] width 150 height 14
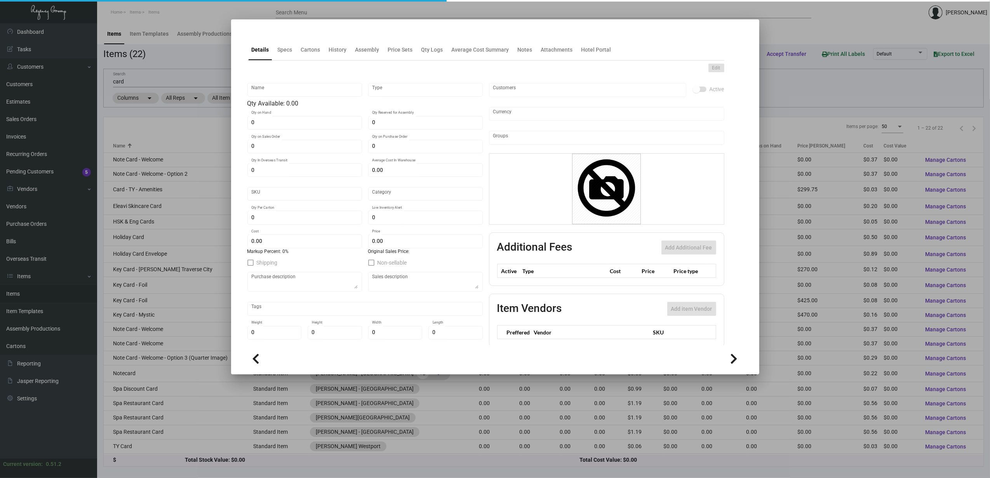
type input "Key Card - [PERSON_NAME] Traverse City"
type input "Standard Item"
type input "$ 0.00"
type input "Overseas"
type input "1,000"
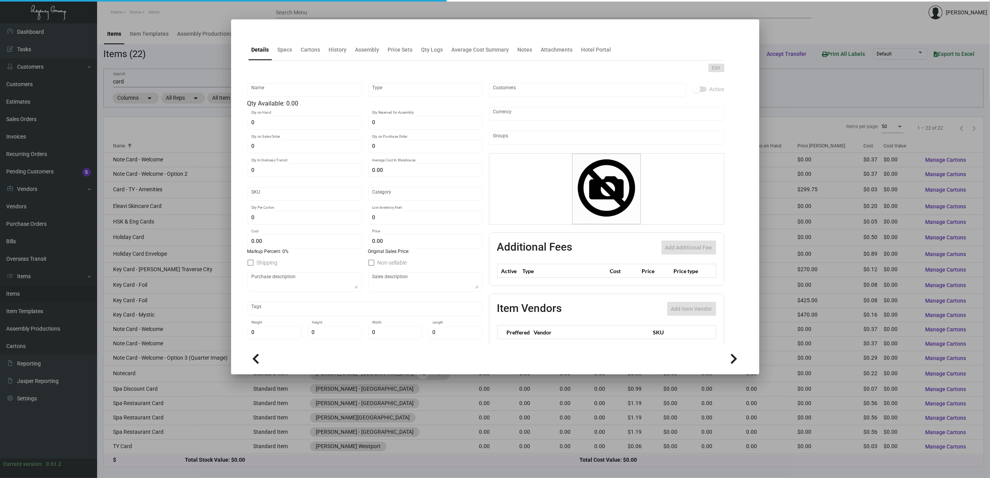
type input "$ 0.123"
type input "$ 0.27"
checkbox input "true"
type input "United States Dollar $"
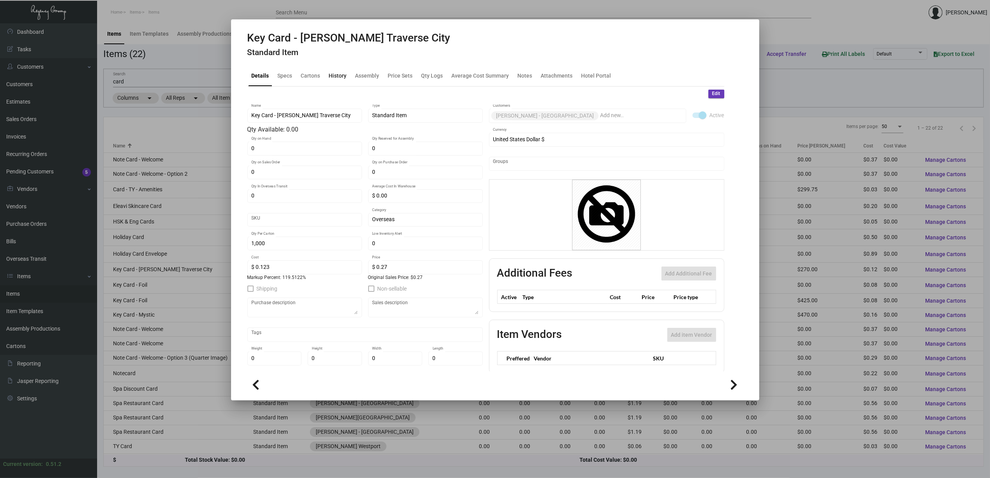
click at [336, 75] on div "History" at bounding box center [338, 75] width 18 height 8
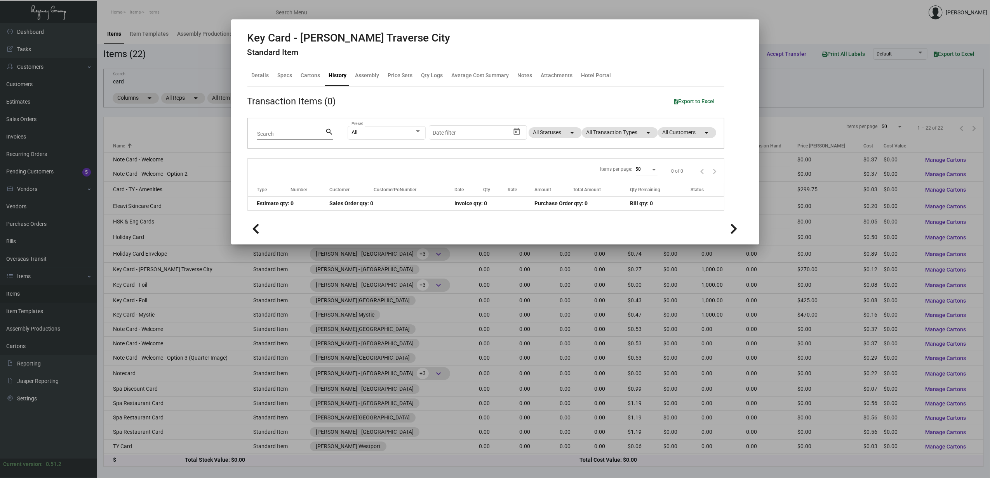
click at [423, 52] on div "Key Card - [PERSON_NAME] Traverse City Standard Item" at bounding box center [495, 45] width 496 height 29
click at [171, 289] on div at bounding box center [495, 239] width 990 height 478
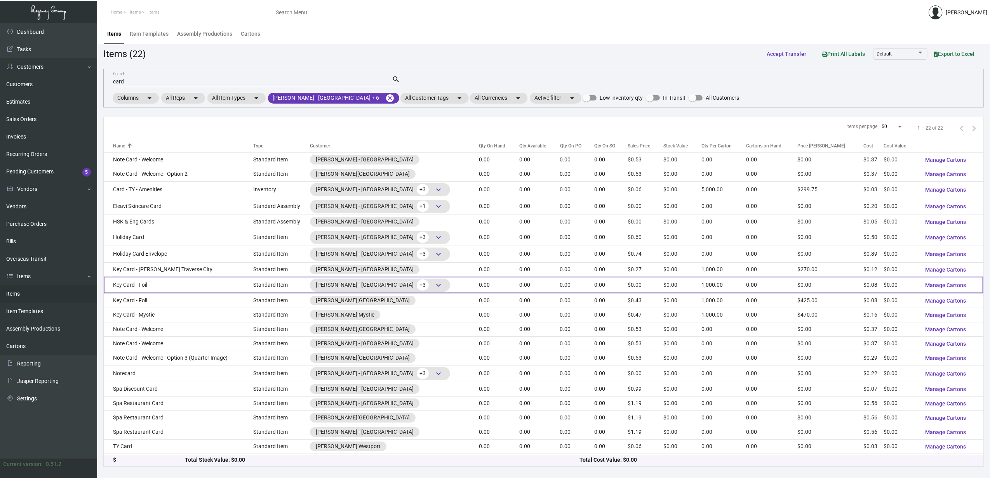
click at [165, 285] on td "Key Card - Foil" at bounding box center [179, 285] width 150 height 17
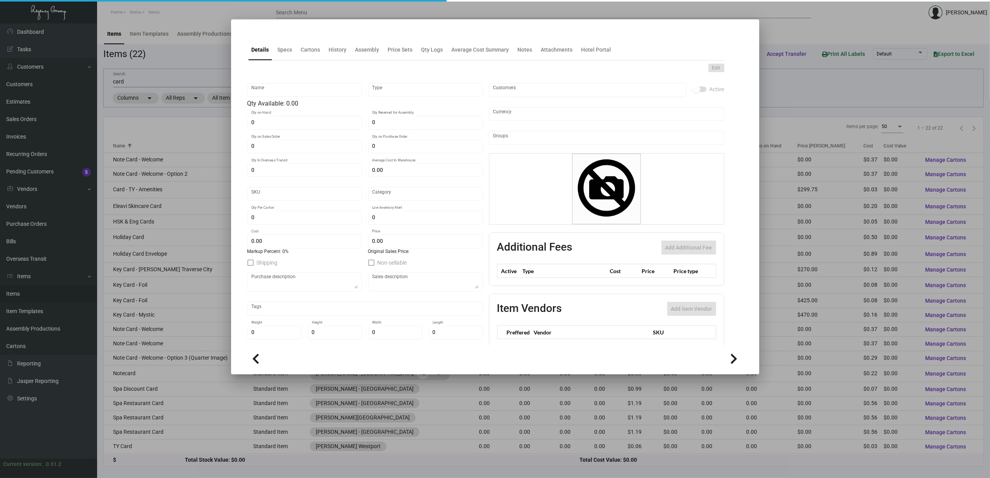
type input "Key Card - Foil"
type input "Standard Item"
type input "$ 0.091"
type input "Standard"
type input "1,000"
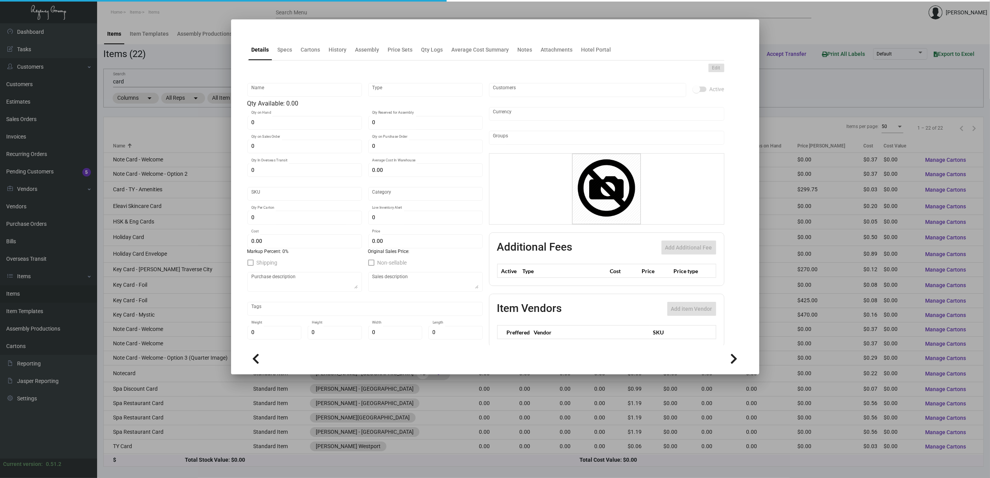
type input "$ 0.083"
type input "$ 0.00"
checkbox input "true"
type input "United States Dollar $"
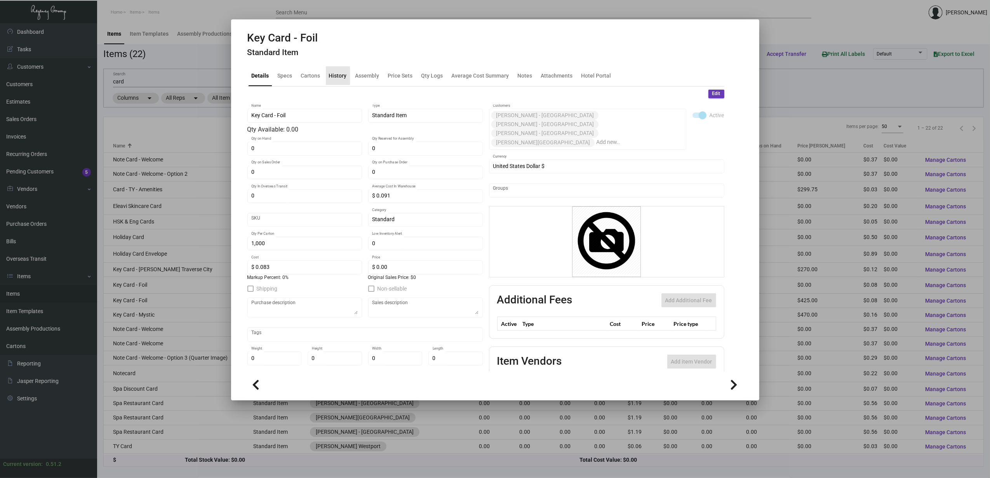
click at [337, 69] on div "History" at bounding box center [338, 75] width 24 height 19
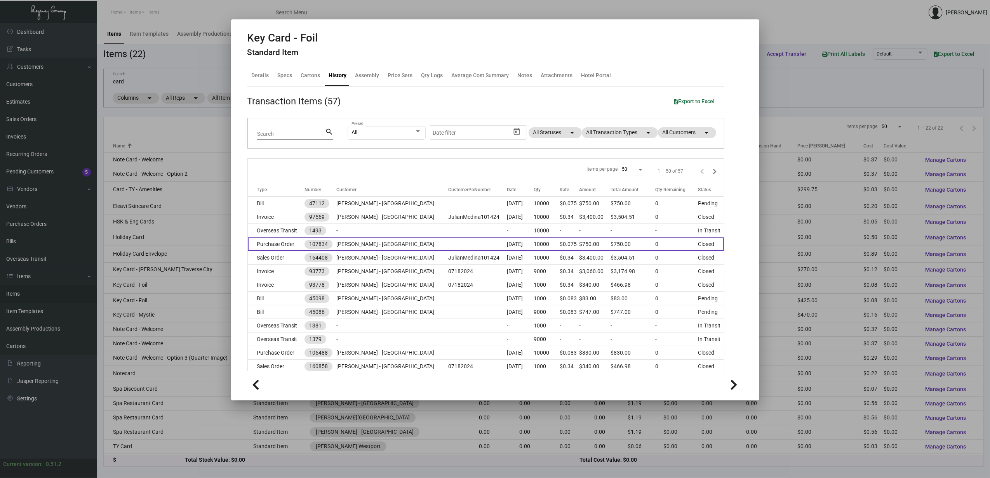
click at [277, 241] on td "Purchase Order" at bounding box center [276, 245] width 57 height 14
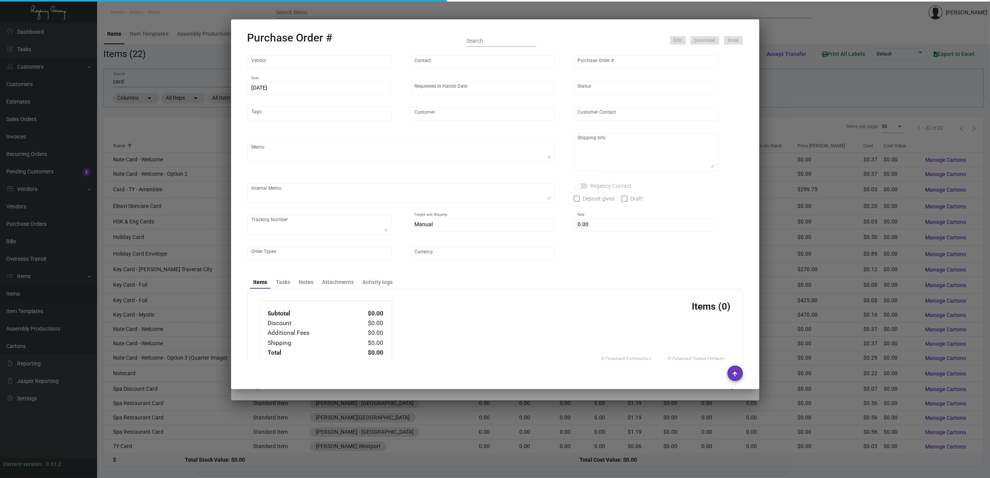
type input "CHENGDU MIND IOT TECHNOLOGY"
type input "[PERSON_NAME]"
type input "107834"
type input "[DATE]"
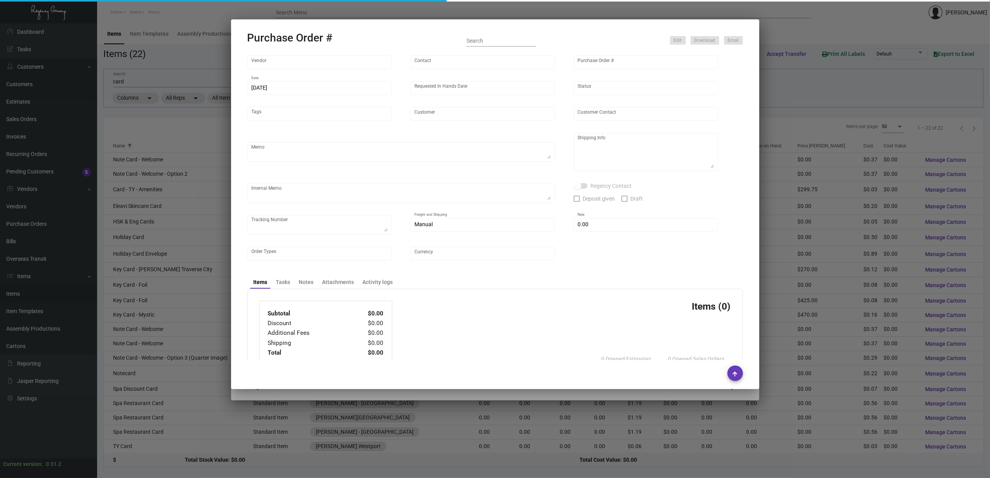
type input "[PERSON_NAME] - [GEOGRAPHIC_DATA]"
type textarea "Please ship by air to our NJ warehouse."
type textarea "Regency Group NJ - [PERSON_NAME] [STREET_ADDRESS]"
checkbox input "true"
type input "$ 0.00"
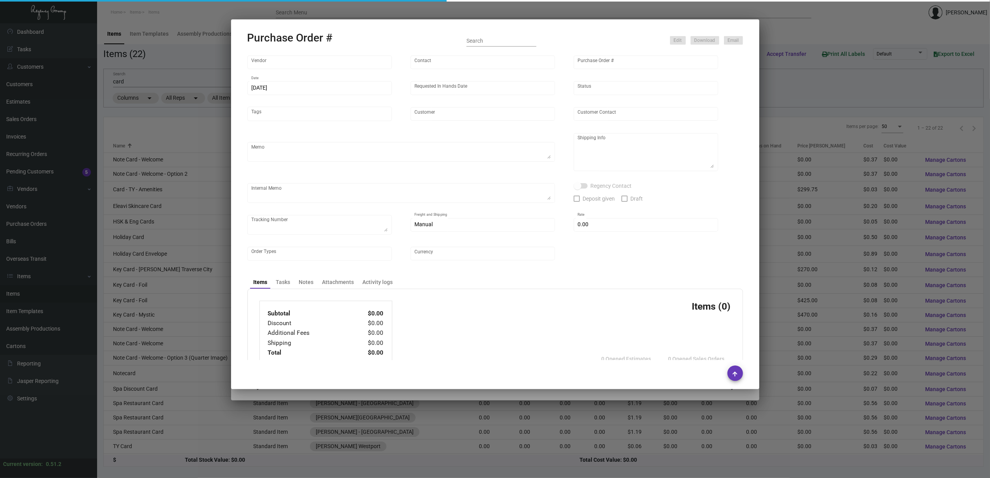
type input "United States Dollar $"
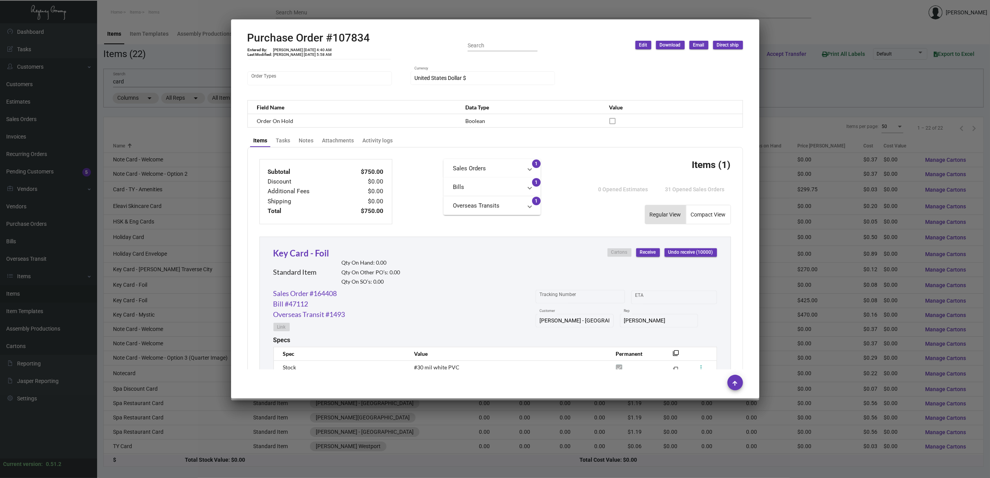
scroll to position [259, 0]
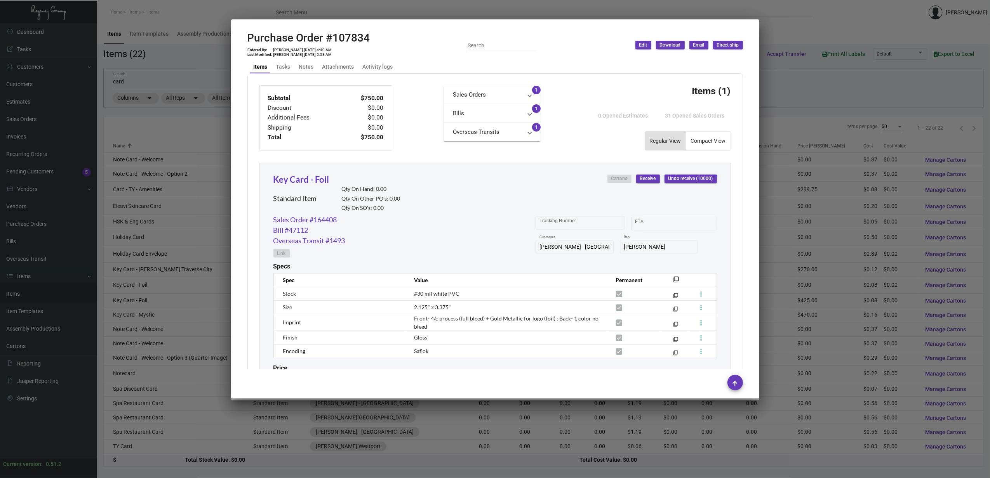
click at [171, 302] on div at bounding box center [495, 239] width 990 height 478
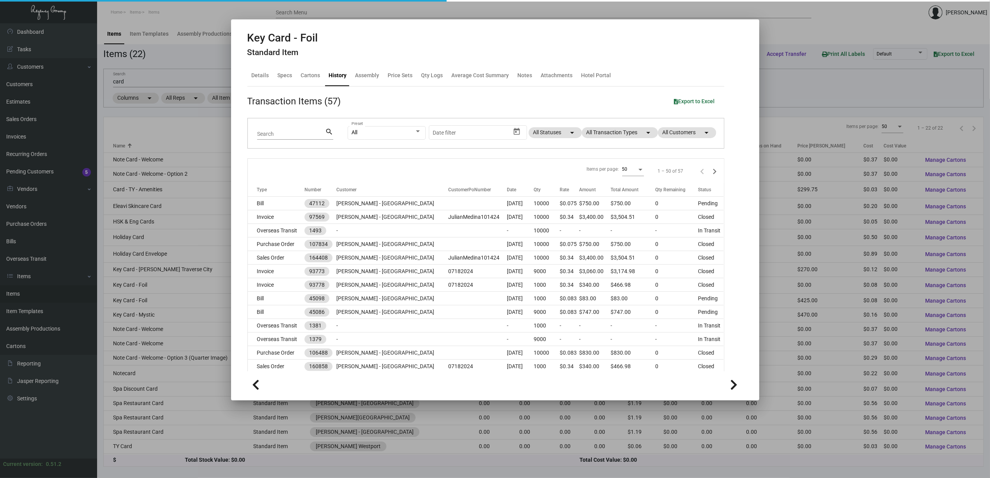
click at [170, 302] on div at bounding box center [495, 239] width 990 height 478
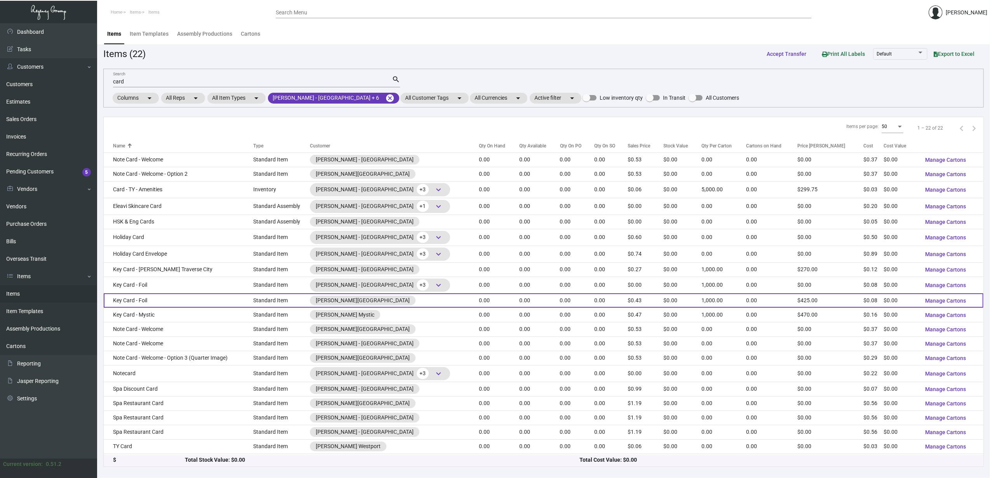
click at [186, 302] on td "Key Card - Foil" at bounding box center [179, 301] width 150 height 14
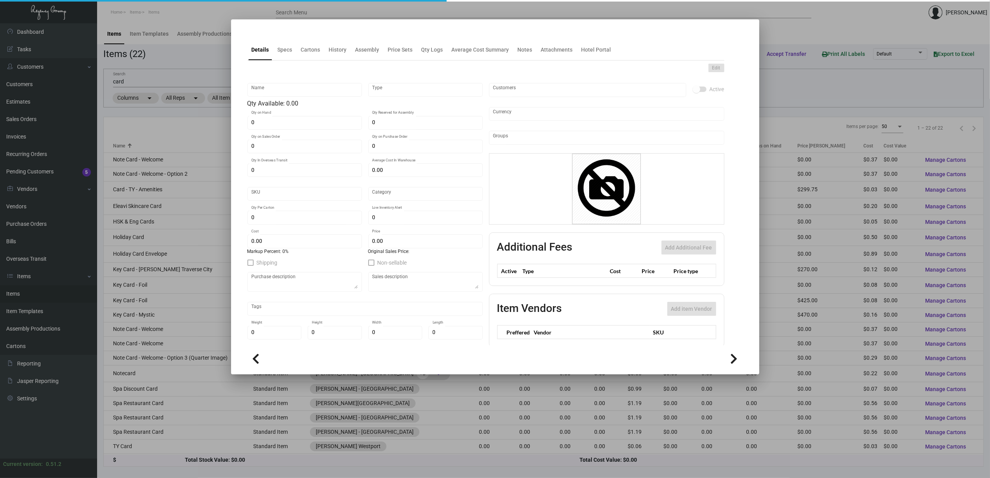
type input "Key Card - Foil"
type input "Standard Item"
type input "$ 0.1365"
type input "Standard"
type input "1,000"
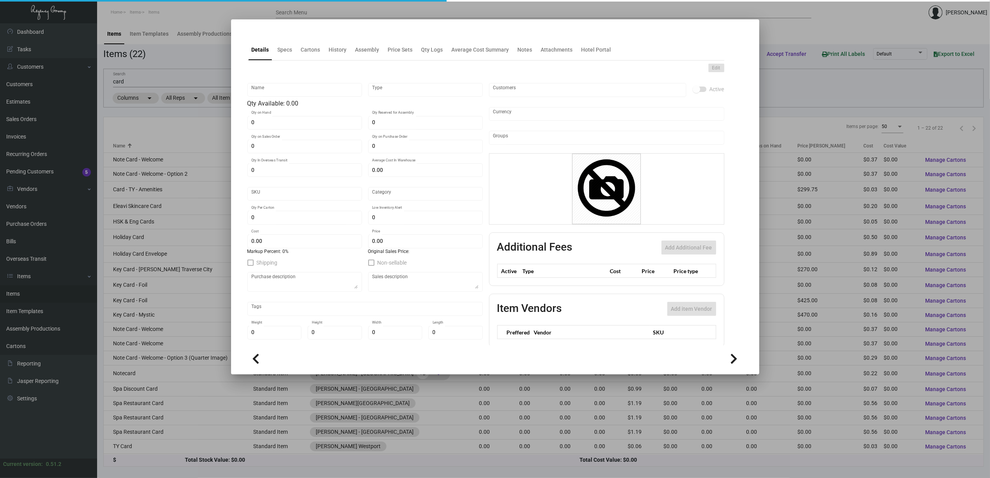
type input "$ 0.083"
type input "$ 0.425"
checkbox input "true"
type input "United States Dollar $"
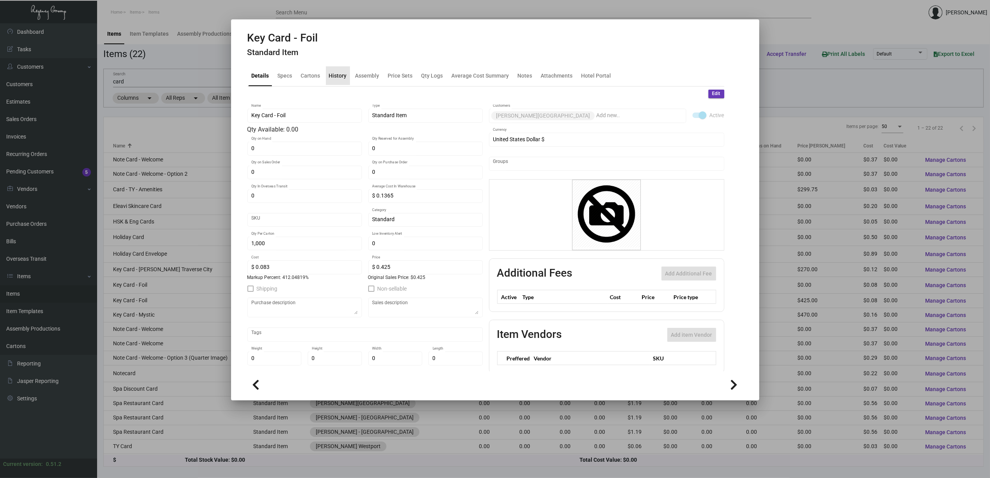
click at [341, 75] on div "History" at bounding box center [338, 75] width 18 height 8
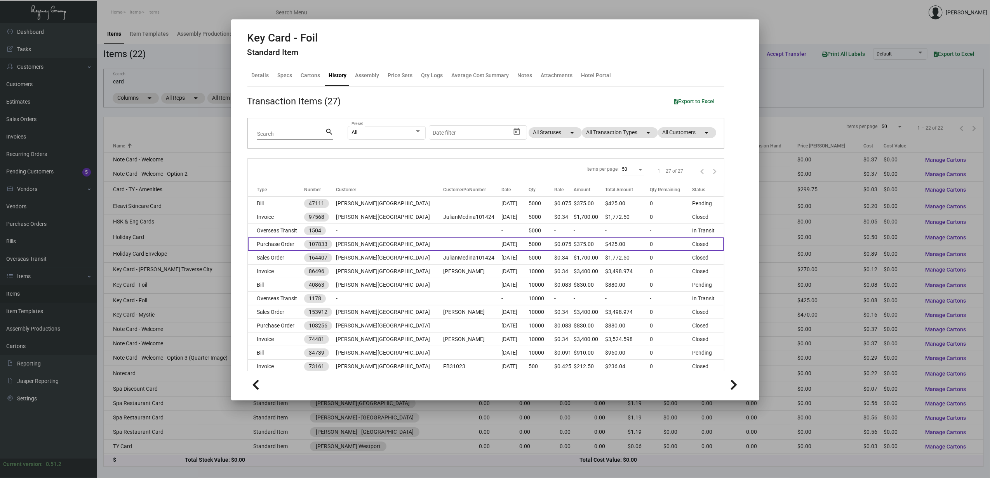
click at [282, 247] on td "Purchase Order" at bounding box center [276, 245] width 57 height 14
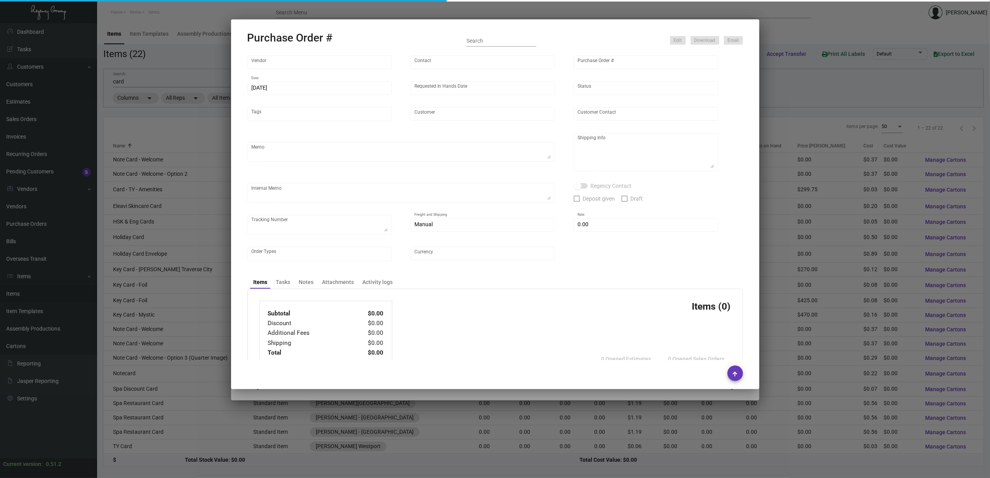
type input "CHENGDU MIND IOT TECHNOLOGY"
type input "[PERSON_NAME]"
type input "107833"
type input "[DATE]"
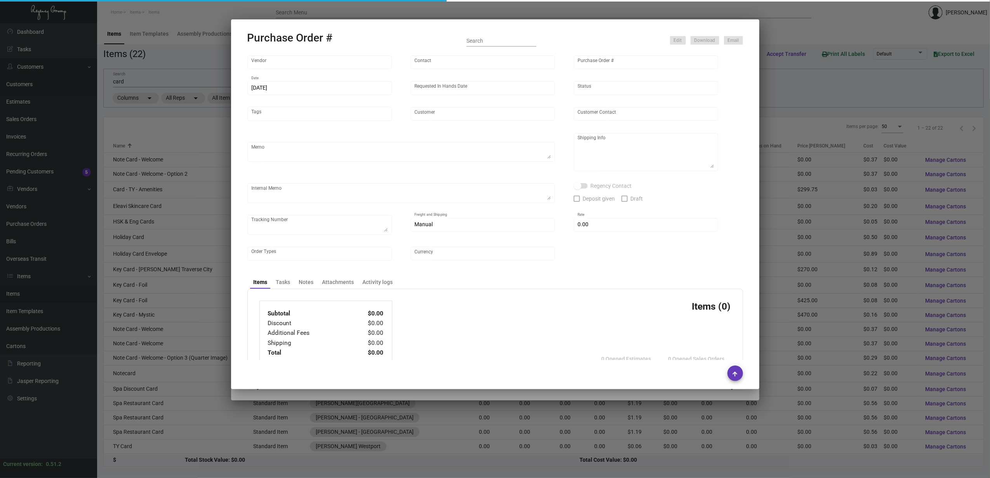
type input "[PERSON_NAME][GEOGRAPHIC_DATA]"
type textarea "Please ship by air to our NJ warehouse."
type textarea "Regency Group NJ - [PERSON_NAME] [STREET_ADDRESS]"
checkbox input "true"
type input "$ 0.00"
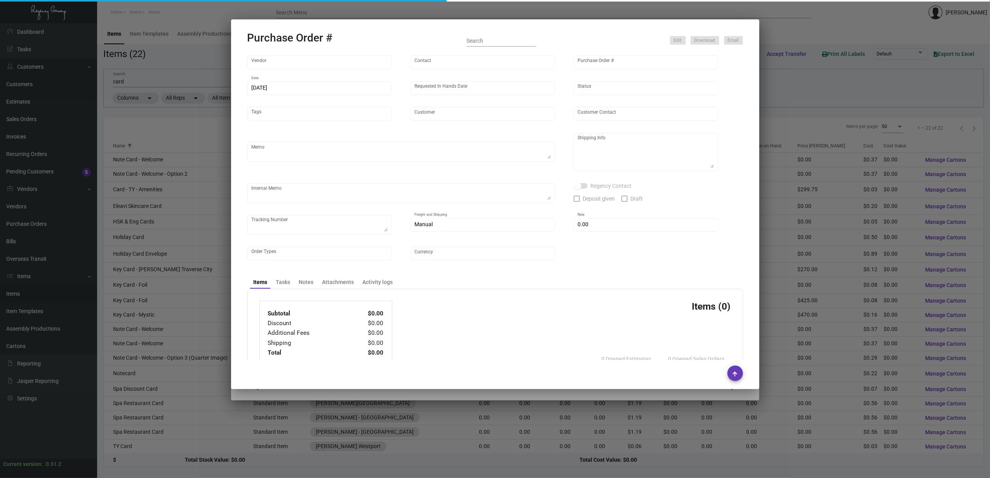
type input "United States Dollar $"
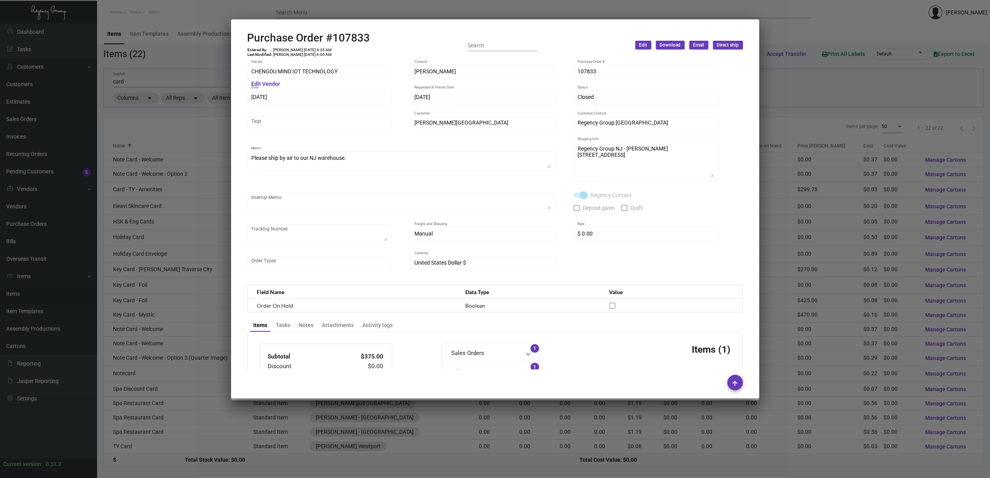
click at [165, 317] on div at bounding box center [495, 239] width 990 height 478
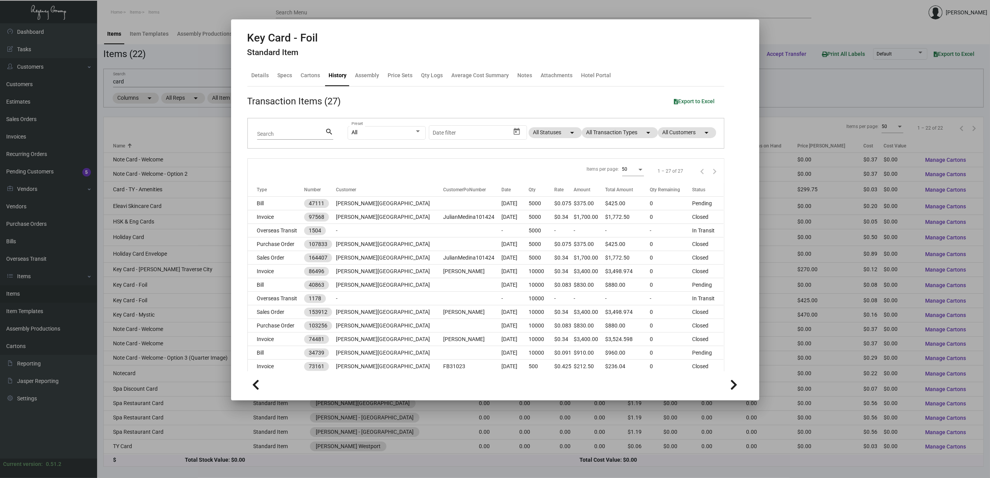
click at [165, 317] on div at bounding box center [495, 239] width 990 height 478
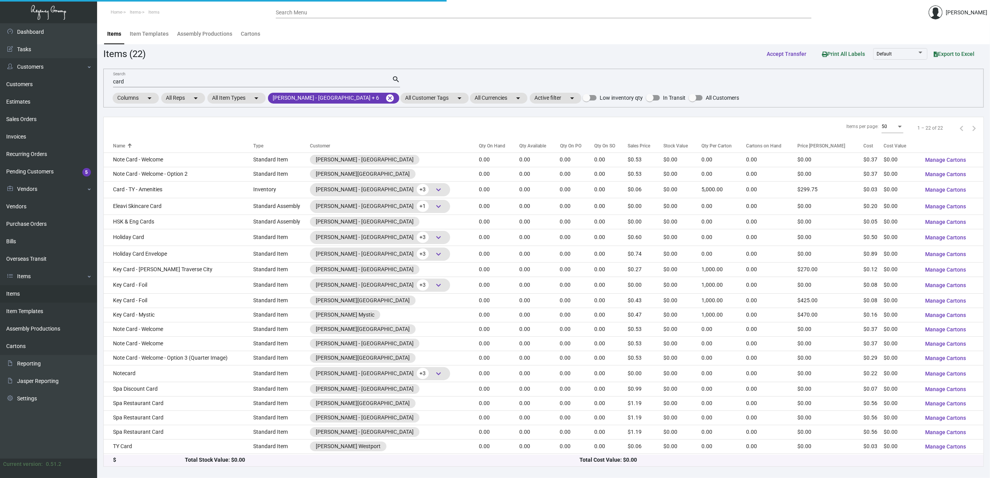
click at [165, 317] on td "Key Card - Mystic" at bounding box center [179, 315] width 150 height 14
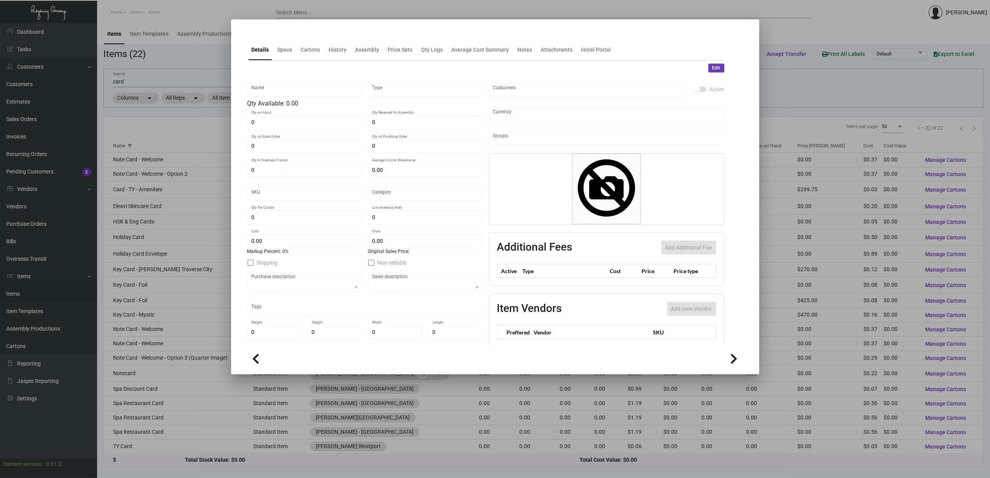
type input "Key Card - Mystic"
type input "Standard Item"
type input "$ 0.158"
type input "Standard"
type input "1,000"
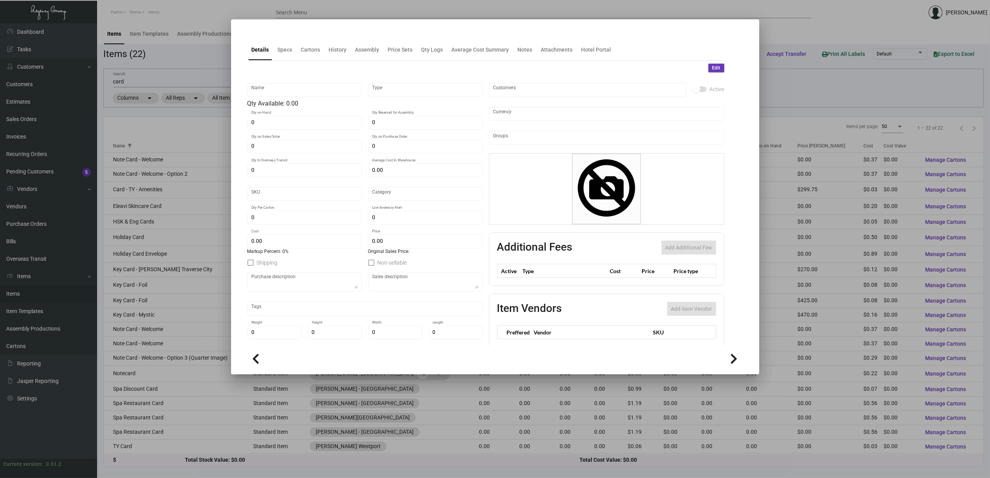
type input "$ 0.158"
type input "$ 0.47"
checkbox input "true"
type input "United States Dollar $"
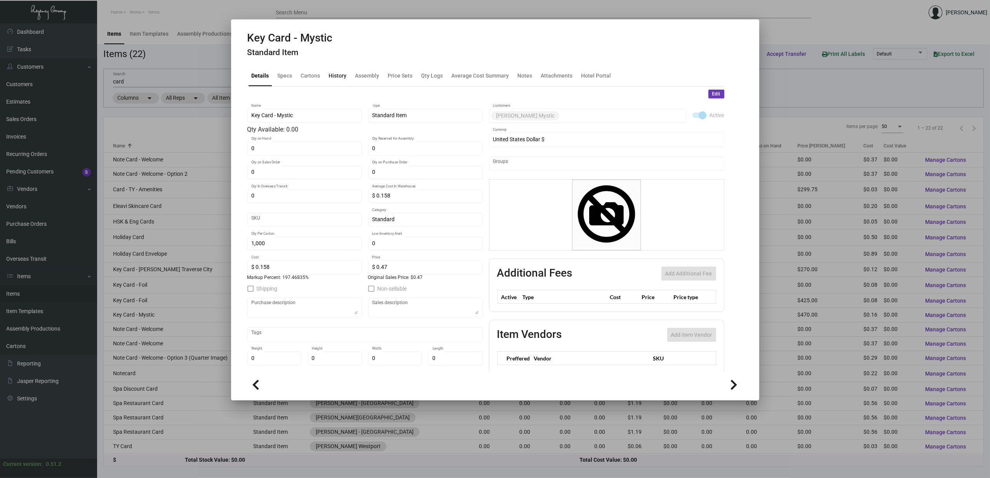
click at [340, 81] on div "History" at bounding box center [338, 75] width 24 height 19
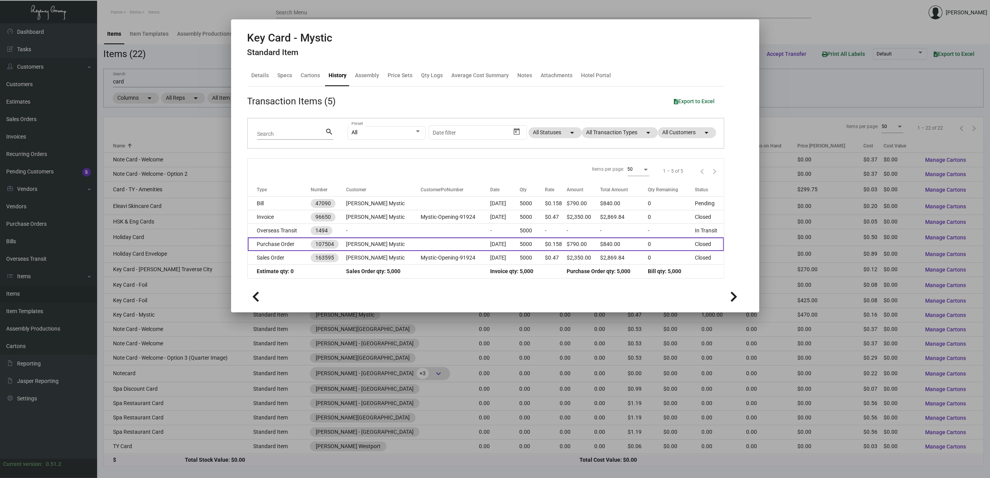
click at [306, 243] on td "Purchase Order" at bounding box center [279, 245] width 63 height 14
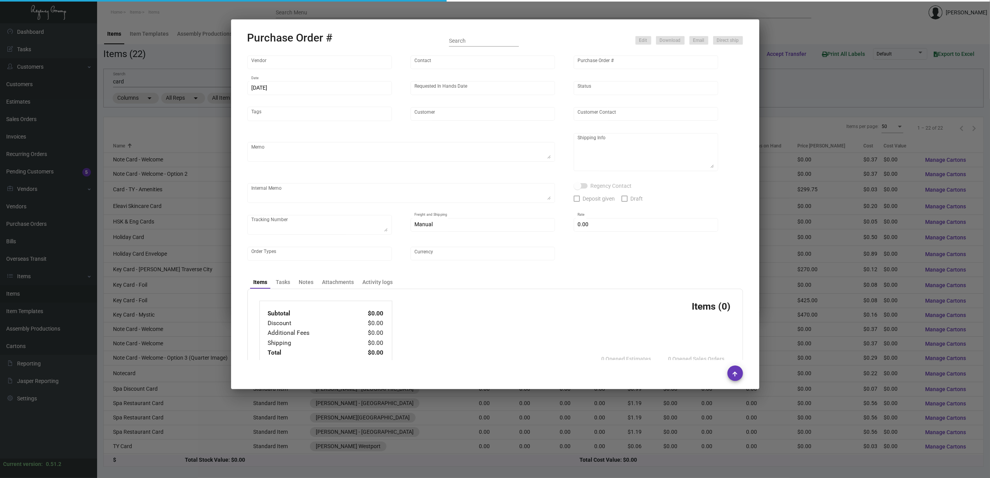
type input "CHENGDU MIND IOT TECHNOLOGY"
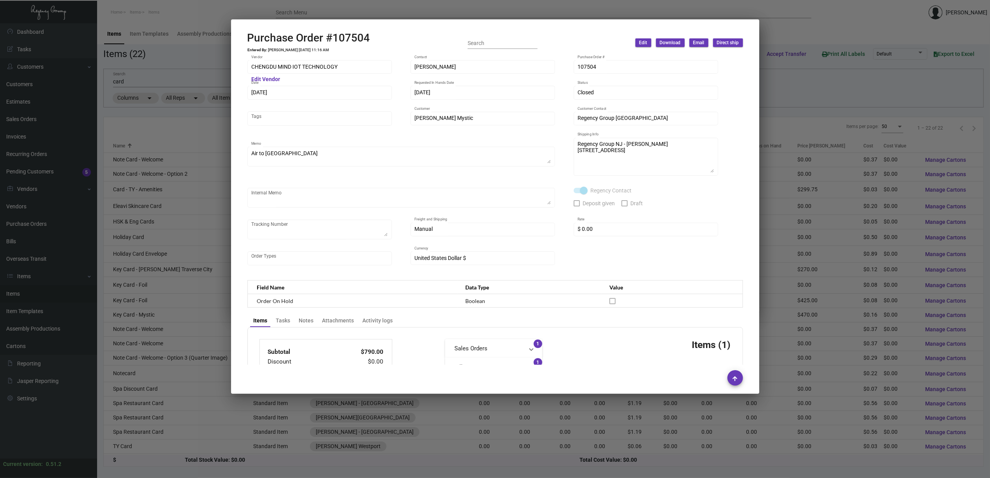
click at [153, 277] on div at bounding box center [495, 239] width 990 height 478
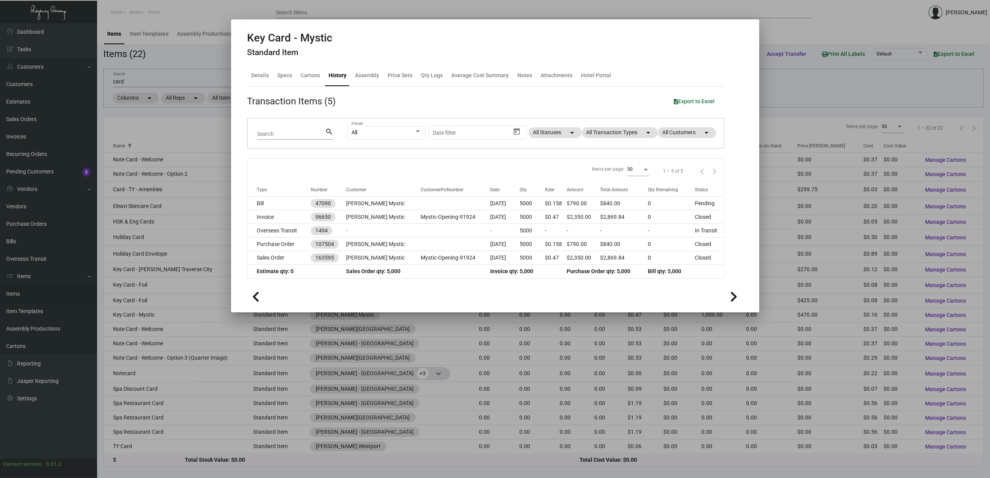
click at [153, 277] on div at bounding box center [495, 239] width 990 height 478
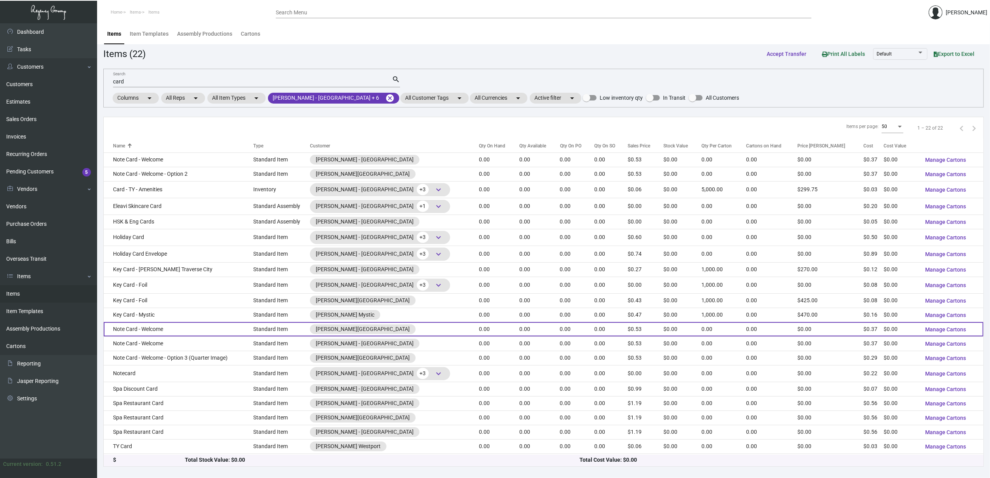
click at [165, 330] on td "Note Card - Welcome" at bounding box center [179, 329] width 150 height 14
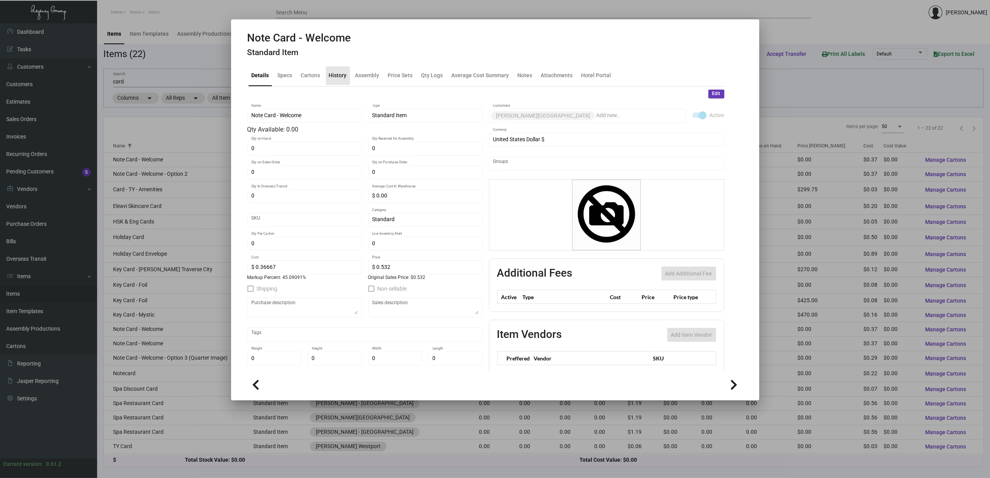
click at [345, 75] on div "History" at bounding box center [338, 75] width 18 height 8
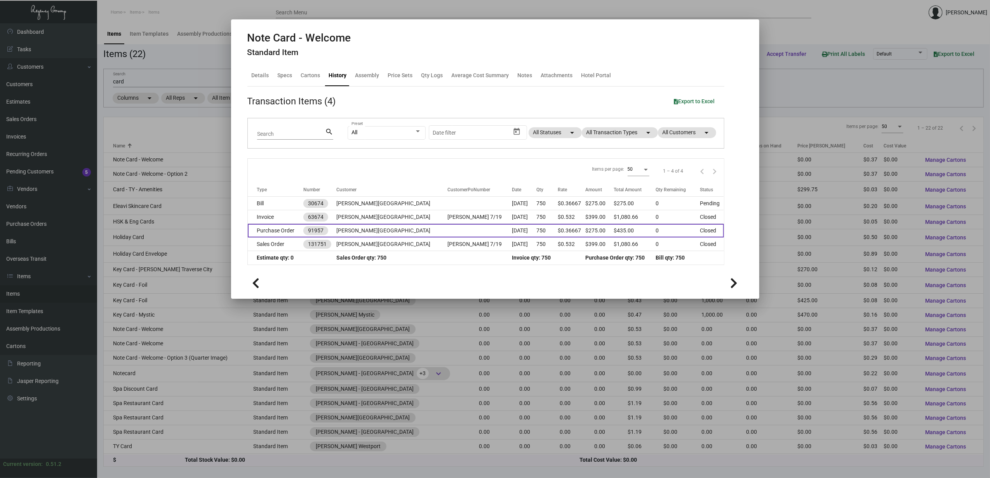
click at [290, 233] on td "Purchase Order" at bounding box center [276, 231] width 56 height 14
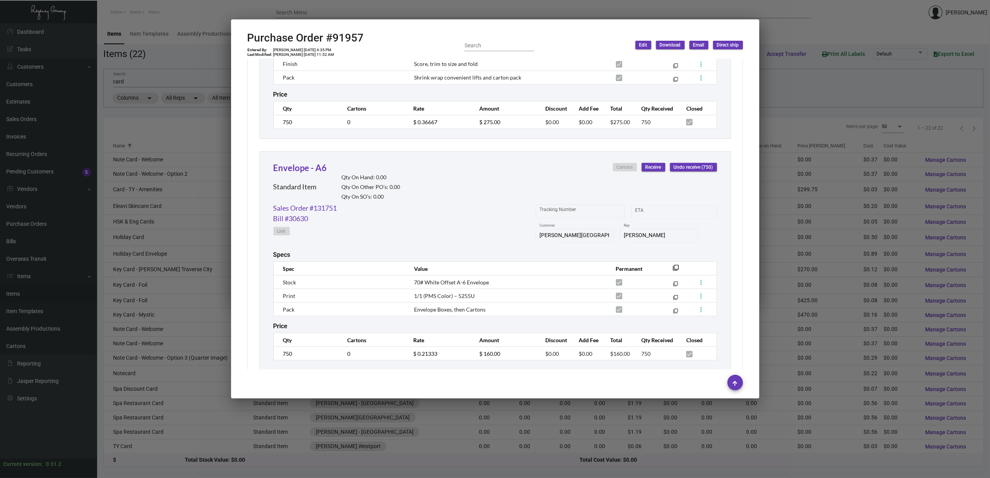
scroll to position [564, 0]
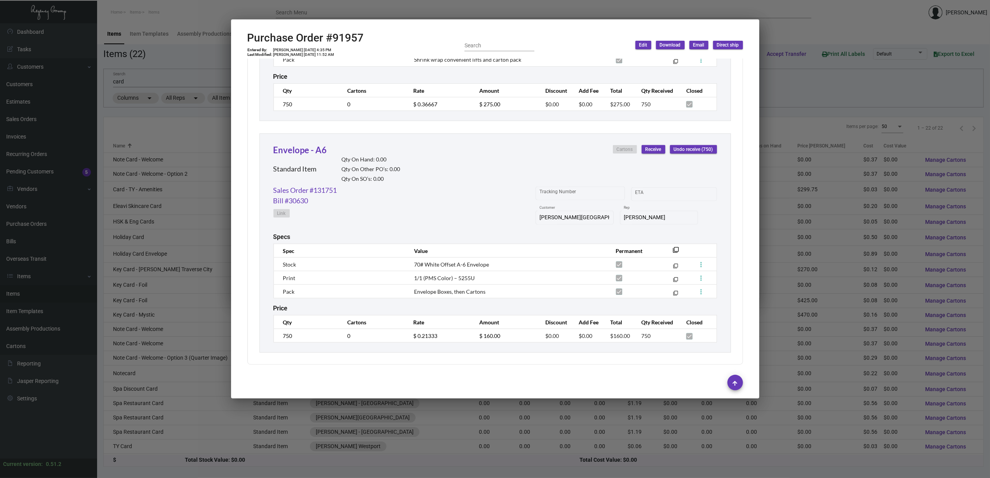
click at [174, 347] on div at bounding box center [495, 239] width 990 height 478
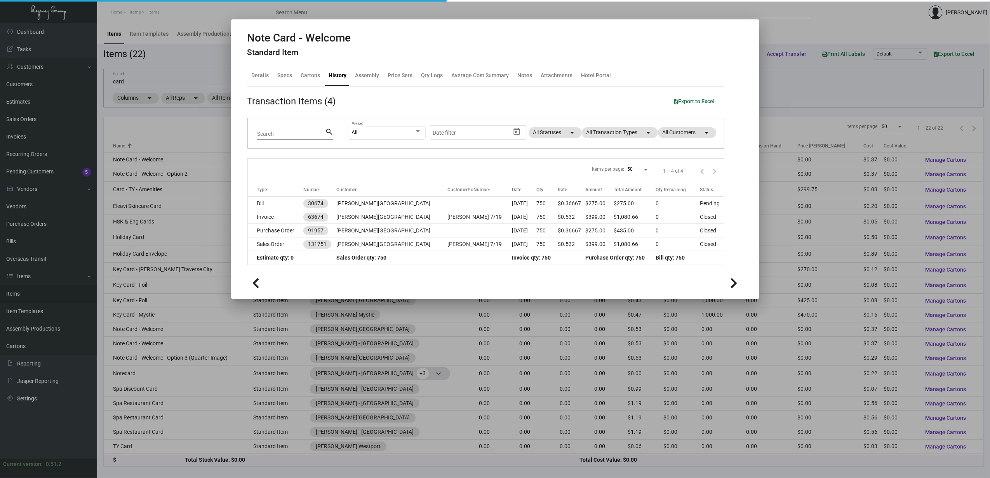
click at [174, 347] on div at bounding box center [495, 239] width 990 height 478
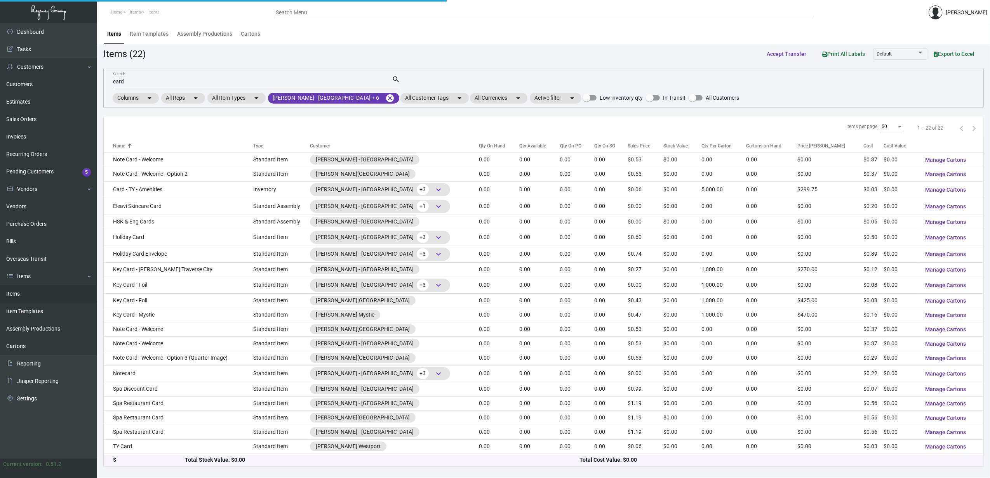
click at [174, 347] on td "Note Card - Welcome" at bounding box center [179, 344] width 150 height 14
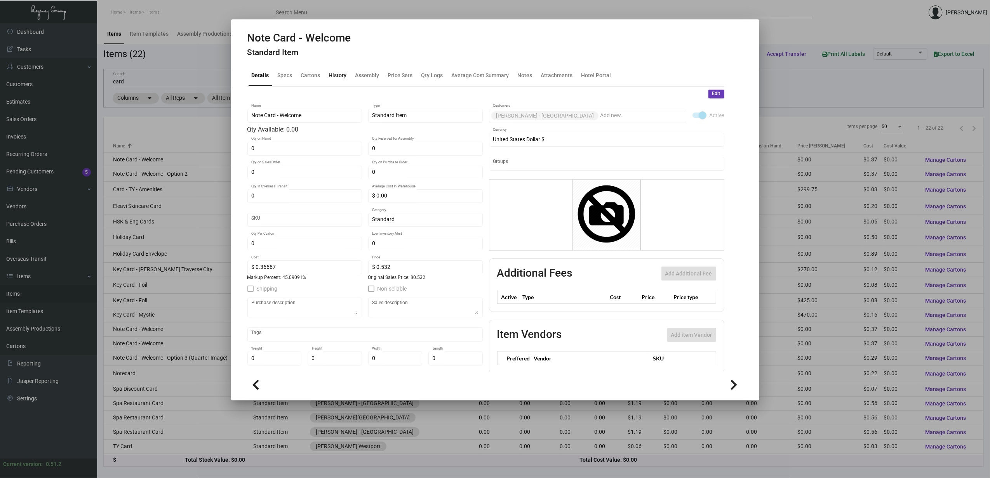
click at [341, 78] on div "History" at bounding box center [338, 75] width 18 height 8
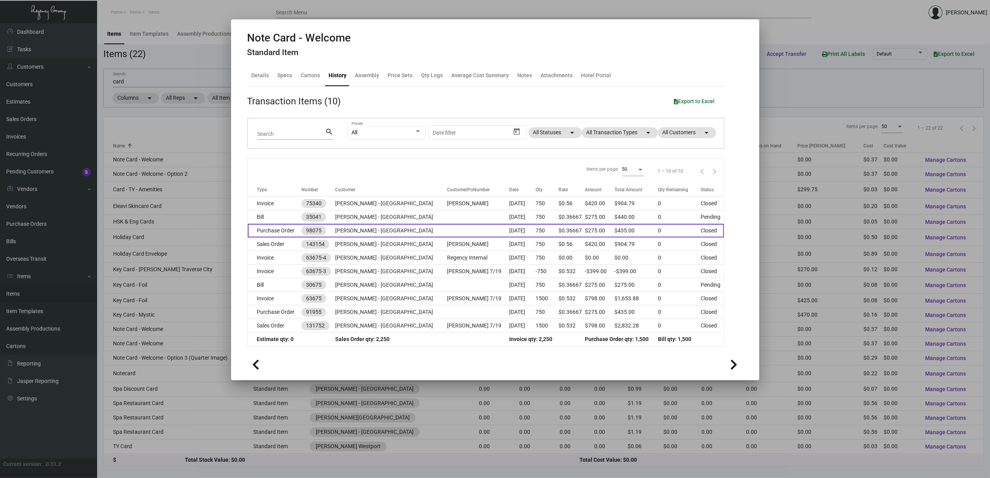
click at [289, 232] on td "Purchase Order" at bounding box center [275, 231] width 54 height 14
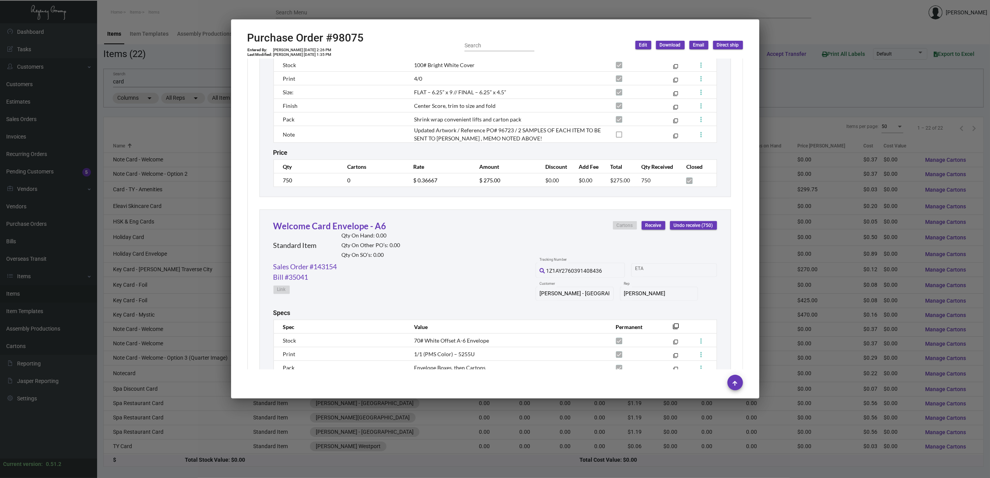
scroll to position [606, 0]
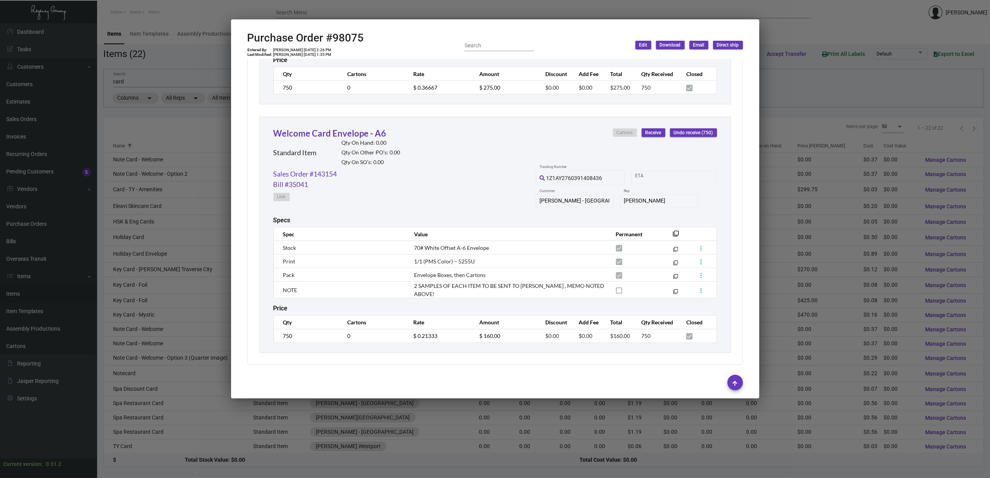
click at [188, 360] on div at bounding box center [495, 239] width 990 height 478
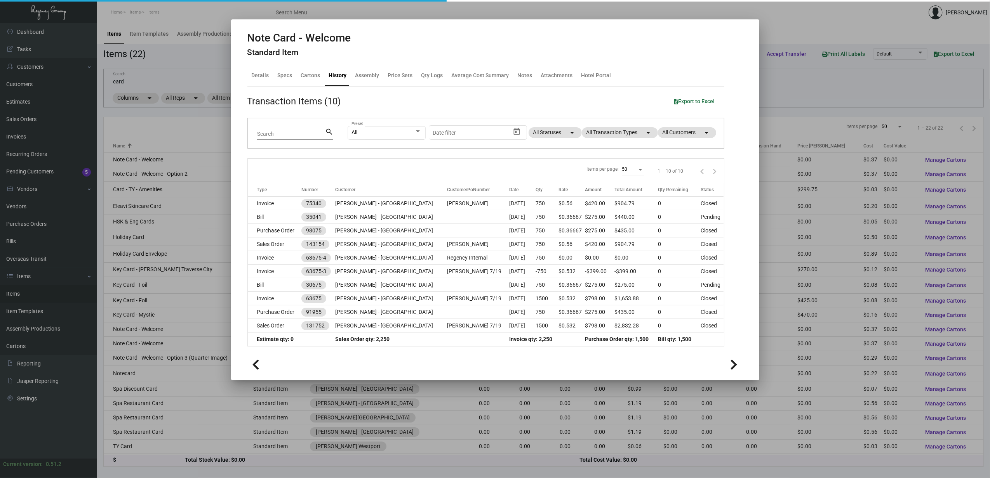
click at [187, 360] on div at bounding box center [495, 239] width 990 height 478
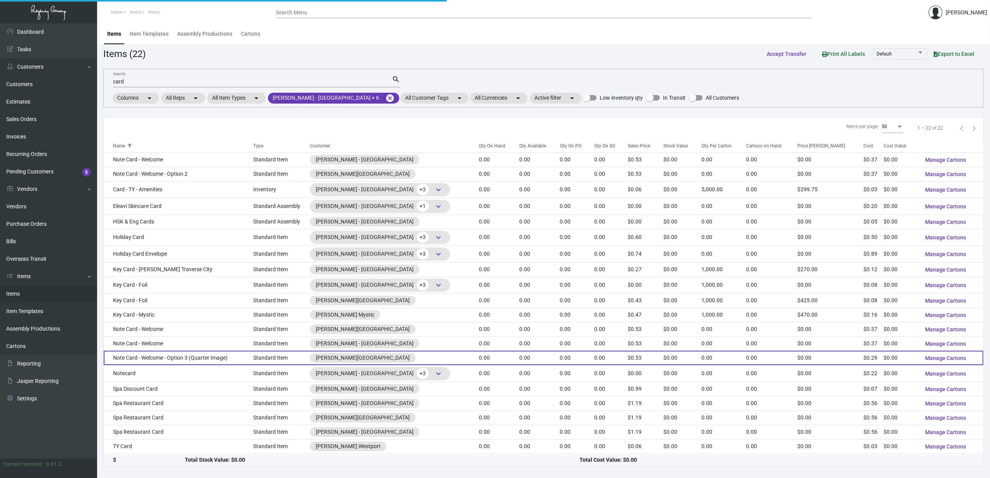
click at [187, 360] on td "Note Card - Welcome - Option 3 (Quarter Image)" at bounding box center [179, 358] width 150 height 14
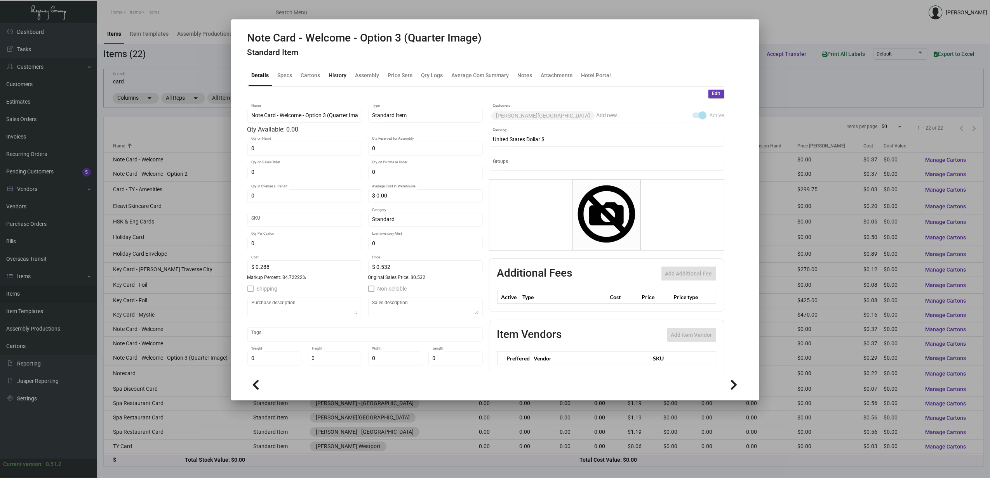
click at [334, 77] on div "History" at bounding box center [338, 75] width 18 height 8
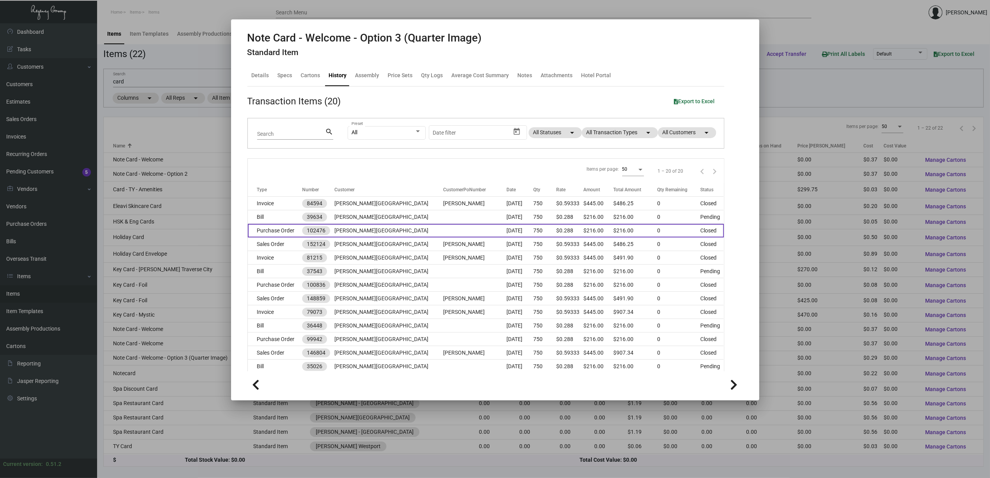
click at [286, 232] on td "Purchase Order" at bounding box center [275, 231] width 54 height 14
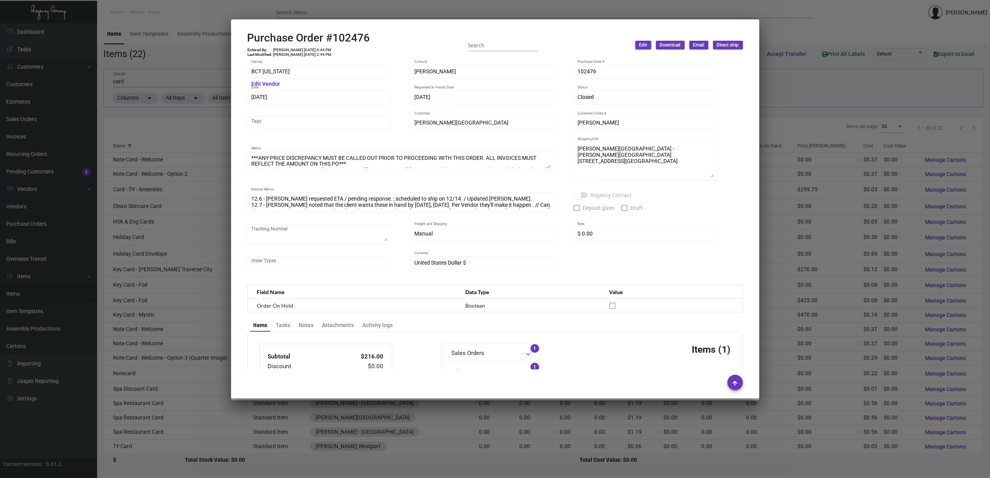
click at [143, 370] on div at bounding box center [495, 239] width 990 height 478
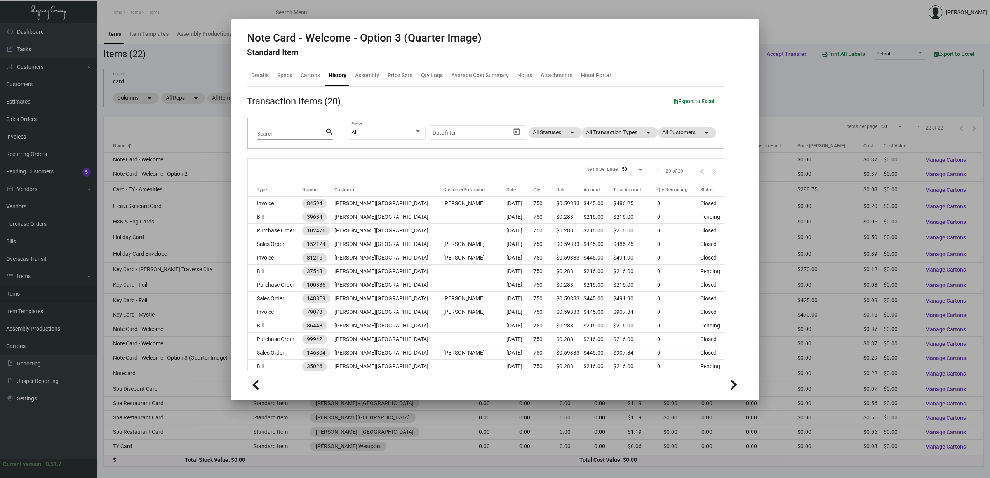
click at [139, 374] on div at bounding box center [495, 239] width 990 height 478
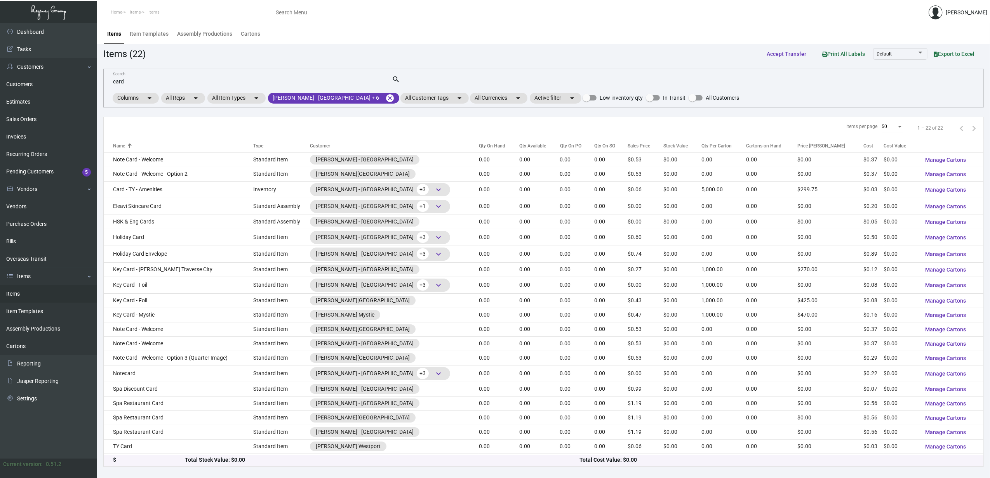
click at [139, 374] on td "Notecard" at bounding box center [179, 373] width 150 height 17
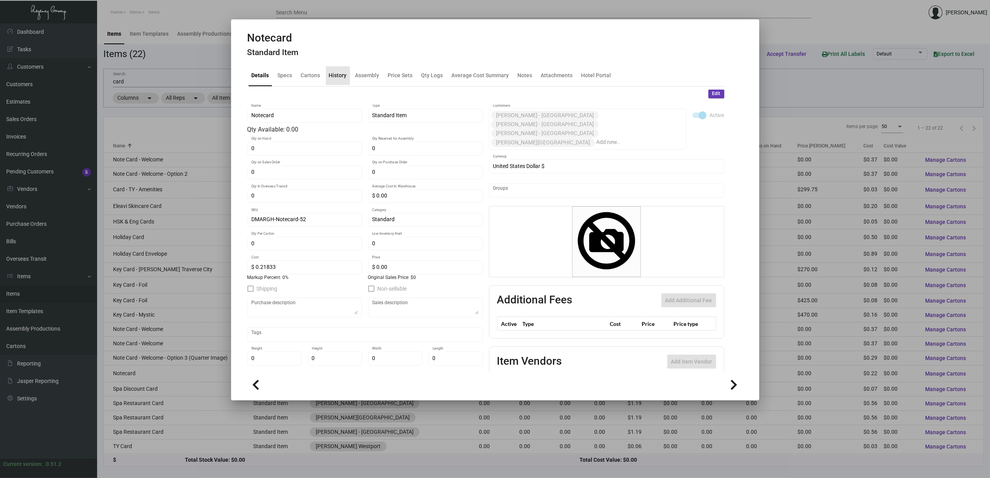
click at [342, 77] on div "History" at bounding box center [338, 75] width 18 height 8
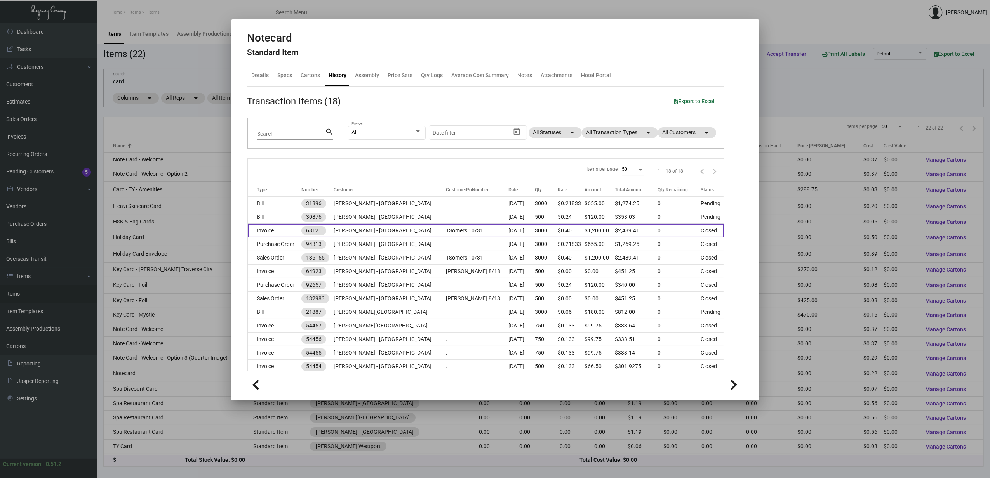
click at [295, 238] on td "Invoice" at bounding box center [275, 231] width 54 height 14
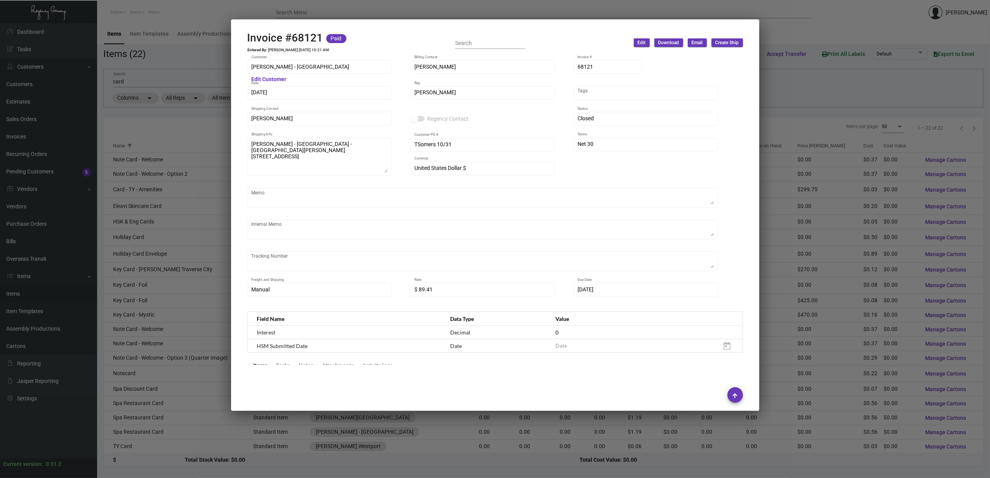
click at [426, 6] on div at bounding box center [495, 239] width 990 height 478
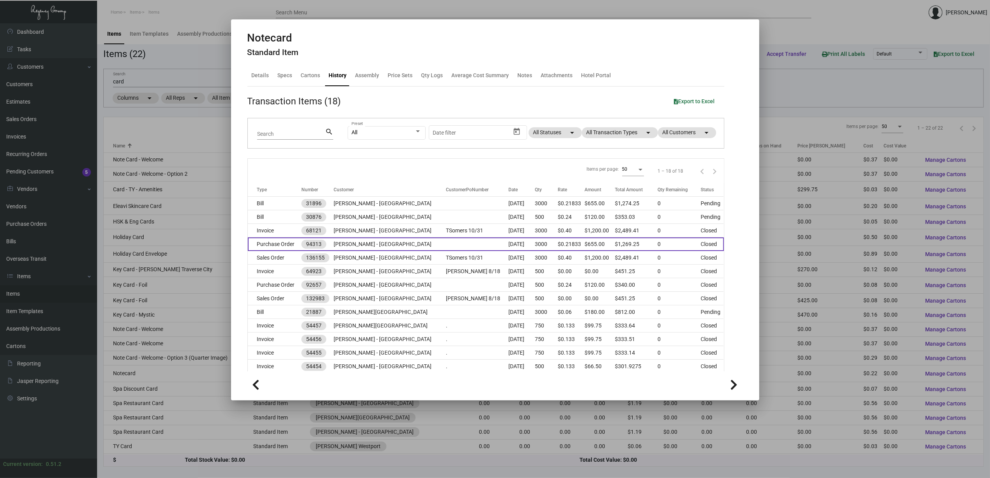
click at [289, 243] on td "Purchase Order" at bounding box center [275, 245] width 54 height 14
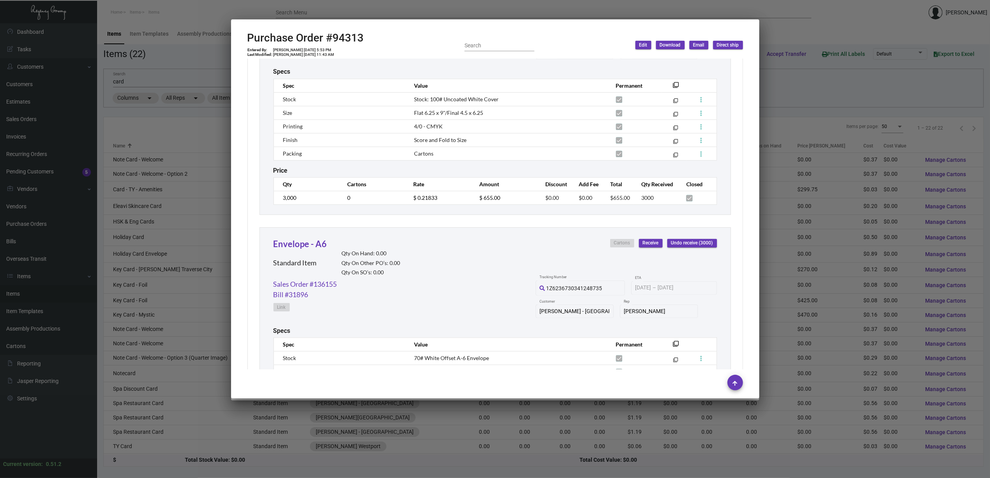
scroll to position [572, 0]
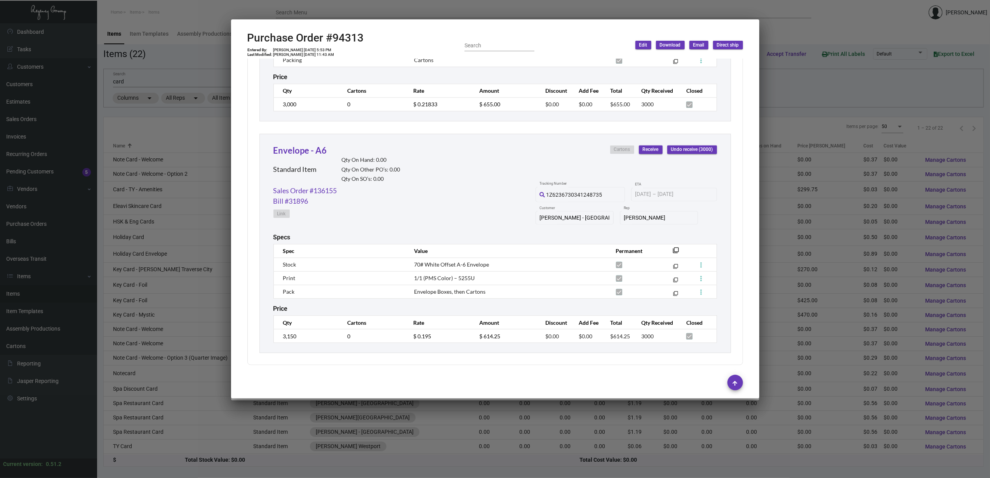
click at [162, 387] on div at bounding box center [495, 239] width 990 height 478
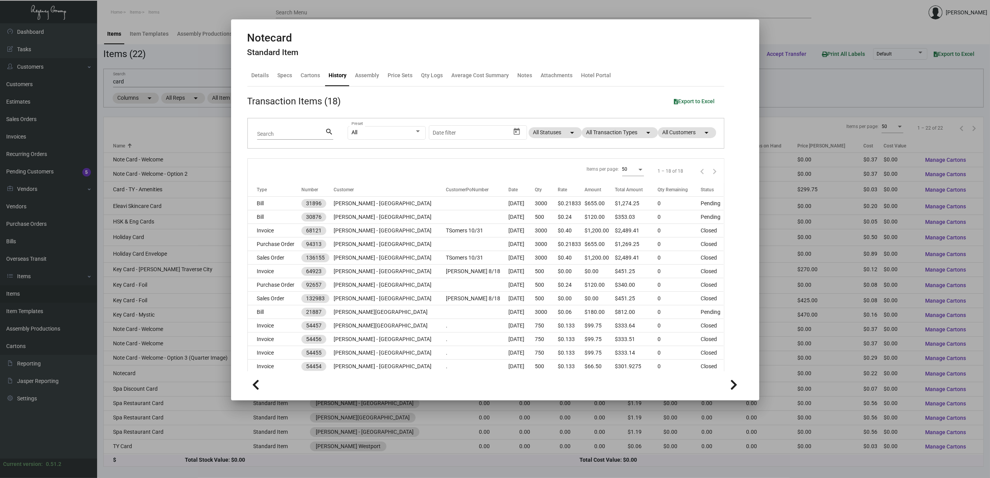
click at [159, 392] on div at bounding box center [495, 239] width 990 height 478
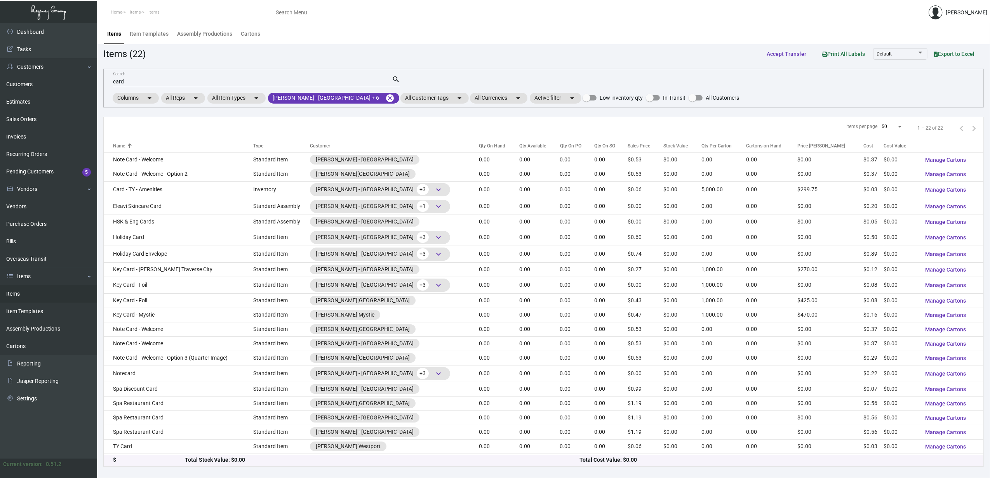
click at [159, 392] on td "Spa Discount Card" at bounding box center [179, 389] width 150 height 14
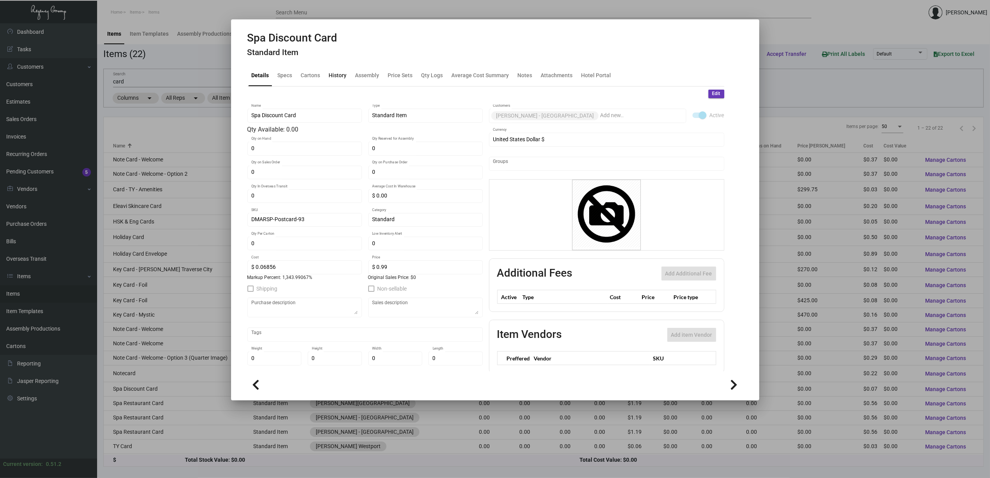
click at [343, 76] on div "History" at bounding box center [338, 75] width 18 height 8
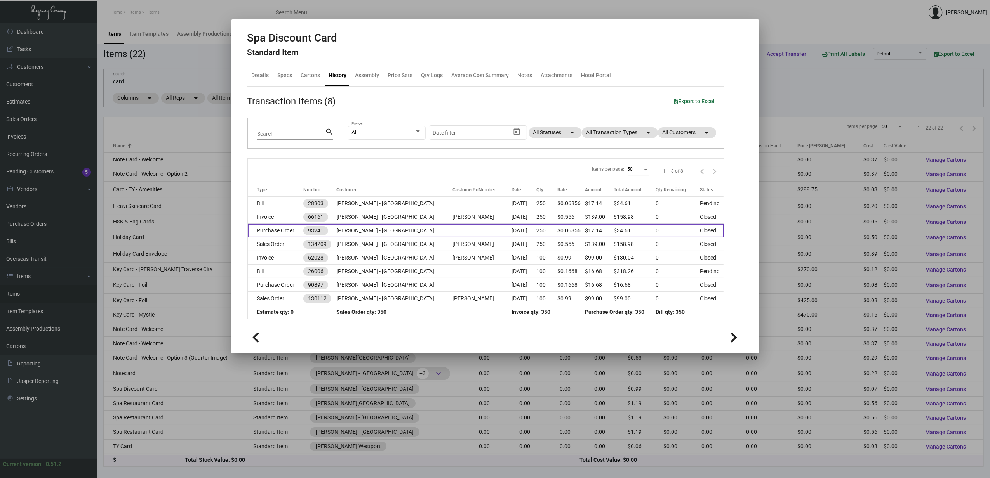
click at [296, 231] on td "Purchase Order" at bounding box center [276, 231] width 56 height 14
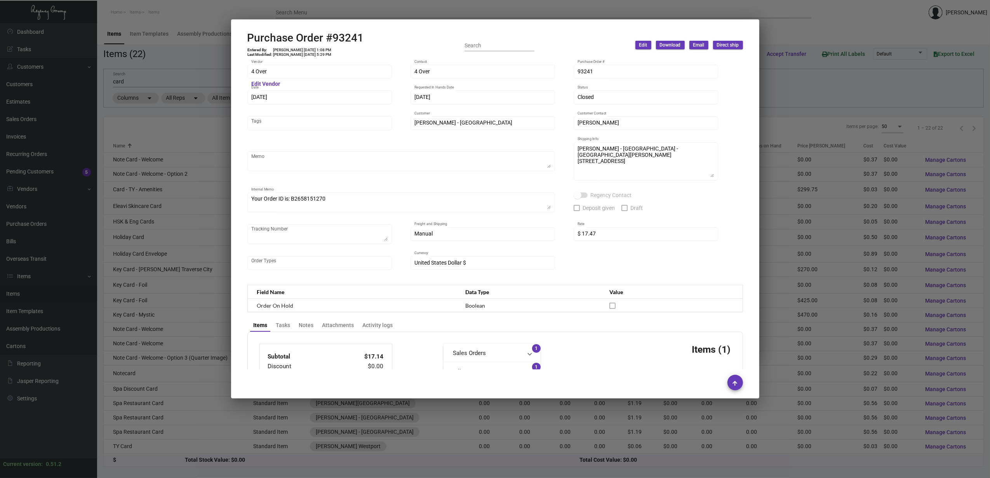
scroll to position [290, 0]
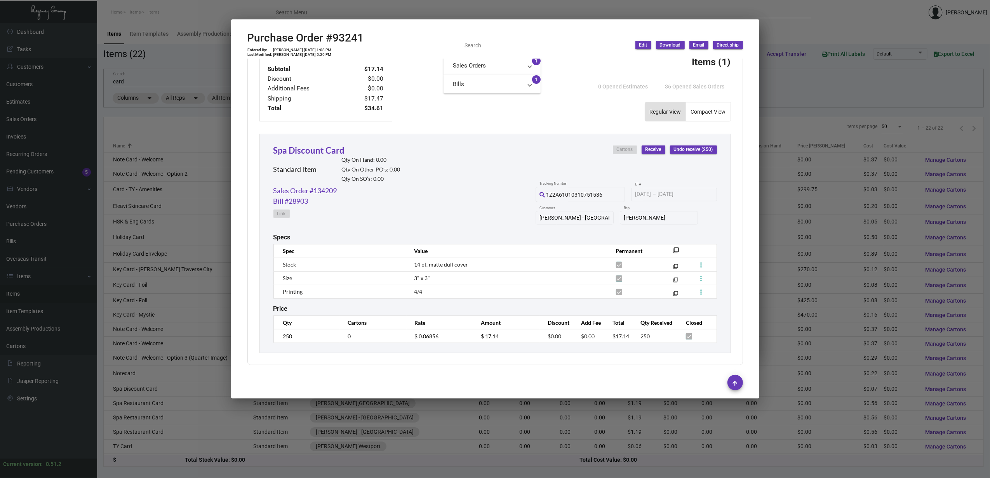
click at [128, 407] on div at bounding box center [495, 239] width 990 height 478
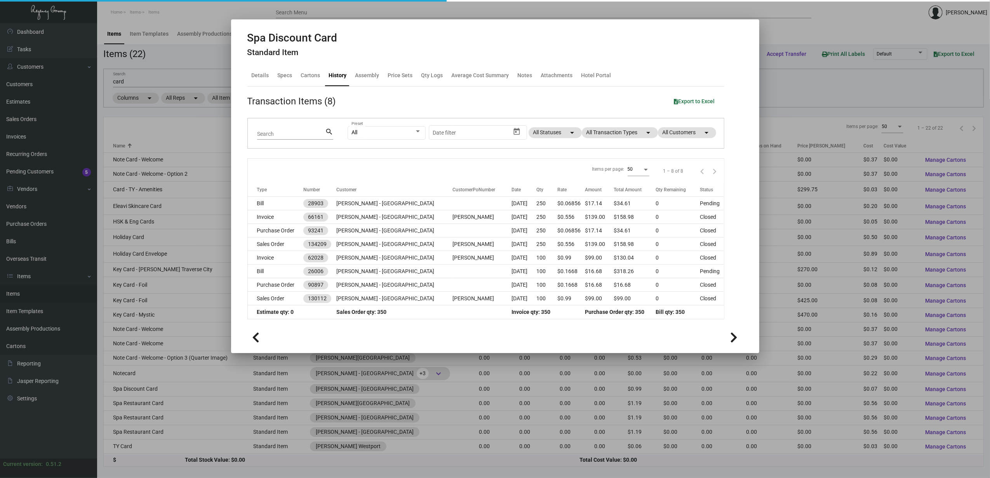
click at [128, 407] on div at bounding box center [495, 239] width 990 height 478
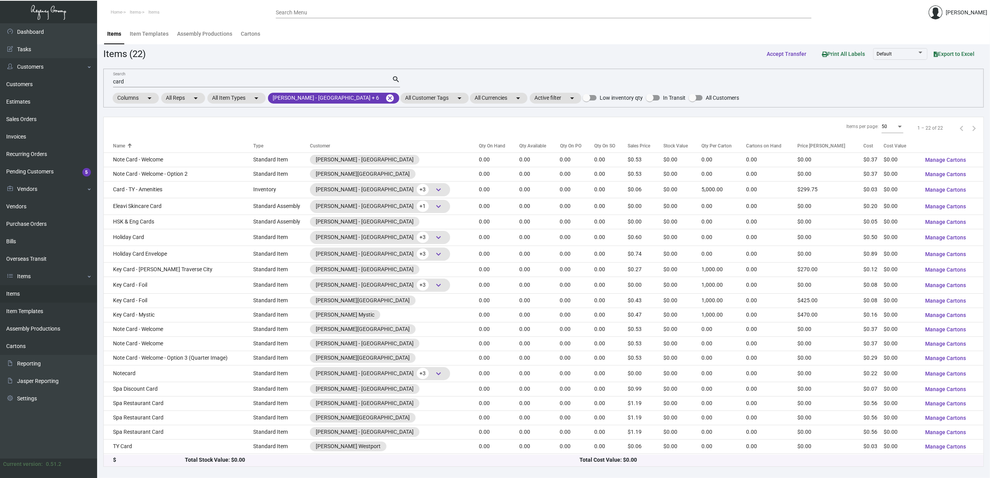
click at [128, 407] on td "Spa Restaurant Card" at bounding box center [179, 403] width 150 height 14
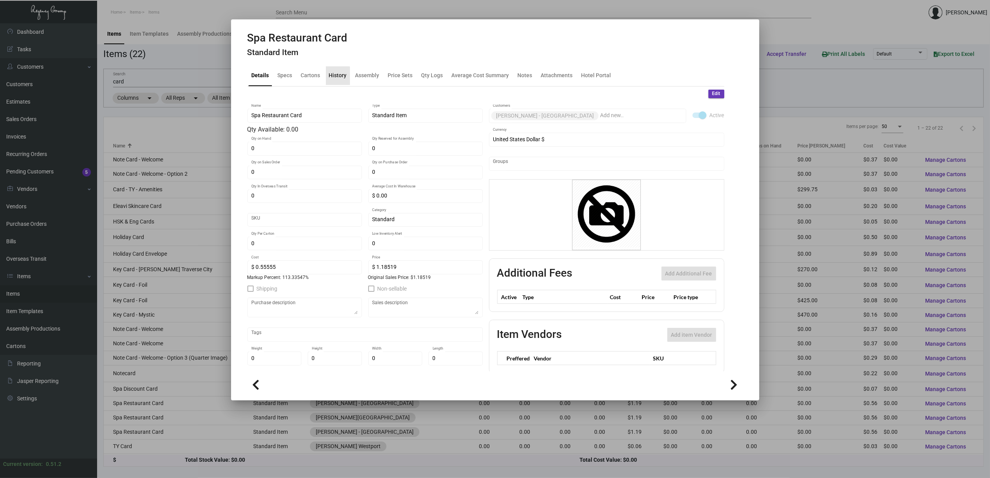
click at [335, 79] on div "History" at bounding box center [338, 75] width 18 height 8
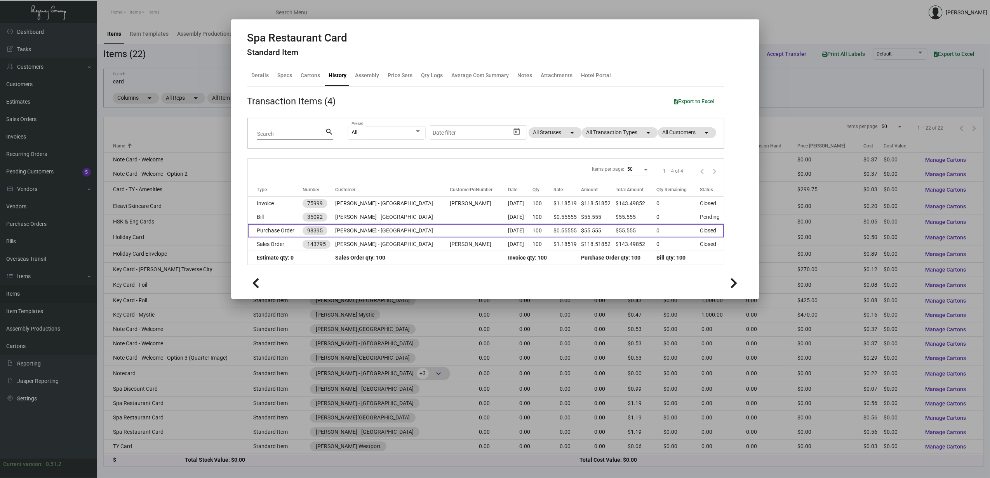
click at [302, 235] on td "Purchase Order" at bounding box center [275, 231] width 55 height 14
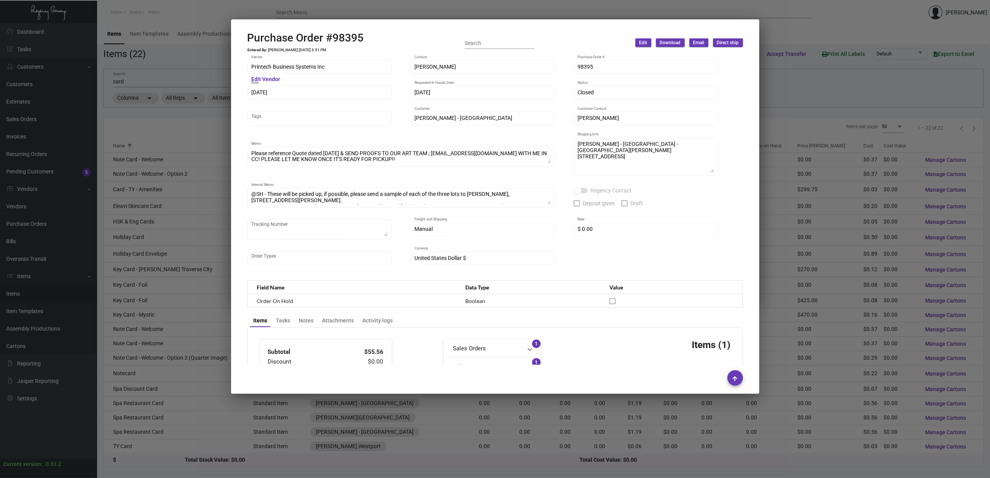
scroll to position [290, 0]
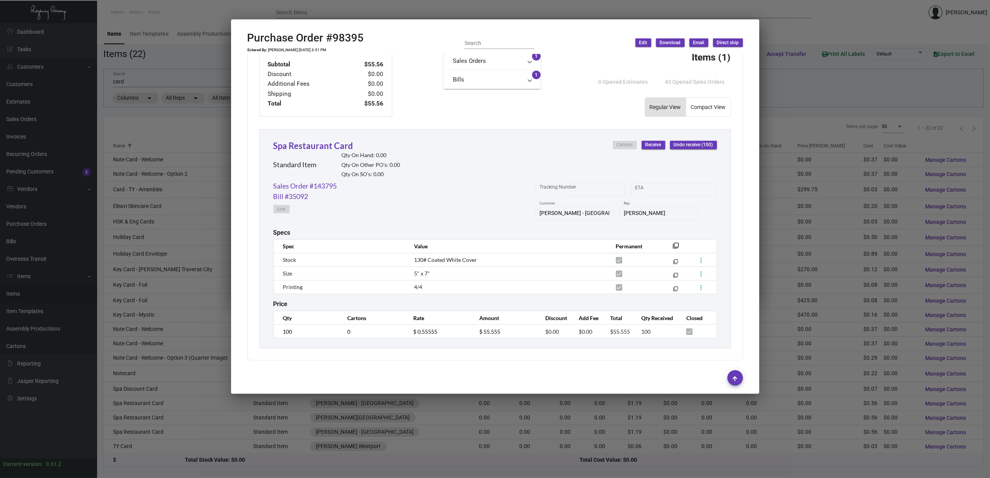
click at [162, 412] on div at bounding box center [495, 239] width 990 height 478
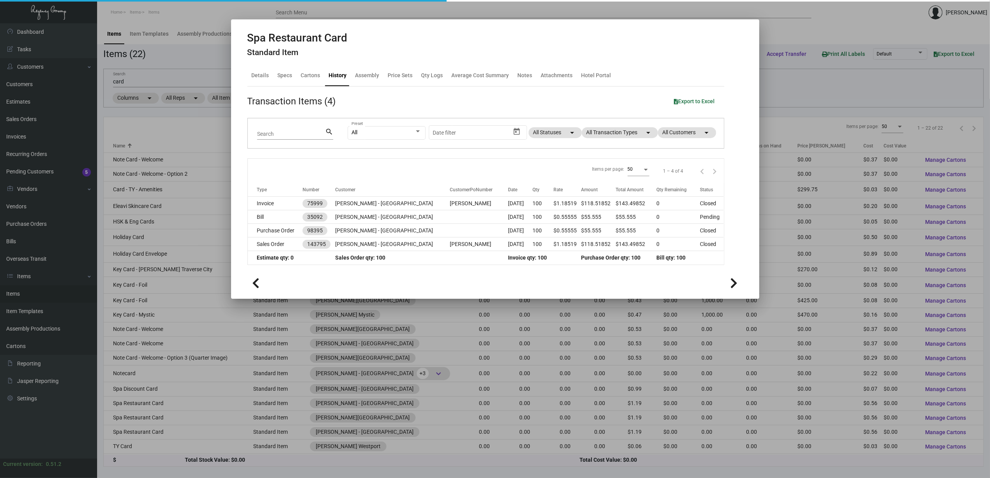
click at [162, 417] on div at bounding box center [495, 239] width 990 height 478
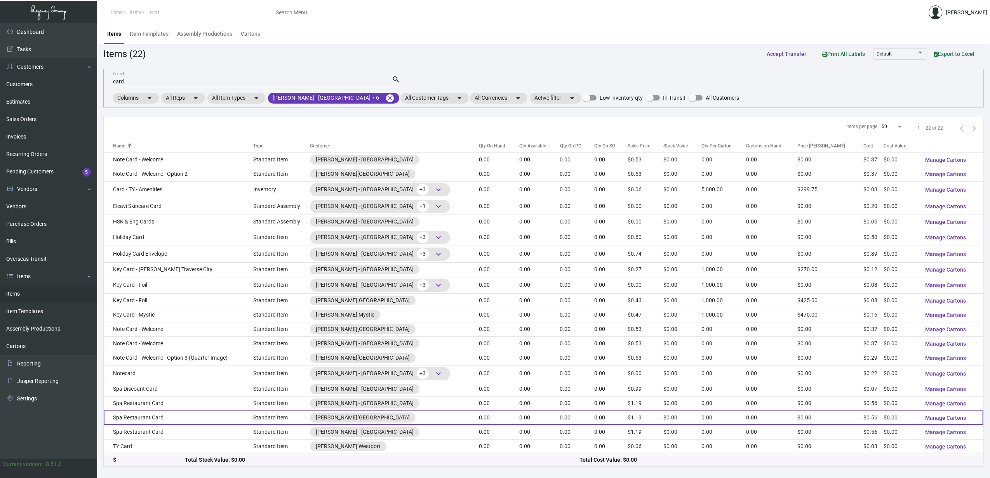
click at [162, 418] on td "Spa Restaurant Card" at bounding box center [179, 418] width 150 height 14
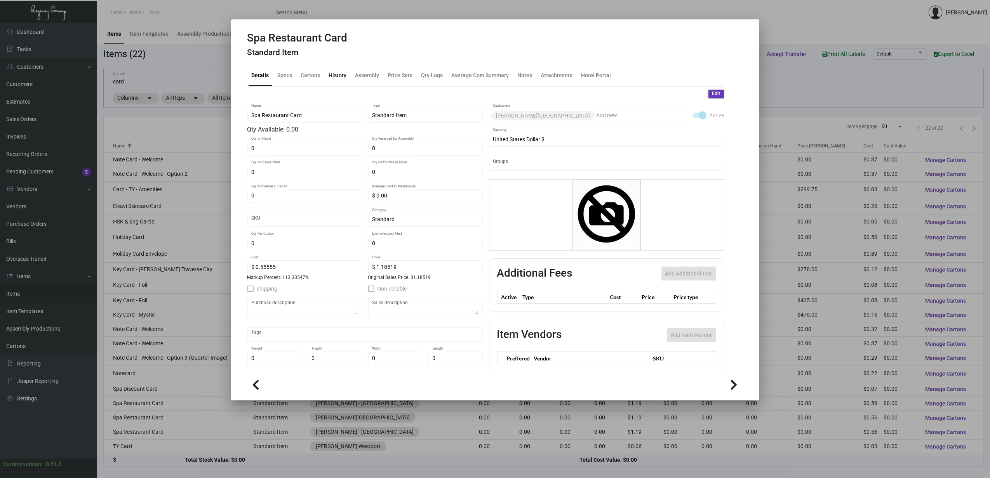
click at [343, 80] on div "History" at bounding box center [338, 75] width 24 height 19
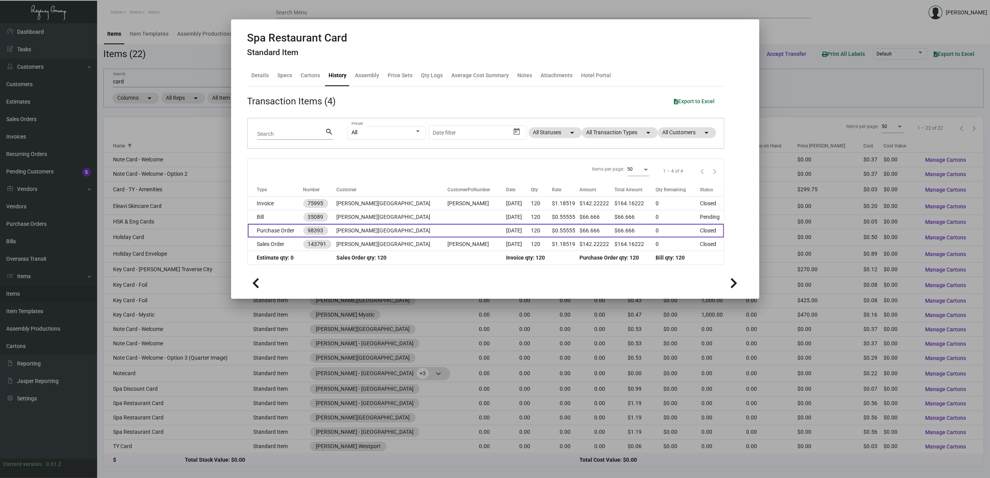
click at [280, 234] on td "Purchase Order" at bounding box center [276, 231] width 56 height 14
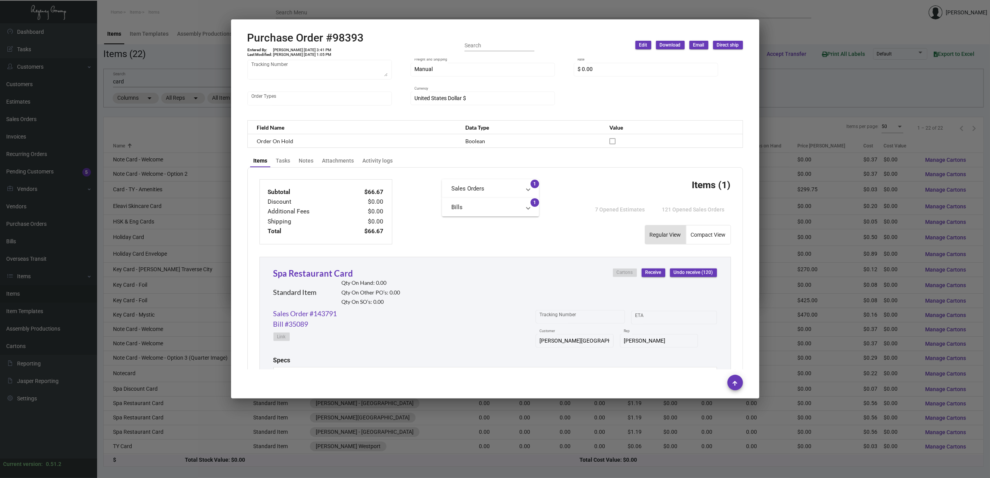
scroll to position [290, 0]
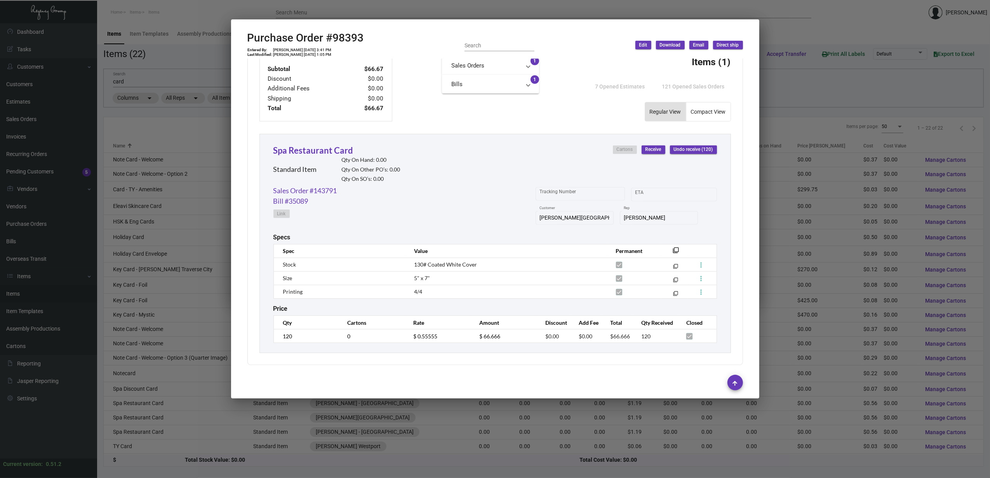
click at [174, 432] on div at bounding box center [495, 239] width 990 height 478
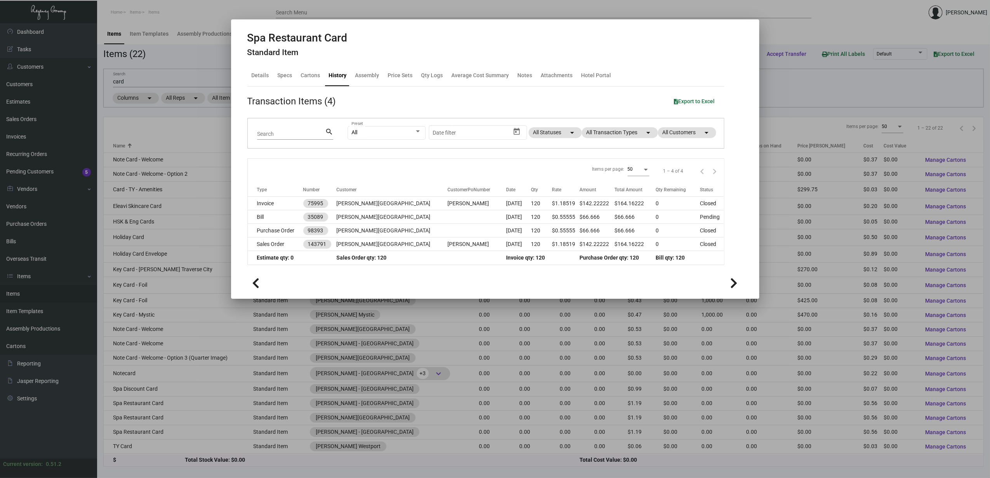
click at [173, 432] on div at bounding box center [495, 239] width 990 height 478
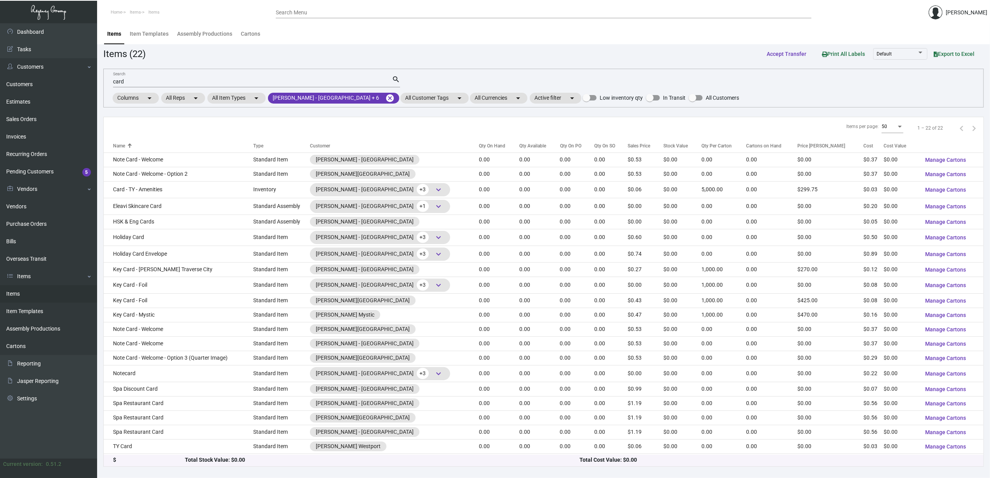
click at [172, 432] on td "Spa Restaurant Card" at bounding box center [179, 432] width 150 height 14
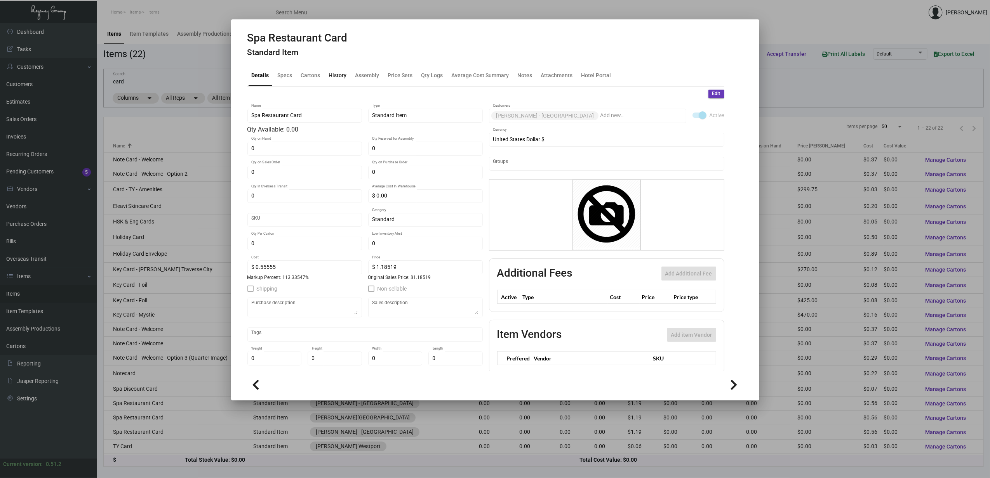
click at [340, 80] on div "History" at bounding box center [338, 75] width 24 height 19
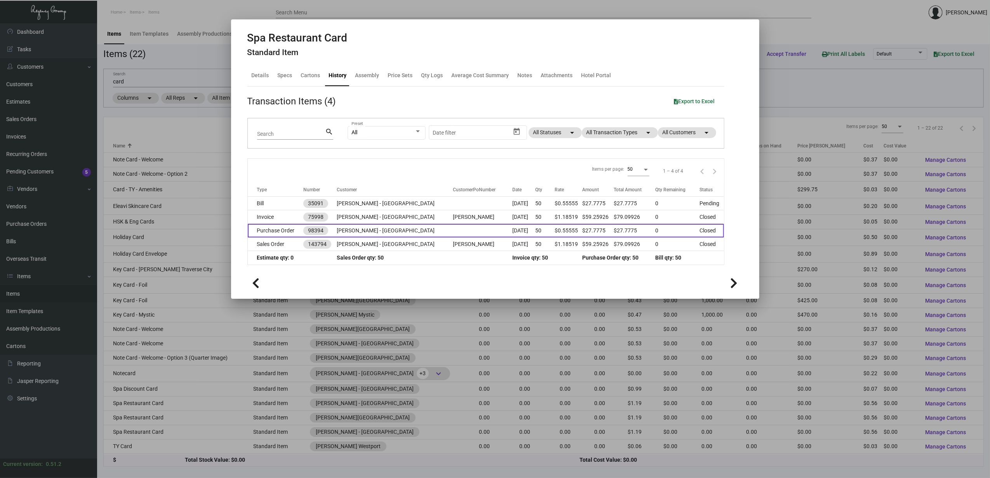
click at [292, 235] on td "Purchase Order" at bounding box center [276, 231] width 56 height 14
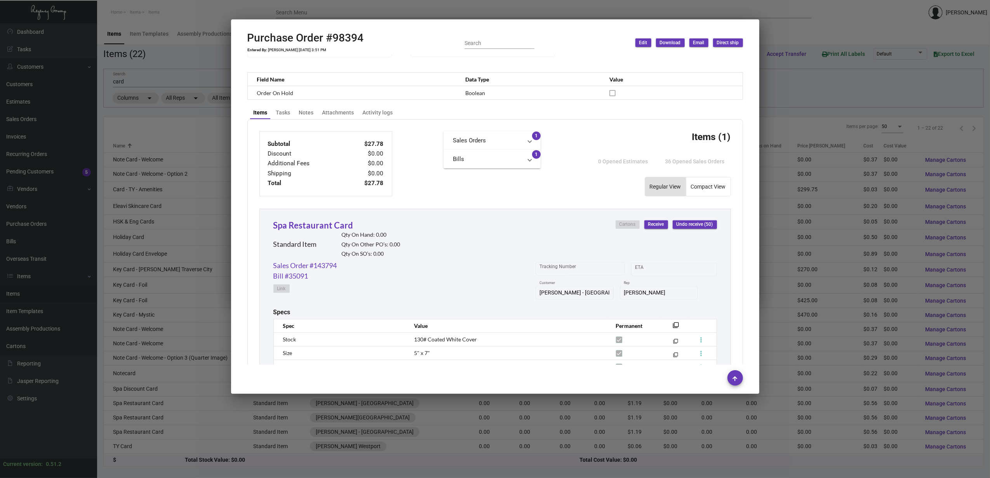
scroll to position [290, 0]
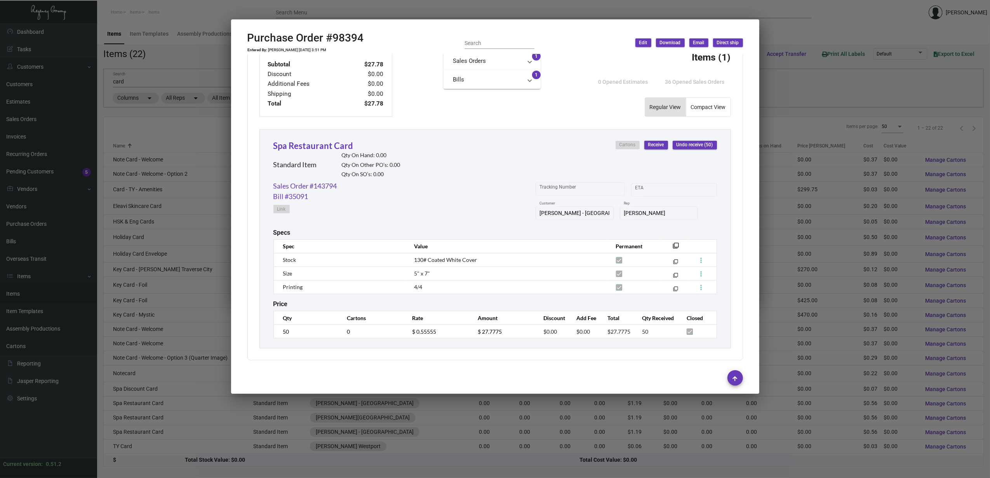
click at [177, 433] on div at bounding box center [495, 239] width 990 height 478
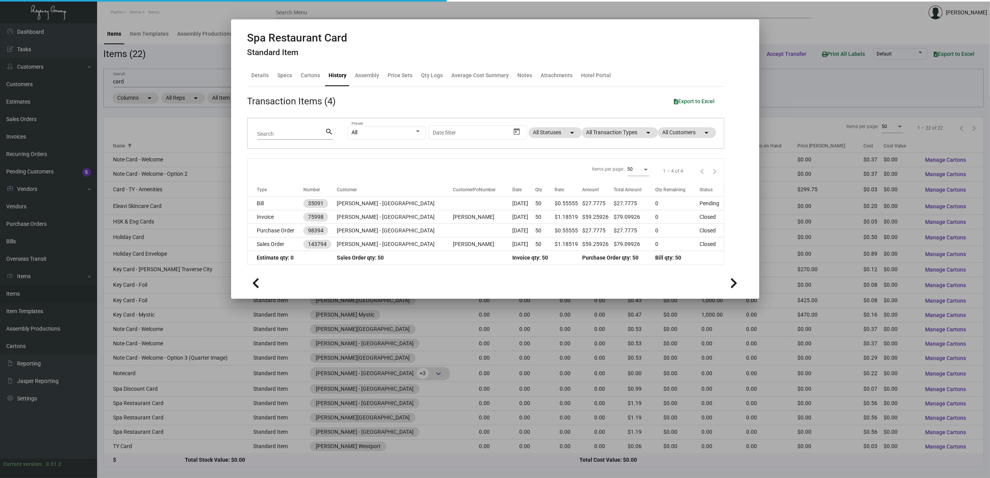
click at [146, 450] on div at bounding box center [495, 239] width 990 height 478
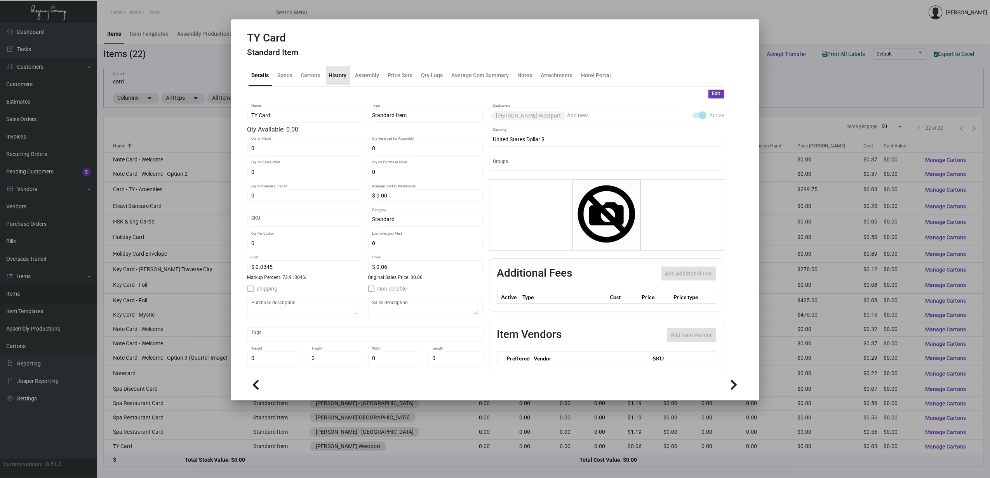
click at [344, 74] on div "History" at bounding box center [338, 75] width 18 height 8
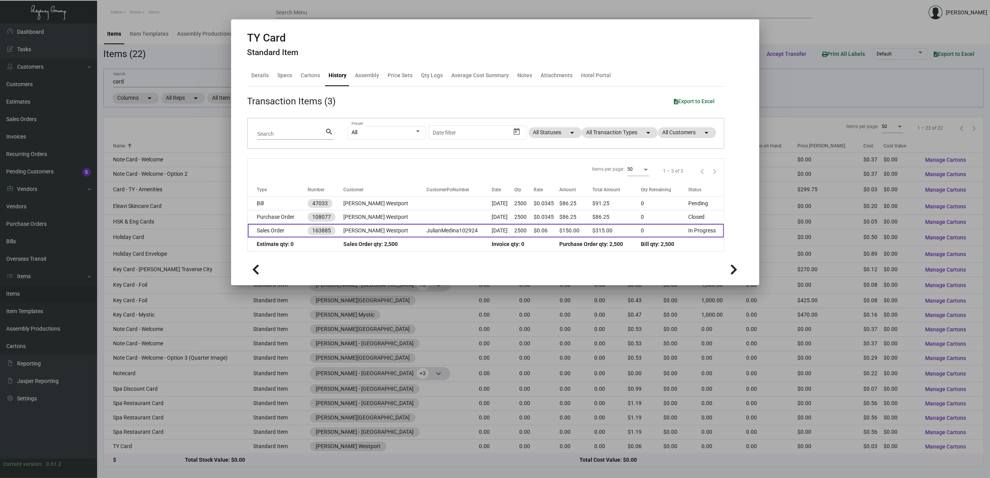
click at [299, 224] on td "Sales Order" at bounding box center [278, 231] width 60 height 14
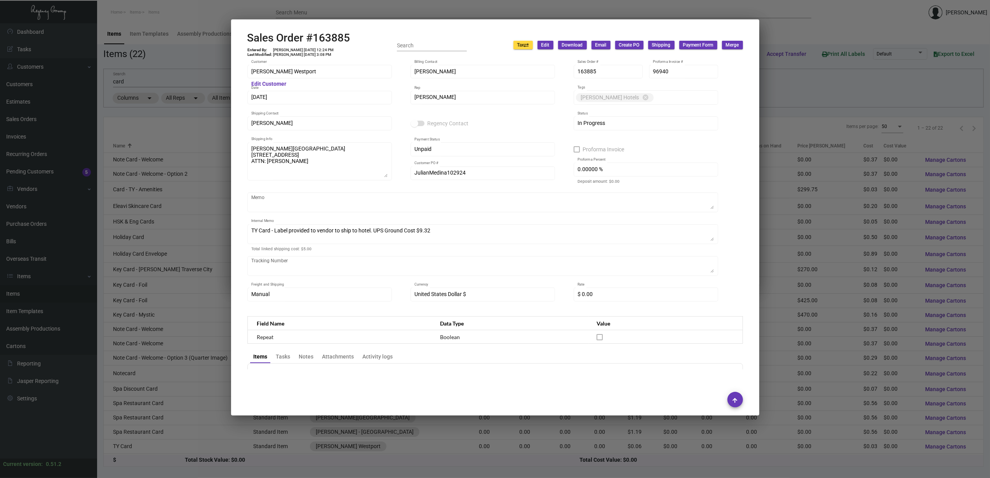
click at [372, 9] on div at bounding box center [495, 239] width 990 height 478
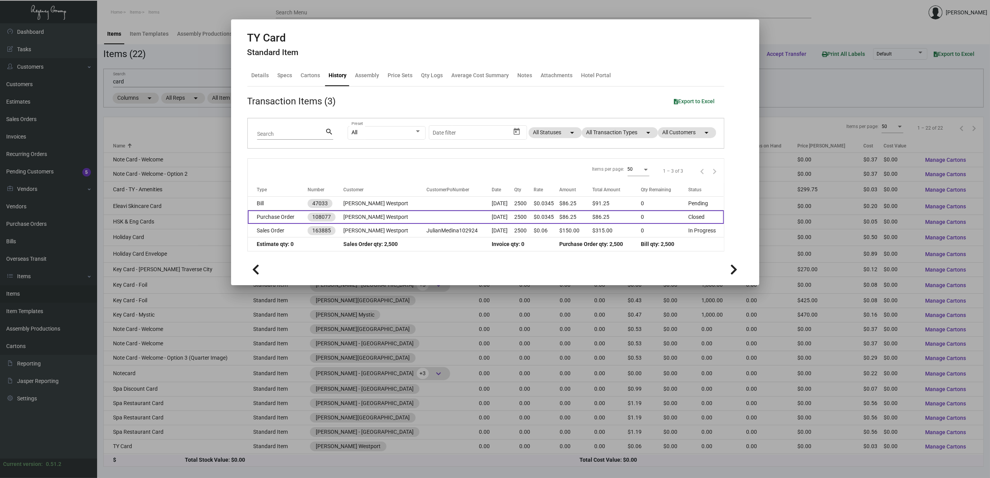
click at [270, 218] on td "Purchase Order" at bounding box center [278, 217] width 60 height 14
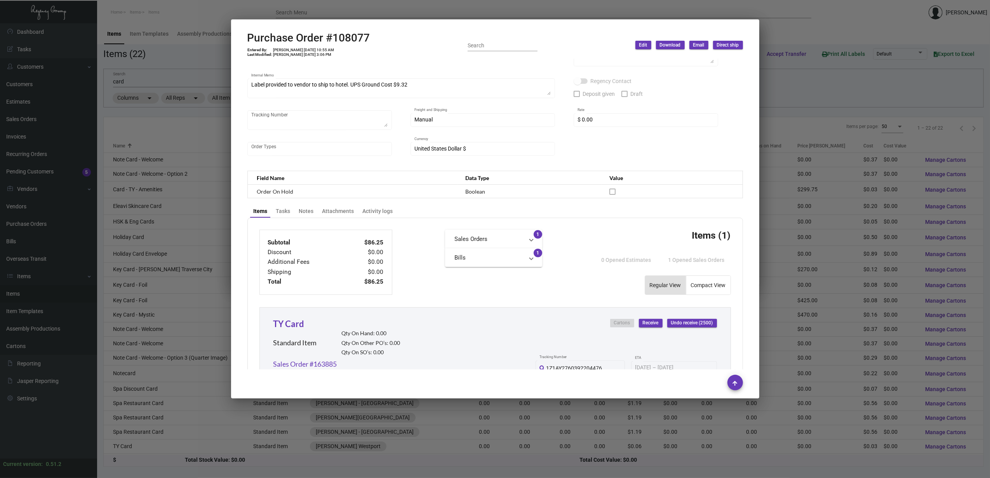
scroll to position [303, 0]
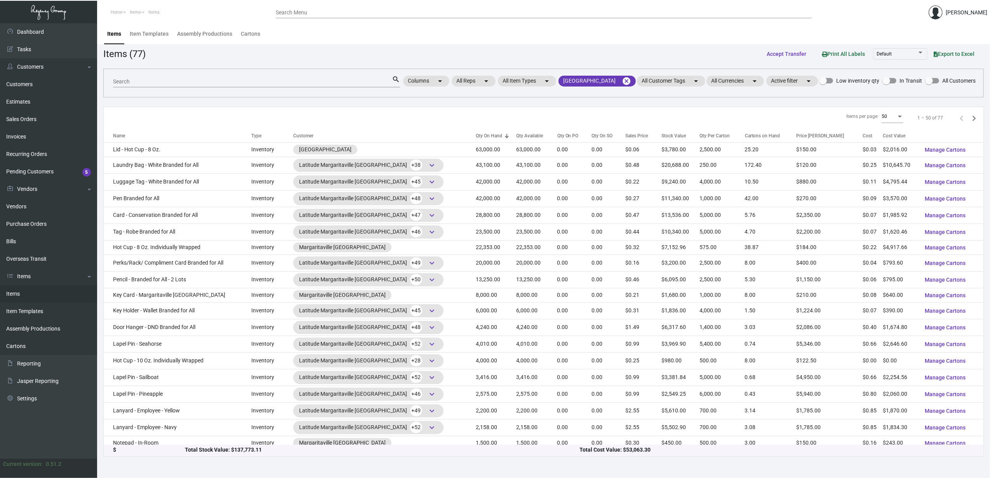
scroll to position [511, 0]
